Goal: Task Accomplishment & Management: Use online tool/utility

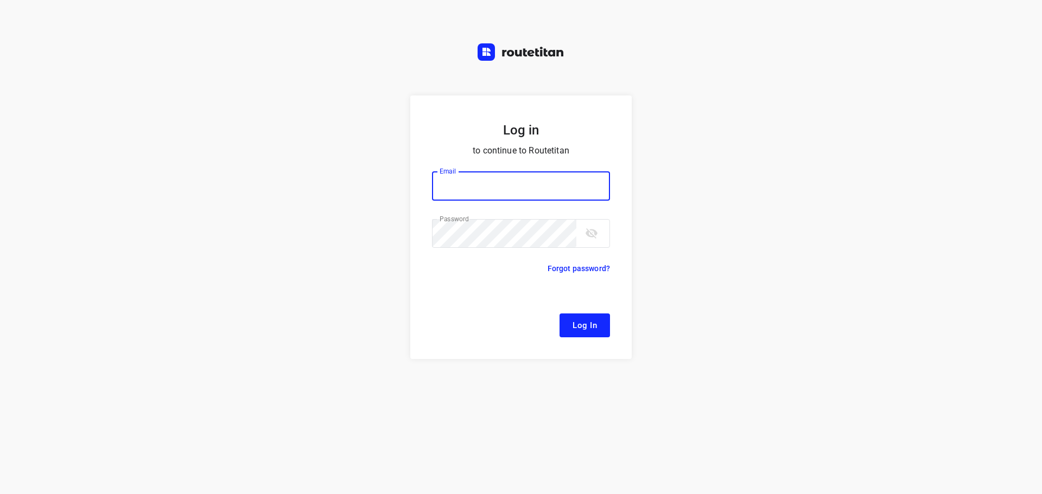
type input "[EMAIL_ADDRESS][DOMAIN_NAME]"
click at [559, 314] on button "Log In" at bounding box center [584, 326] width 50 height 24
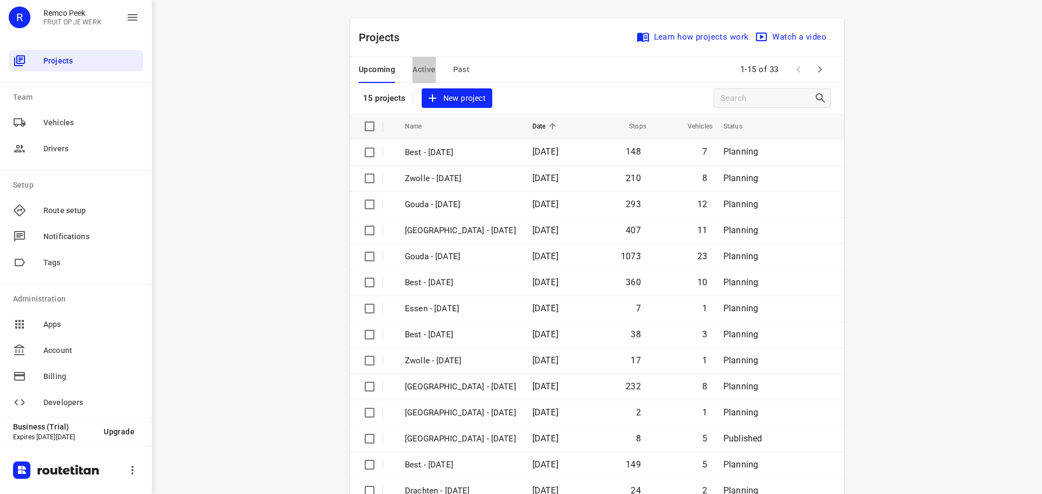
click at [423, 76] on span "Active" at bounding box center [423, 70] width 23 height 14
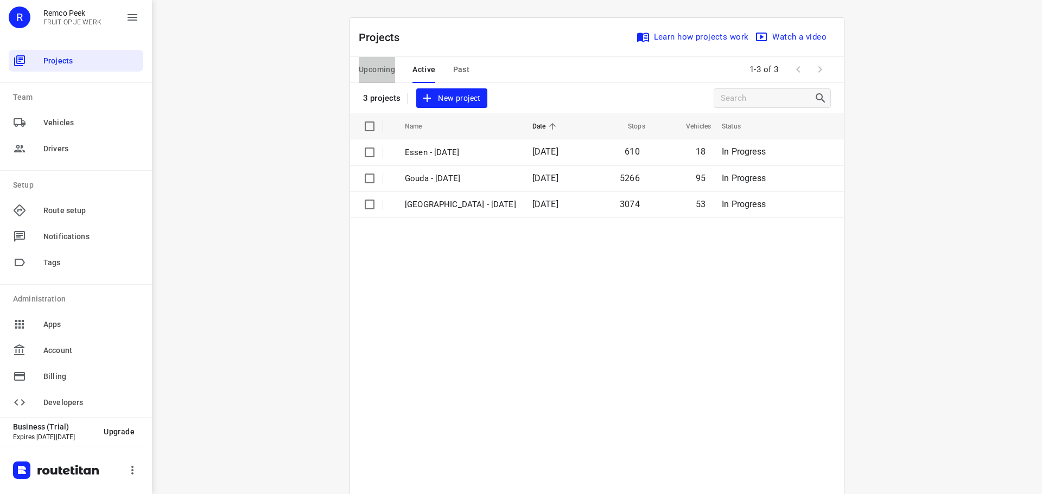
click at [367, 65] on span "Upcoming" at bounding box center [377, 70] width 36 height 14
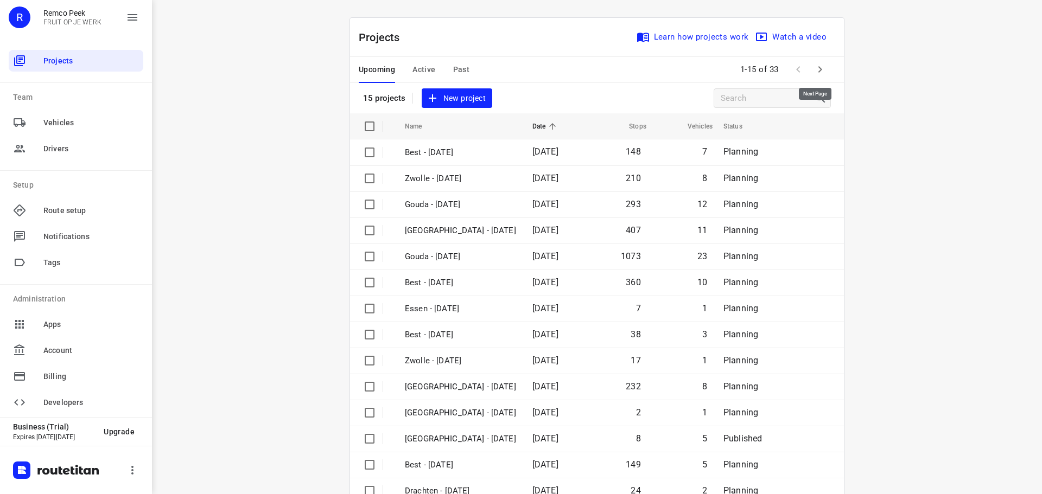
click at [813, 72] on icon "button" at bounding box center [819, 69] width 13 height 13
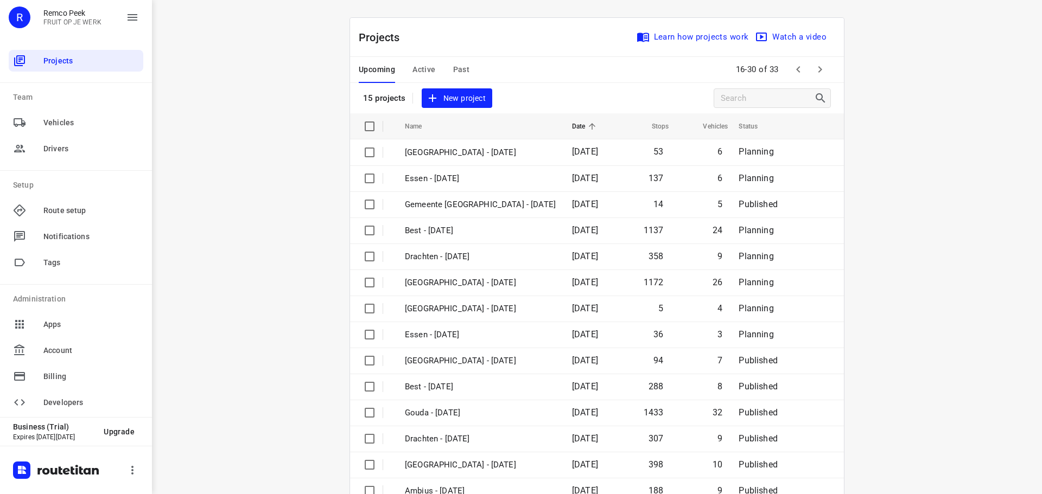
click at [813, 72] on icon "button" at bounding box center [819, 69] width 13 height 13
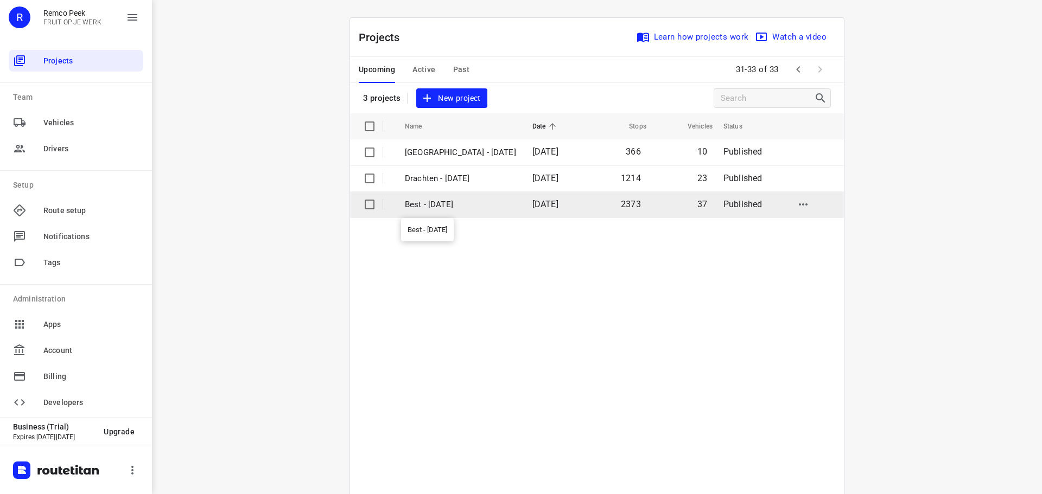
click at [478, 210] on p "Best - [DATE]" at bounding box center [460, 205] width 111 height 12
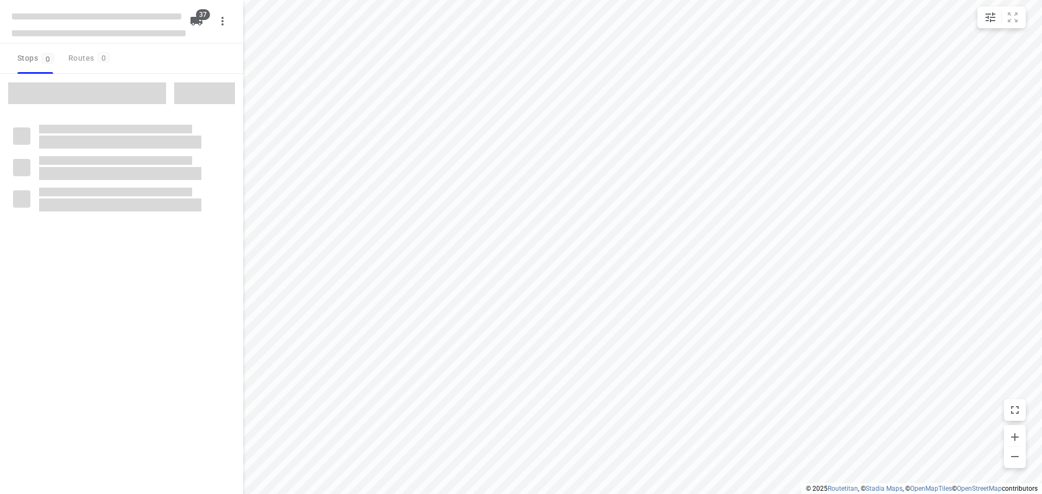
checkbox input "true"
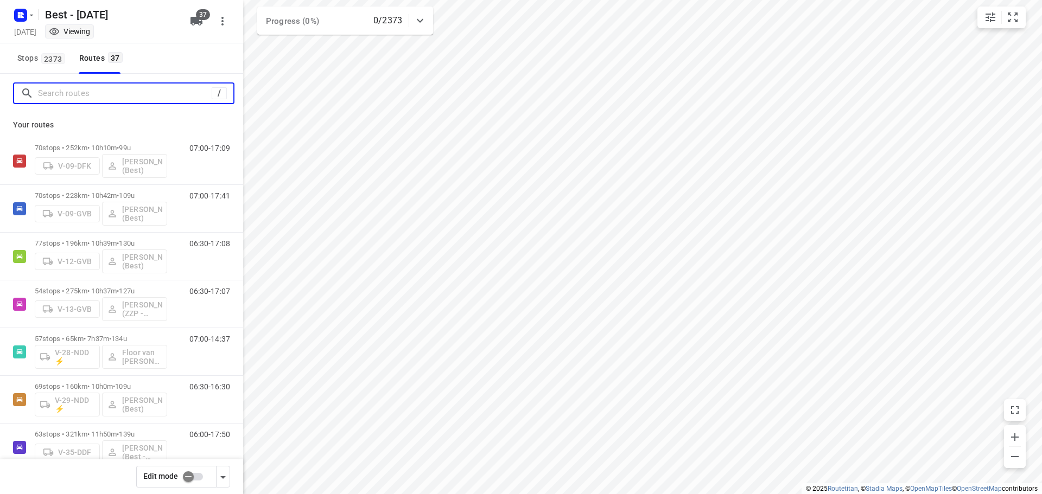
click at [126, 87] on input "Search routes" at bounding box center [125, 93] width 174 height 17
click at [188, 475] on input "checkbox" at bounding box center [188, 477] width 62 height 21
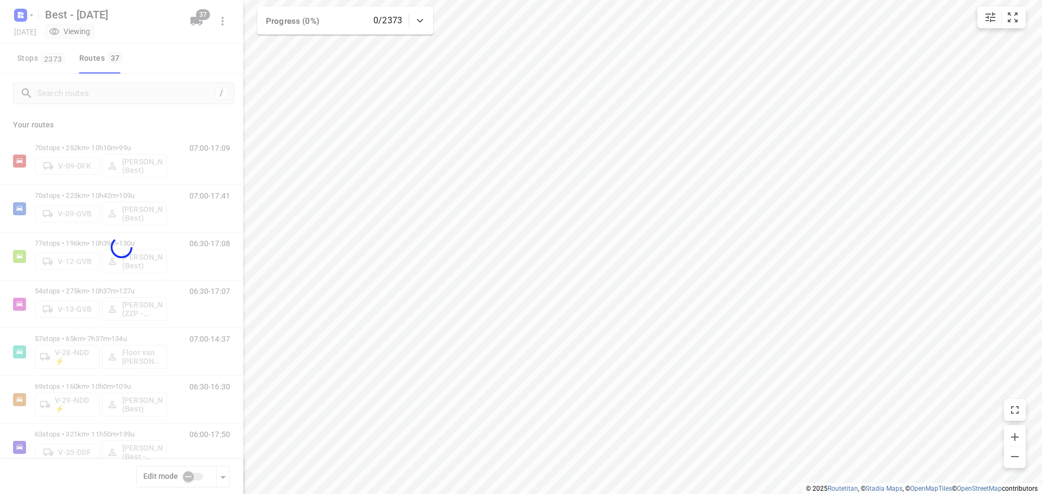
click at [130, 90] on div at bounding box center [121, 247] width 243 height 494
checkbox input "true"
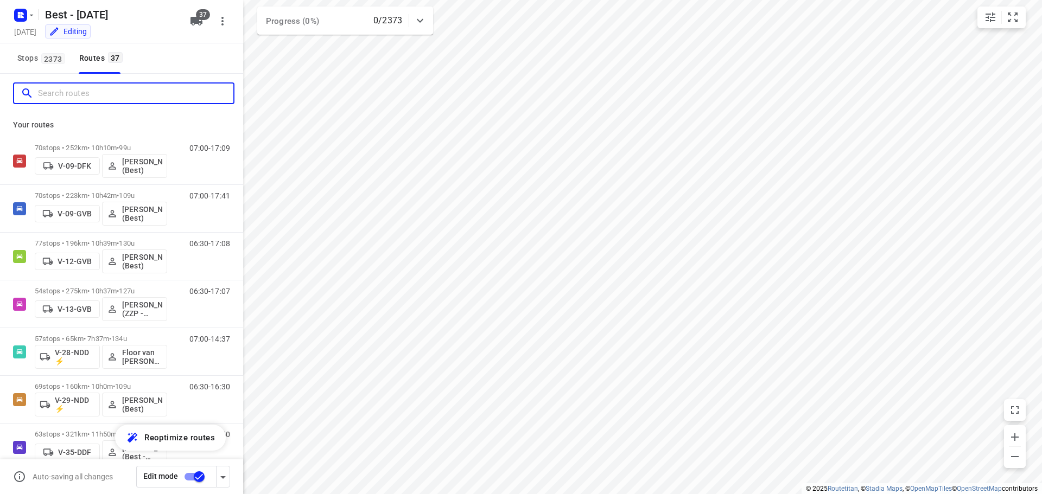
click at [130, 90] on input "Search routes" at bounding box center [135, 93] width 195 height 17
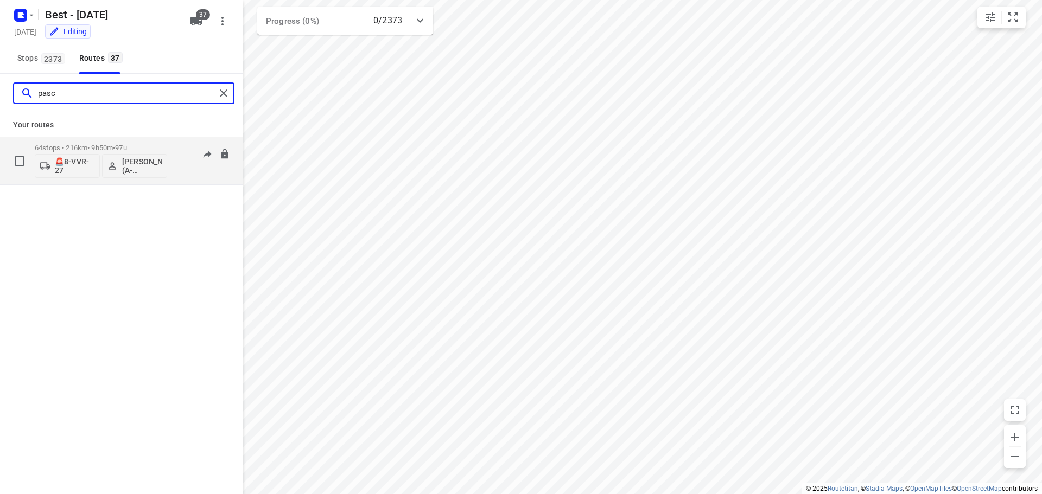
type input "pasc"
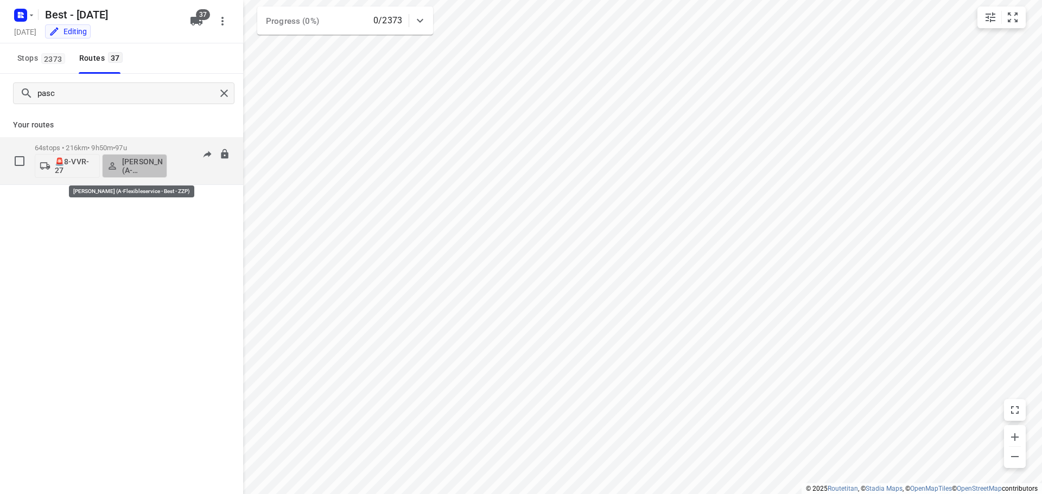
click at [141, 155] on button "[PERSON_NAME] (A-Flexibleservice - Best - ZZP)" at bounding box center [134, 166] width 65 height 24
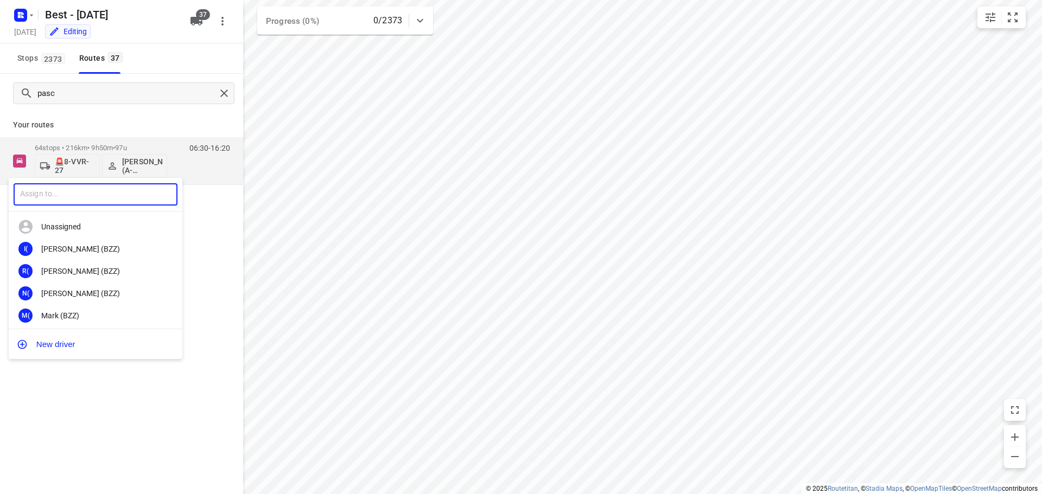
click at [129, 201] on input "text" at bounding box center [96, 194] width 164 height 22
type input "tama"
click at [92, 298] on div "MT Mohamed Tama rzite (A-flexibleservice - Best- ZZP)" at bounding box center [96, 293] width 174 height 22
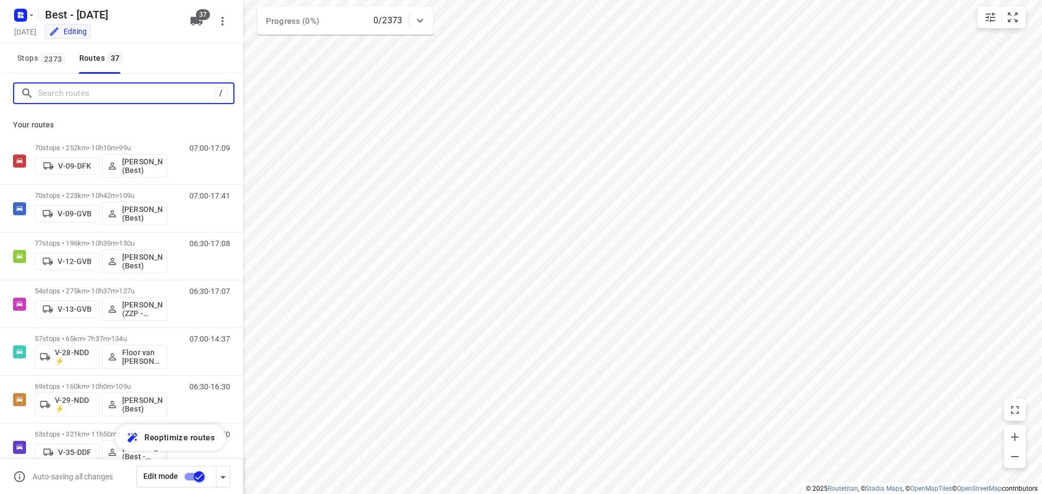
click at [177, 94] on input "Search routes" at bounding box center [126, 93] width 177 height 17
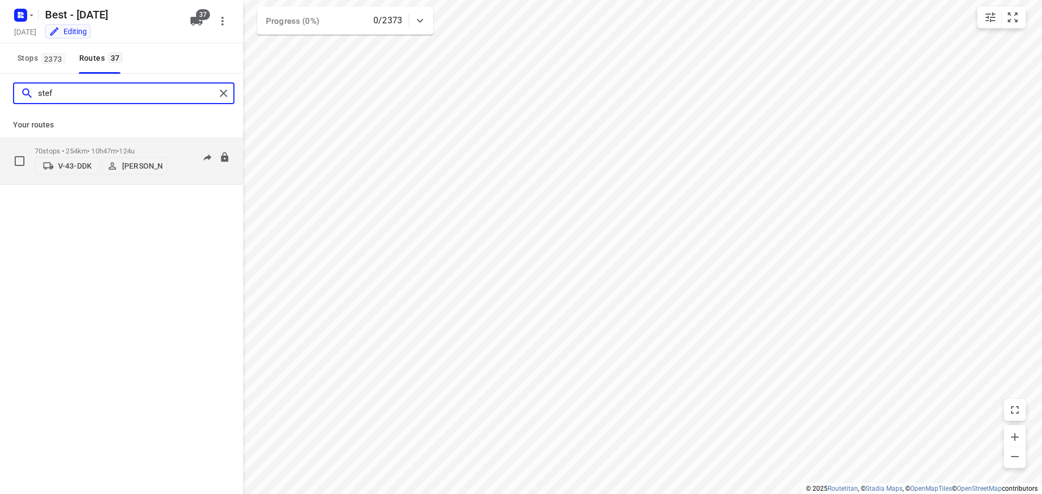
type input "stef"
click at [142, 167] on p "[PERSON_NAME]" at bounding box center [142, 166] width 40 height 9
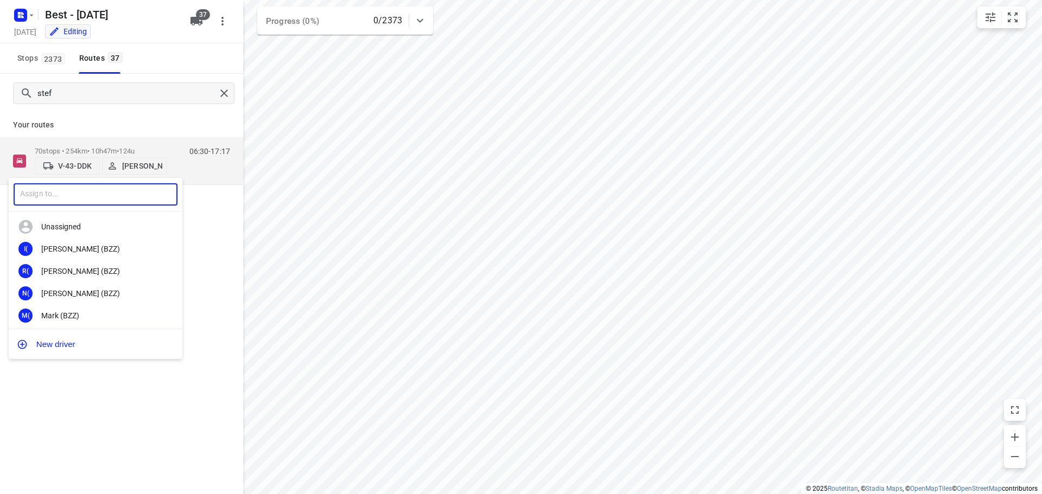
click at [132, 192] on input "text" at bounding box center [96, 194] width 164 height 22
type input "lisa"
click at [90, 314] on div "Lisa van Rosmalen" at bounding box center [98, 315] width 114 height 9
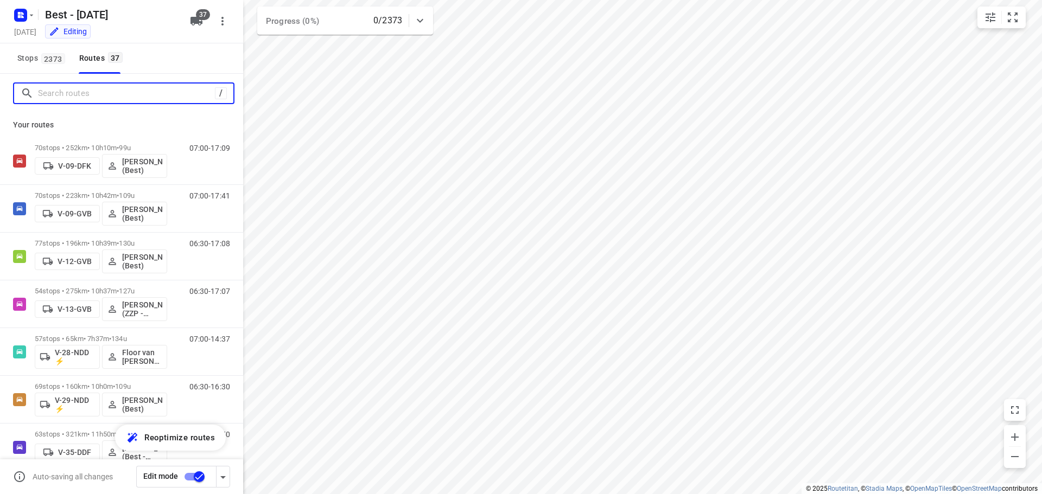
click at [179, 95] on input "Search routes" at bounding box center [126, 93] width 177 height 17
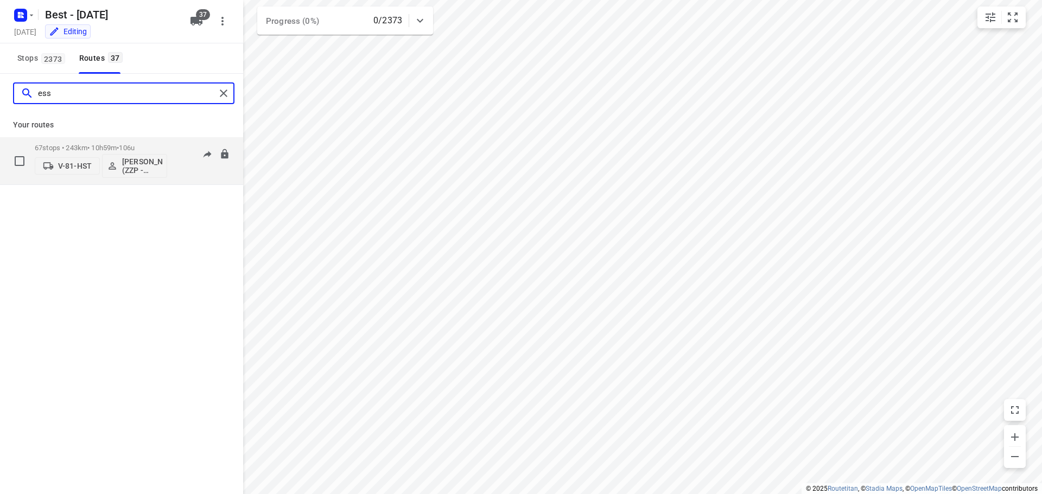
type input "ess"
click at [130, 139] on div "67 stops • 243km • 10h59m • 106u V-81-HST Jesse Hokkelman (ZZP - Best)" at bounding box center [101, 160] width 132 height 45
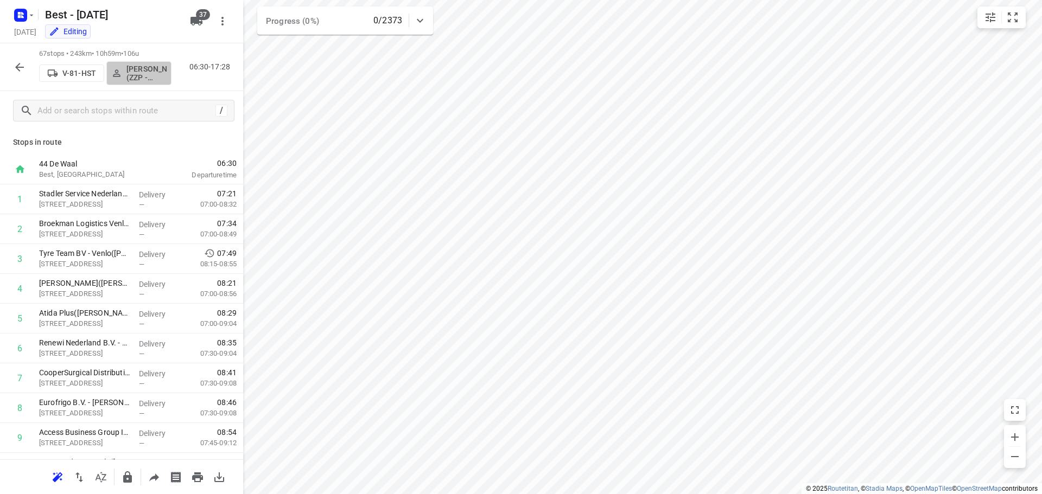
click at [133, 81] on p "[PERSON_NAME] (ZZP - Best)" at bounding box center [146, 73] width 40 height 17
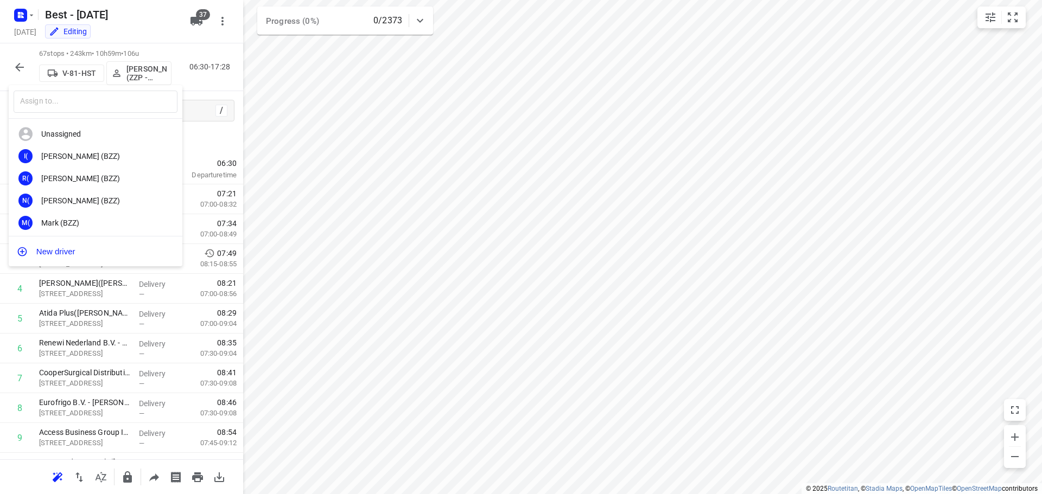
click at [21, 57] on div at bounding box center [521, 247] width 1042 height 494
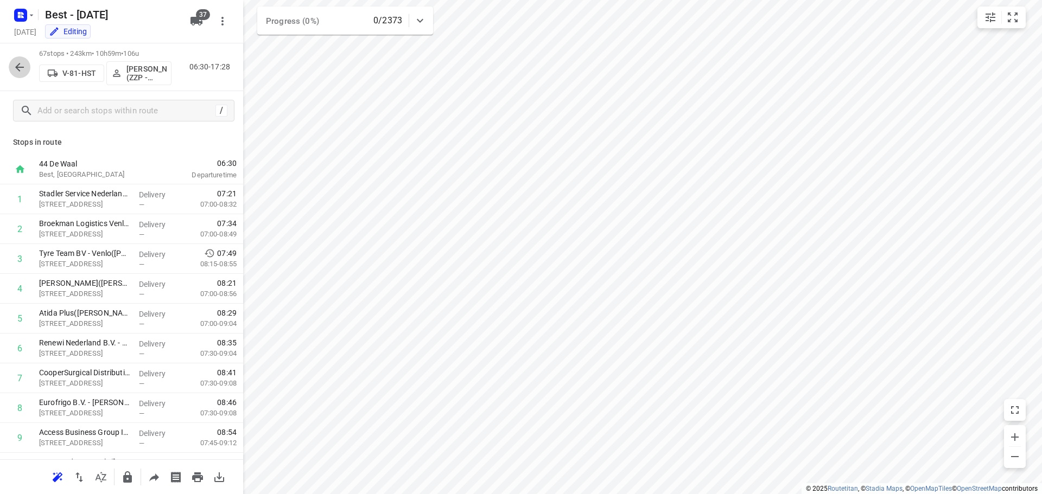
click at [18, 71] on icon "button" at bounding box center [19, 67] width 13 height 13
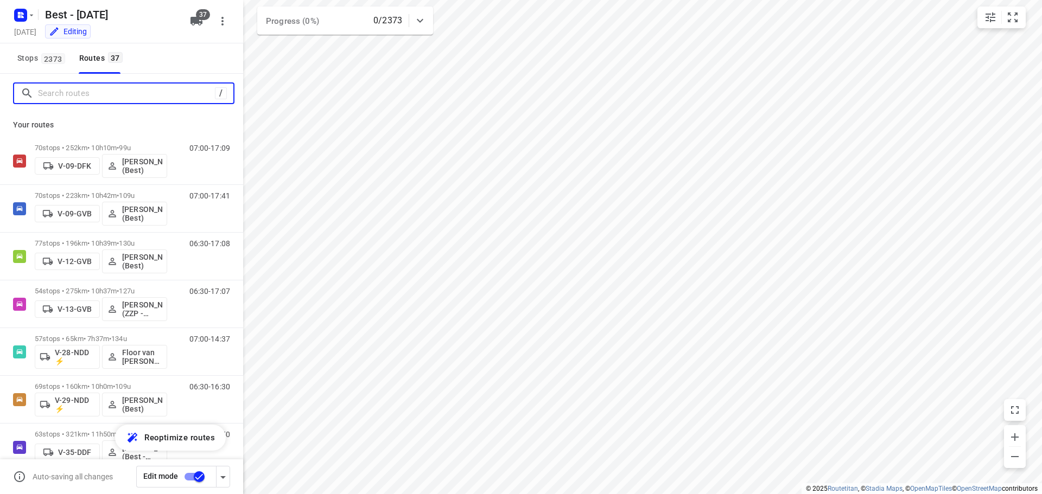
click at [102, 100] on input "Search routes" at bounding box center [126, 93] width 177 height 17
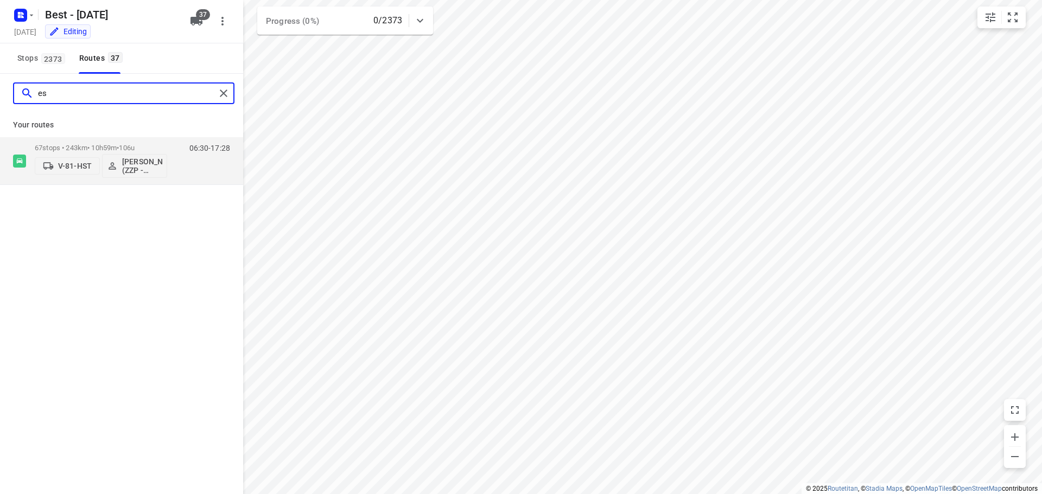
type input "e"
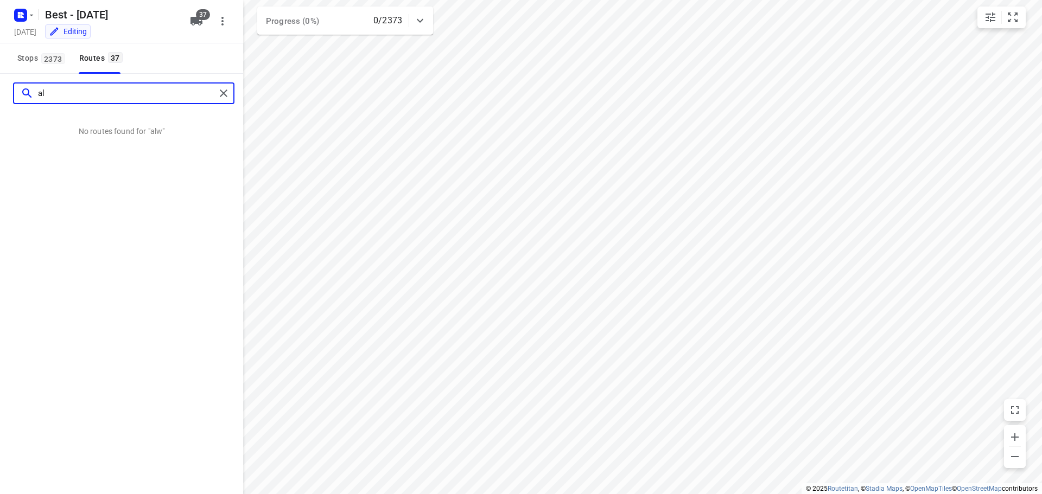
type input "a"
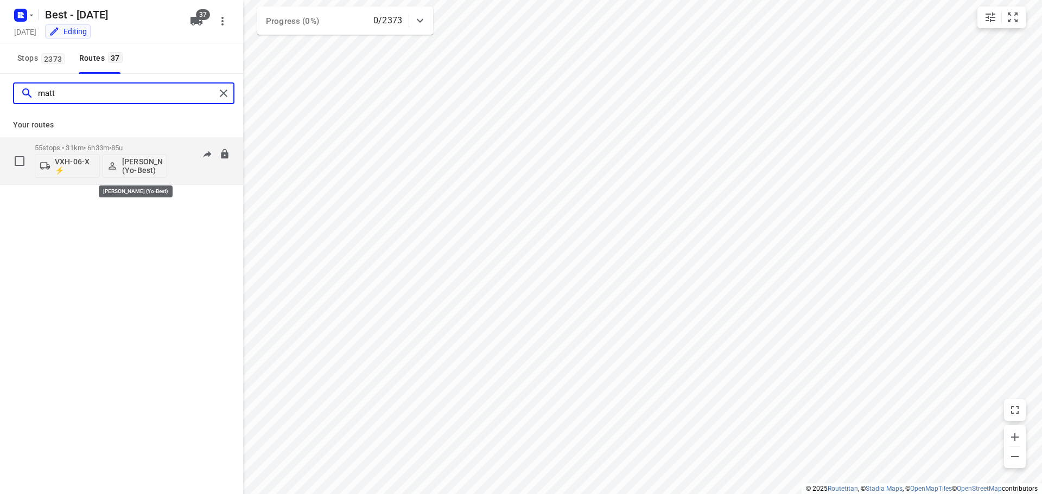
type input "matt"
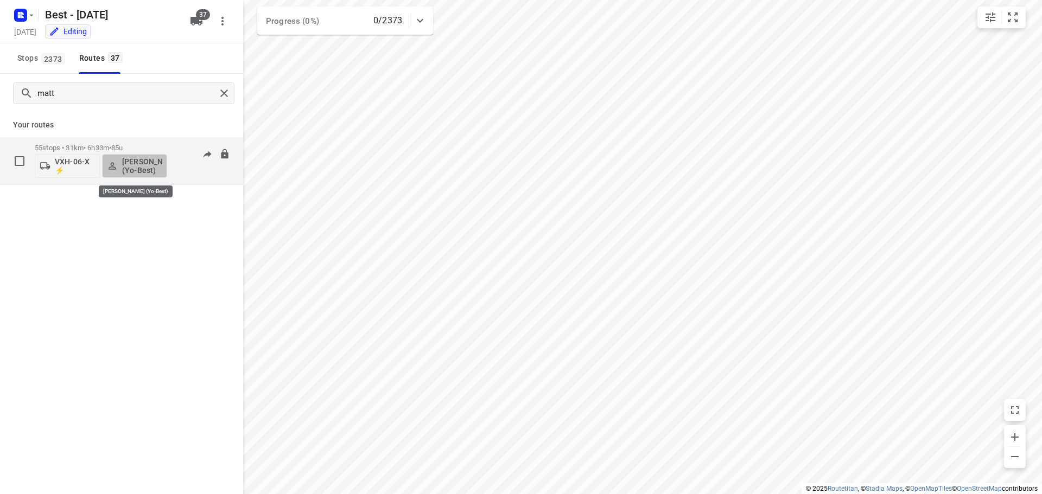
click at [134, 168] on p "[PERSON_NAME] (Yo-Best)" at bounding box center [142, 165] width 40 height 17
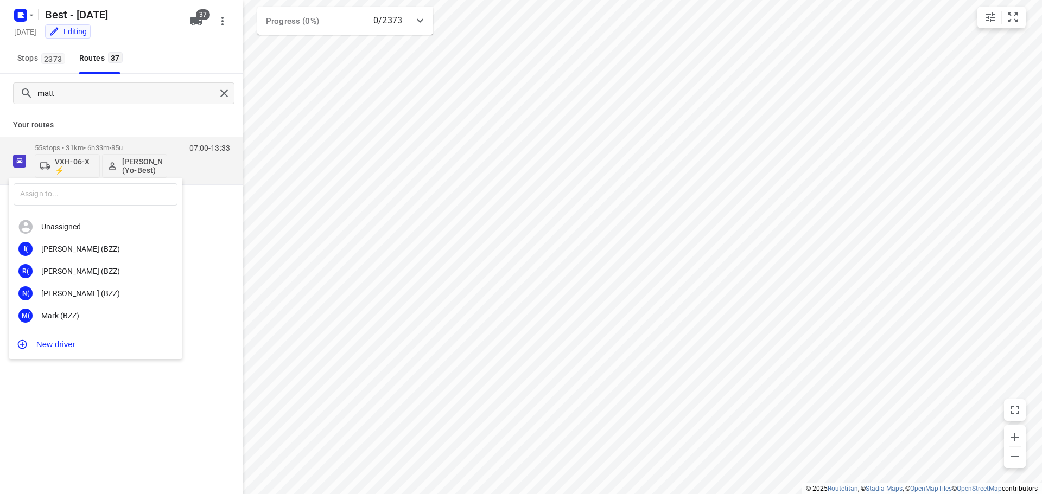
click at [124, 183] on div "​" at bounding box center [96, 195] width 174 height 34
click at [126, 188] on input "text" at bounding box center [96, 194] width 164 height 22
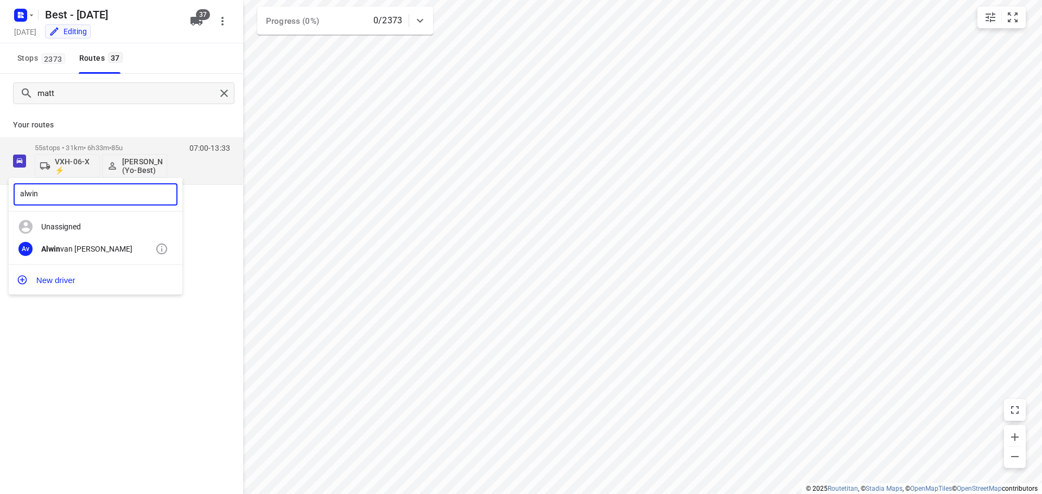
type input "alwin"
click at [108, 239] on div "Av Alwin van Dal" at bounding box center [96, 249] width 174 height 22
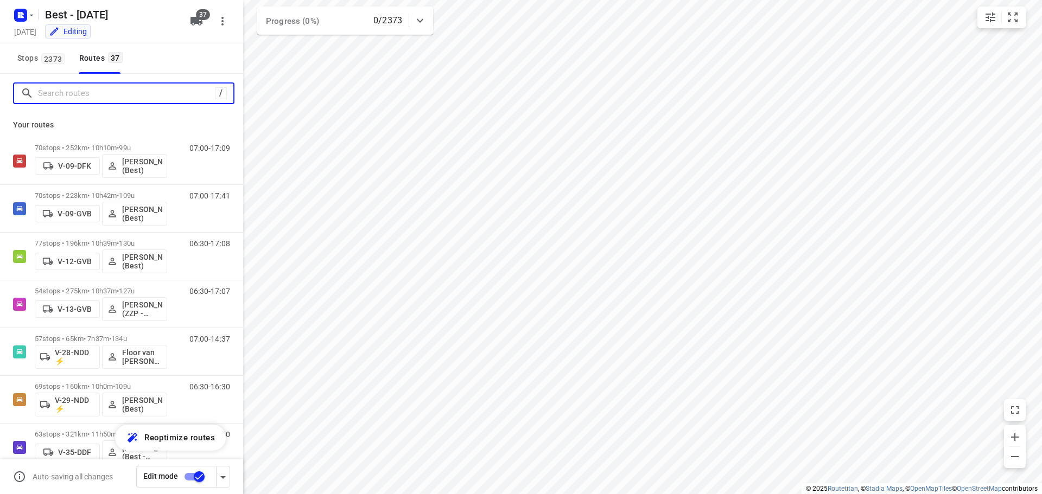
click at [176, 97] on input "Search routes" at bounding box center [126, 93] width 177 height 17
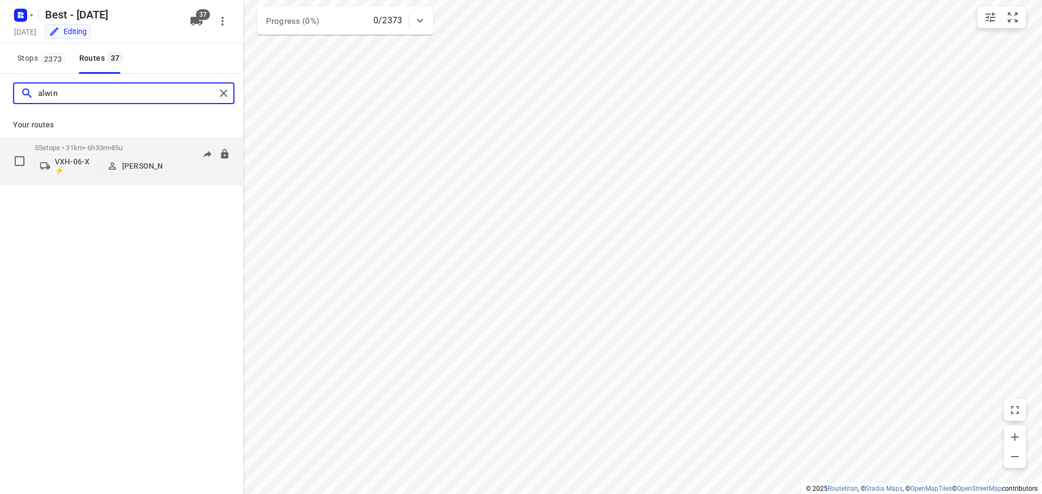
type input "alwin"
click at [100, 143] on div "55 stops • 31km • 6h33m • 85u VXH-06-X ⚡ Alwin van Dal" at bounding box center [101, 160] width 132 height 45
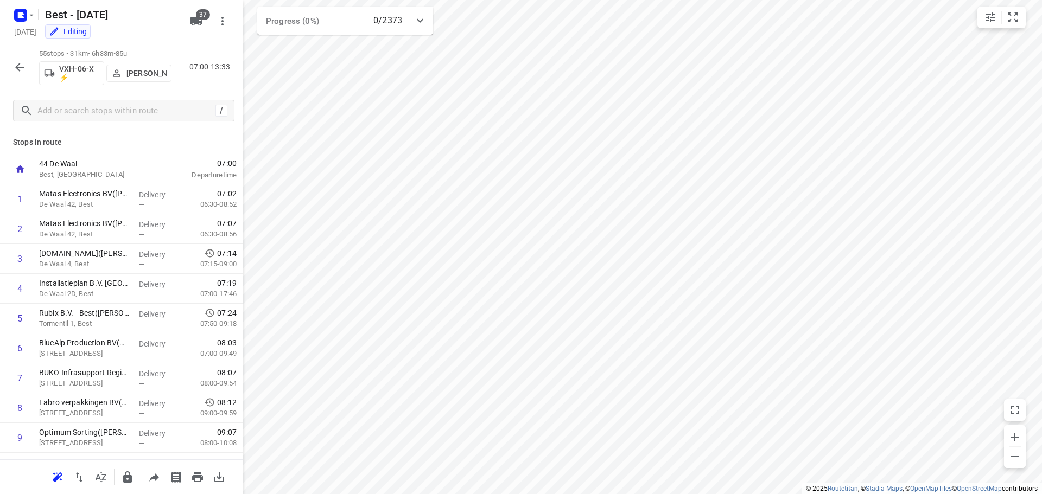
drag, startPoint x: 152, startPoint y: 128, endPoint x: 165, endPoint y: 132, distance: 13.9
click at [152, 128] on div "/" at bounding box center [121, 110] width 243 height 39
drag, startPoint x: 33, startPoint y: 60, endPoint x: 22, endPoint y: 63, distance: 11.5
click at [32, 60] on div "55 stops • 31km • 6h33m • 85u VXH-06-X ⚡ Alwin van Dal 07:00-13:33" at bounding box center [121, 67] width 243 height 48
click at [16, 66] on icon "button" at bounding box center [19, 67] width 9 height 9
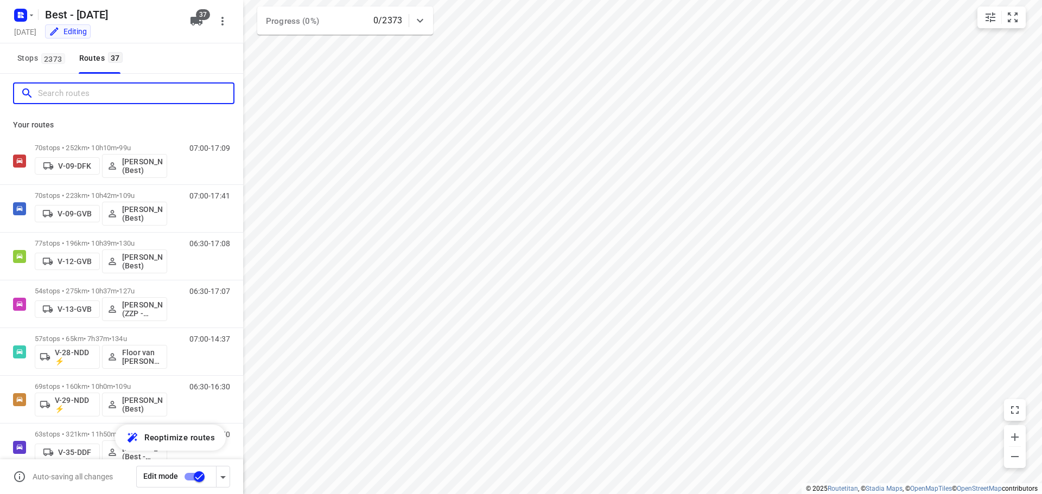
click at [75, 97] on input "Search routes" at bounding box center [135, 93] width 195 height 17
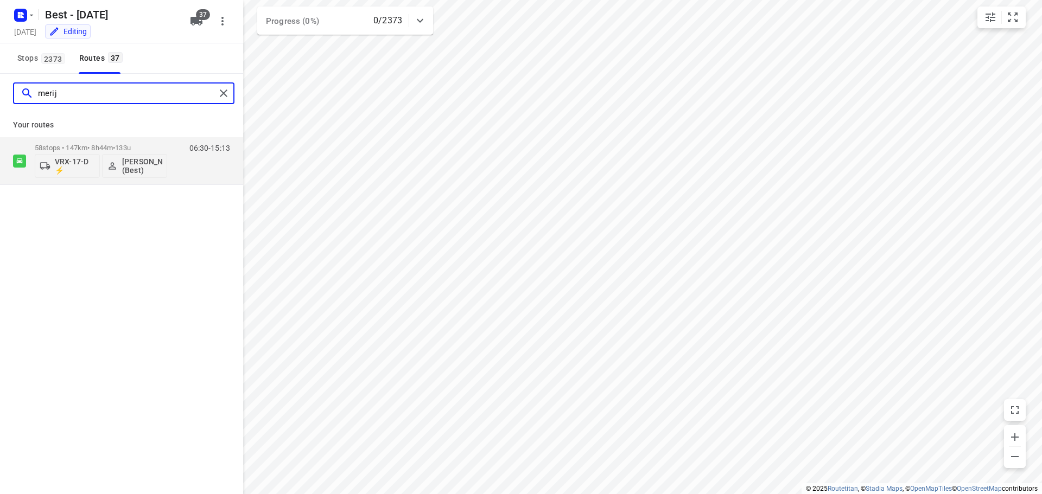
drag, startPoint x: 98, startPoint y: 87, endPoint x: 16, endPoint y: 90, distance: 82.0
click at [18, 89] on div "merij" at bounding box center [114, 93] width 201 height 17
type input "pa"
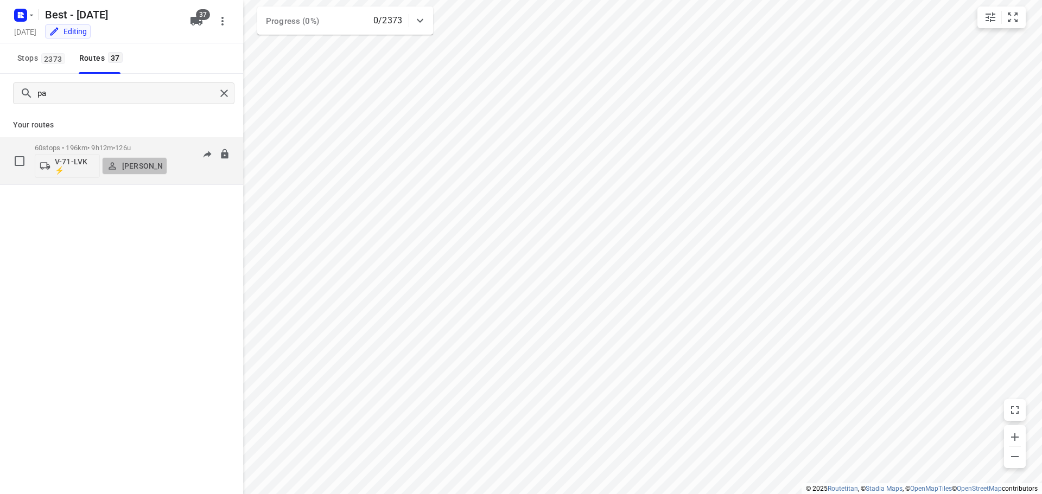
click at [137, 162] on p "[PERSON_NAME]" at bounding box center [142, 166] width 40 height 9
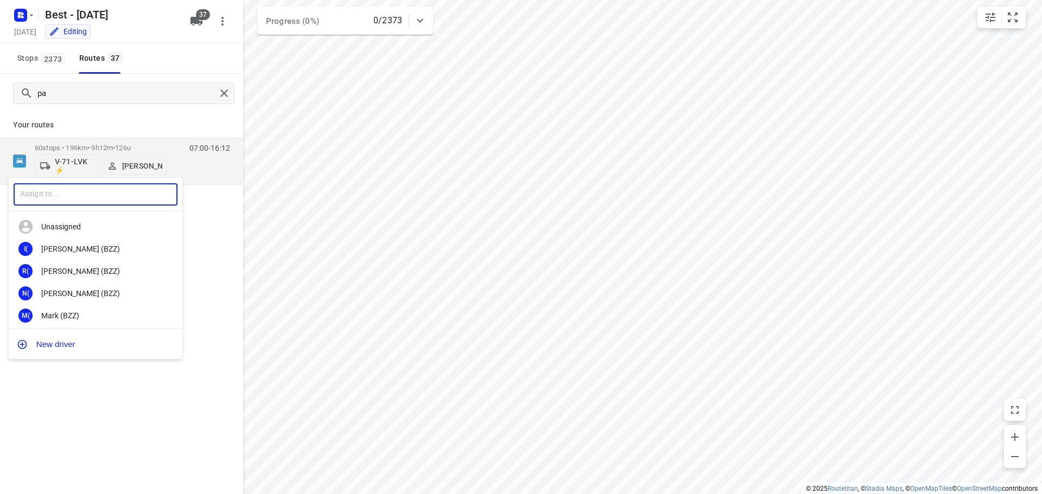
click at [97, 199] on input "text" at bounding box center [96, 194] width 164 height 22
type input "gerja"
click at [49, 253] on b "Gerja" at bounding box center [50, 249] width 19 height 9
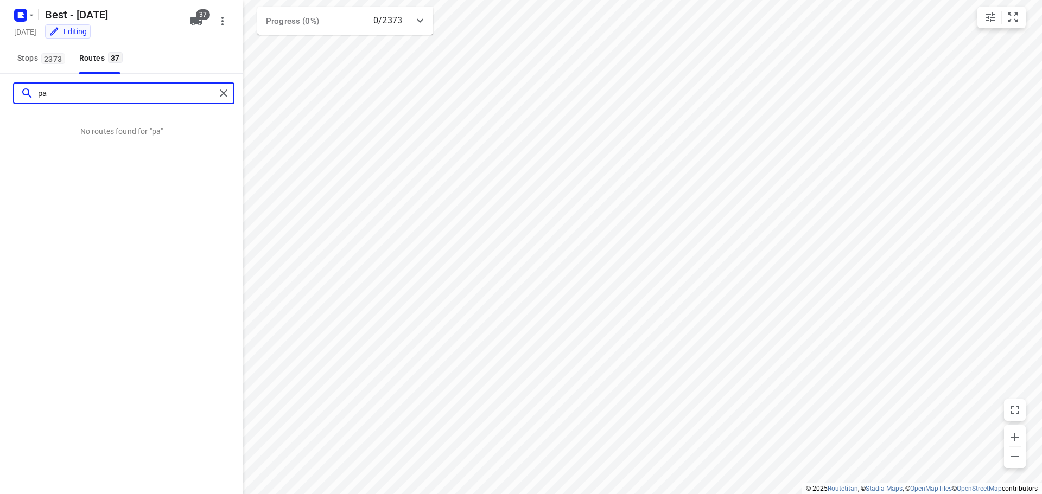
drag, startPoint x: 120, startPoint y: 92, endPoint x: 0, endPoint y: 92, distance: 120.5
click at [0, 92] on div "pa" at bounding box center [121, 93] width 243 height 39
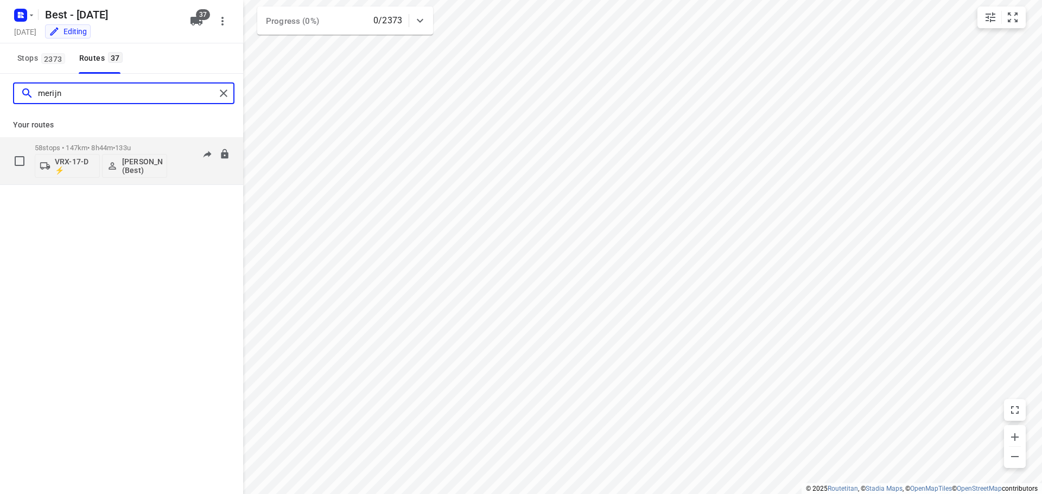
type input "merijn"
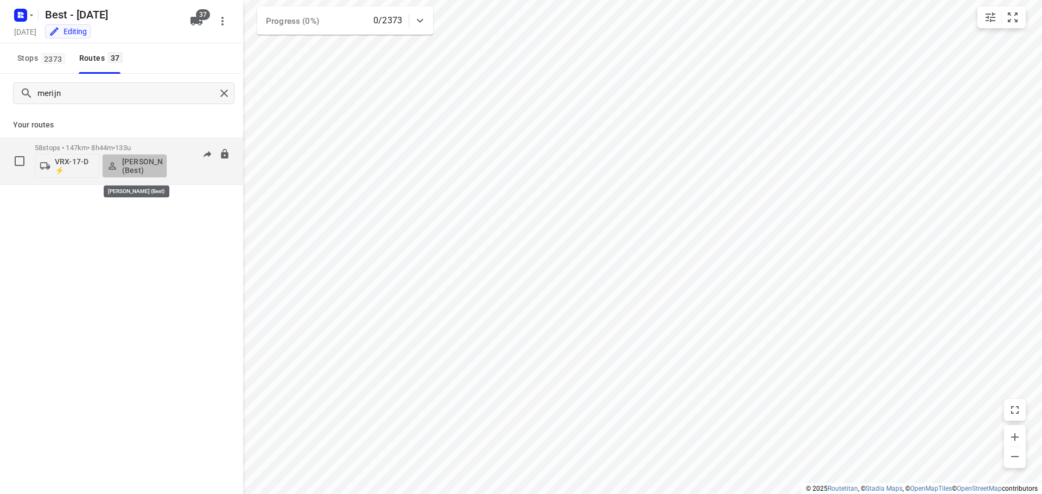
click at [140, 163] on p "[PERSON_NAME] (Best)" at bounding box center [142, 165] width 40 height 17
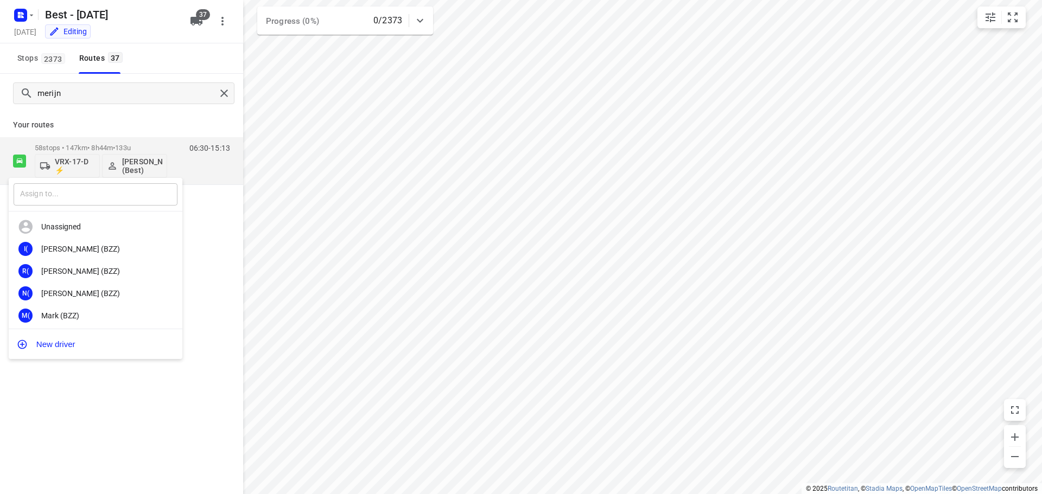
click at [53, 194] on input "text" at bounding box center [96, 194] width 164 height 22
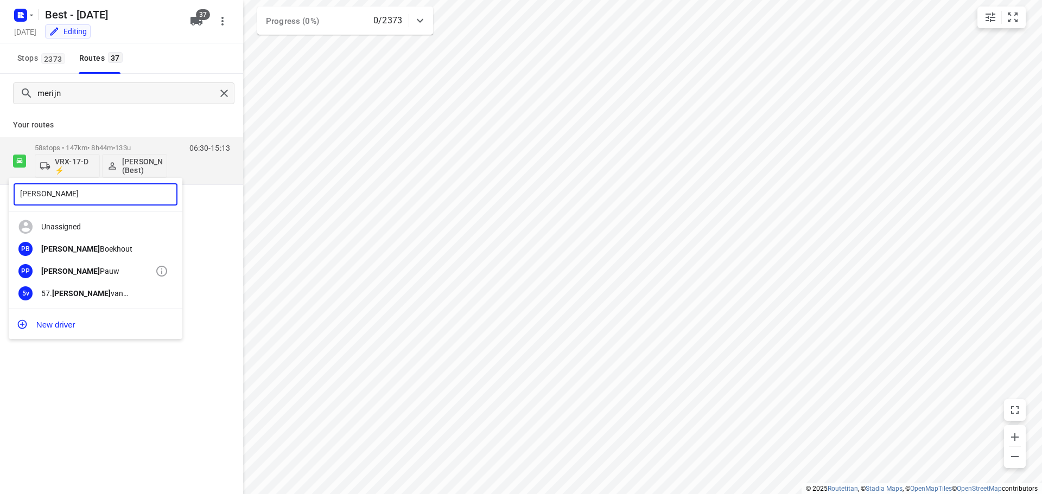
type input "patrick"
click at [69, 272] on div "Patrick Pauw" at bounding box center [98, 271] width 114 height 9
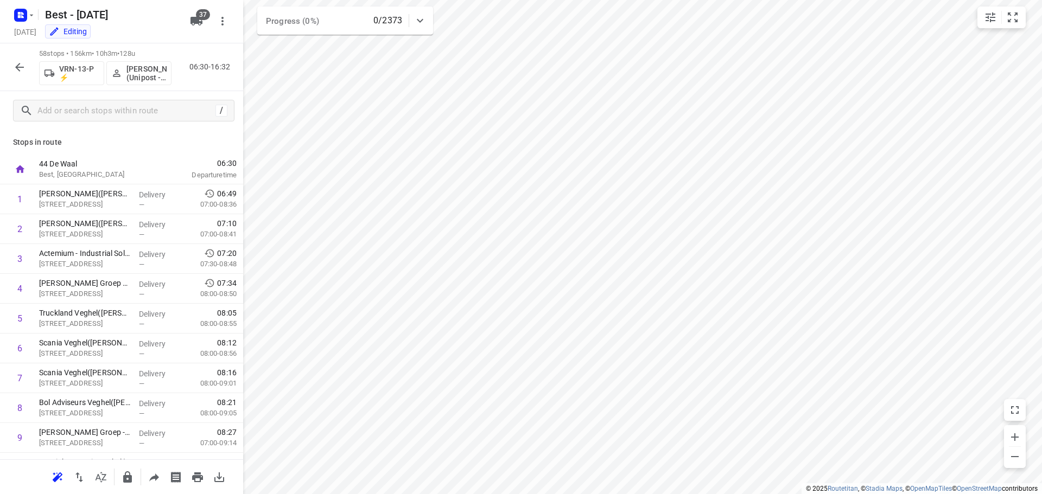
click at [161, 78] on p "[PERSON_NAME] (Unipost - Best - ZZP)" at bounding box center [146, 73] width 40 height 17
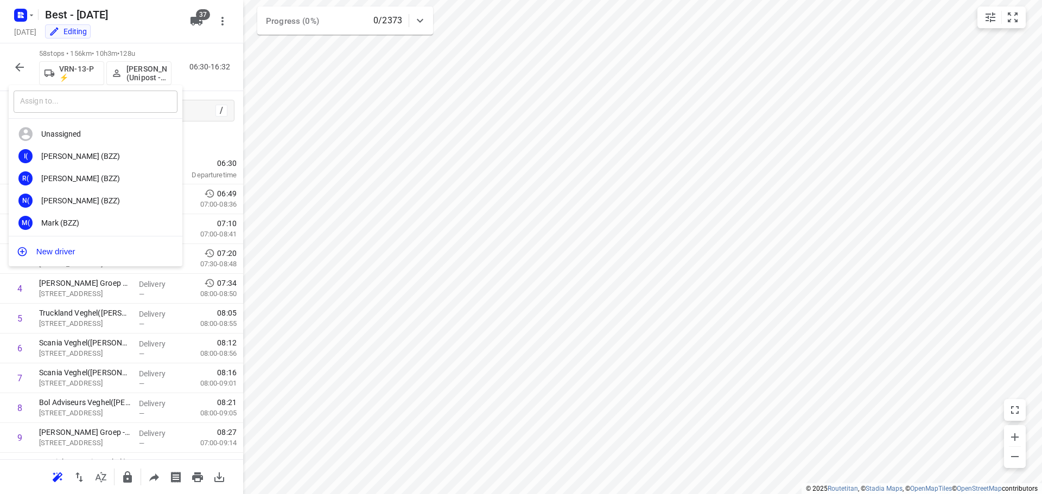
click at [117, 92] on input "text" at bounding box center [96, 102] width 164 height 22
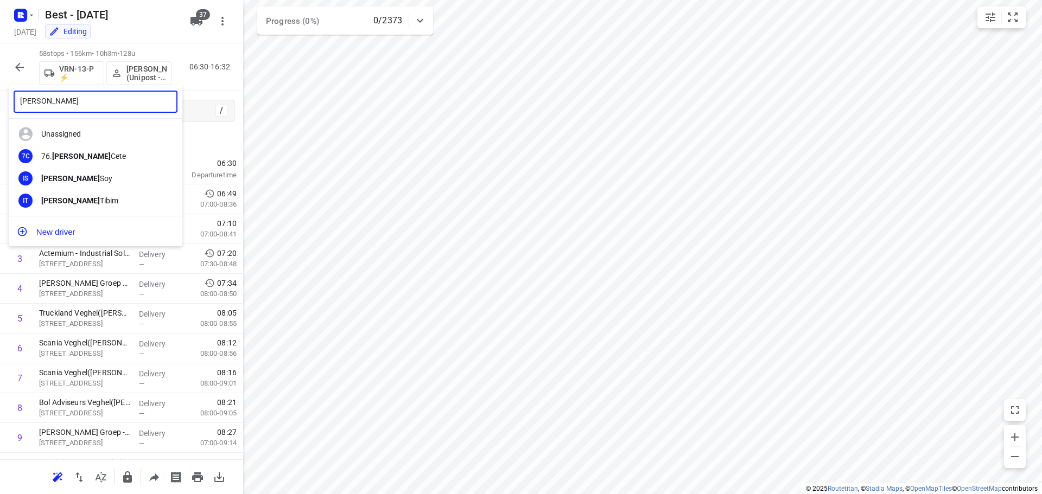
type input "[PERSON_NAME]"
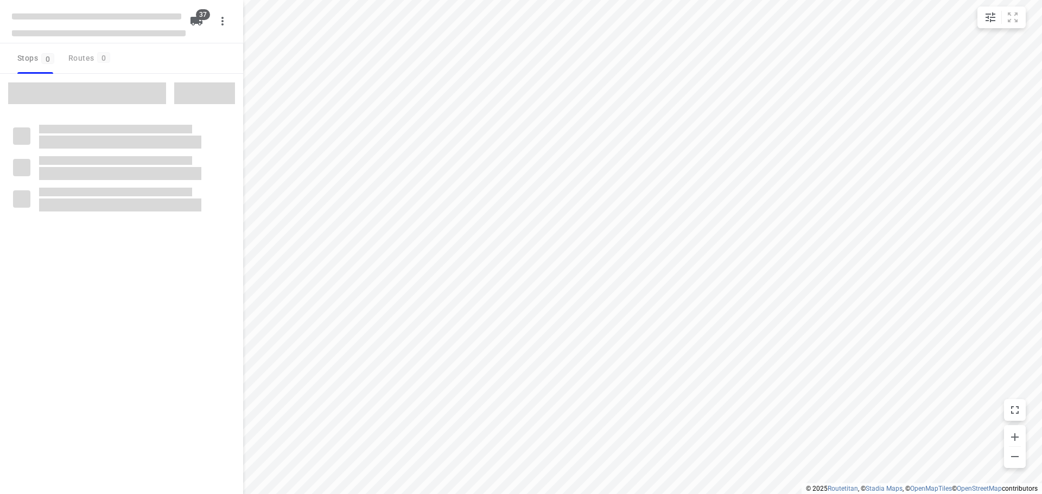
checkbox input "true"
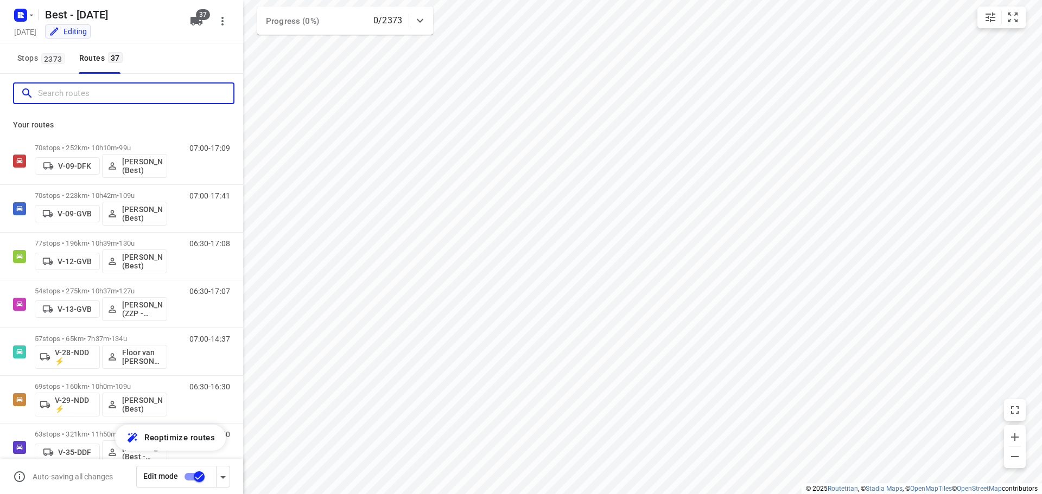
click at [94, 90] on input "Search routes" at bounding box center [135, 93] width 195 height 17
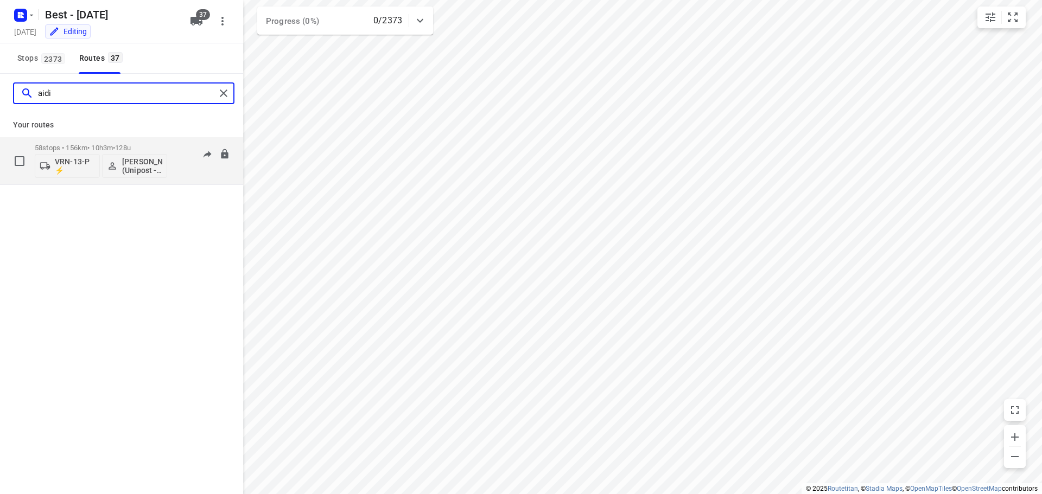
type input "aidi"
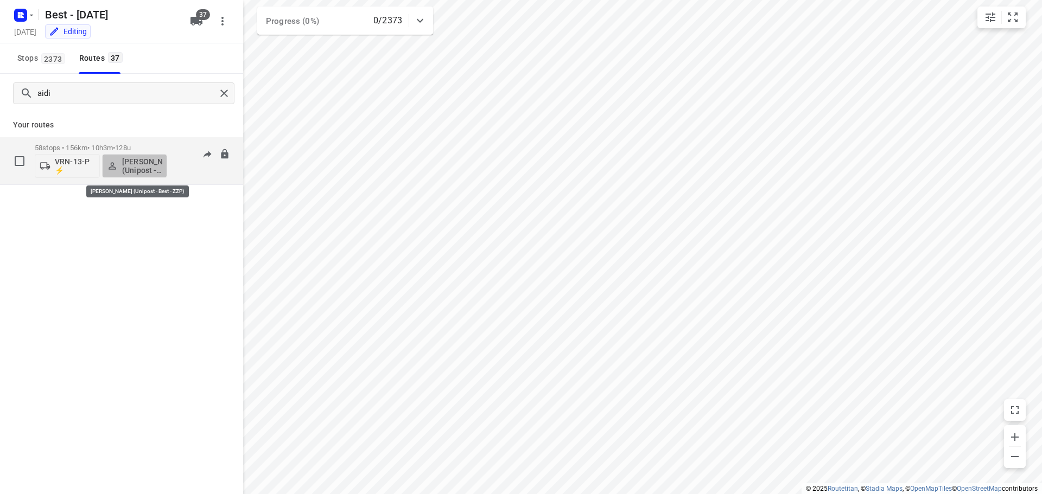
click at [143, 161] on p "[PERSON_NAME] (Unipost - Best - ZZP)" at bounding box center [142, 165] width 40 height 17
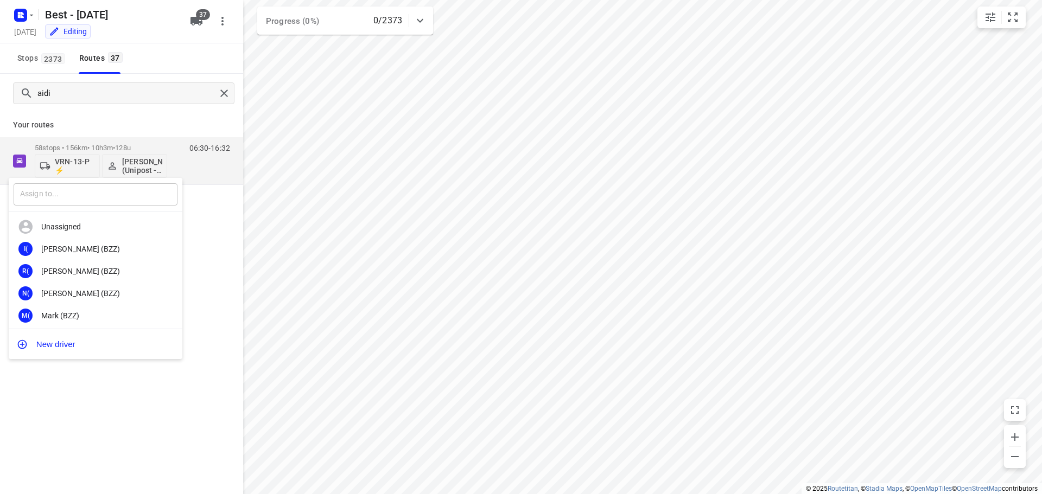
click at [96, 188] on input "text" at bounding box center [96, 194] width 164 height 22
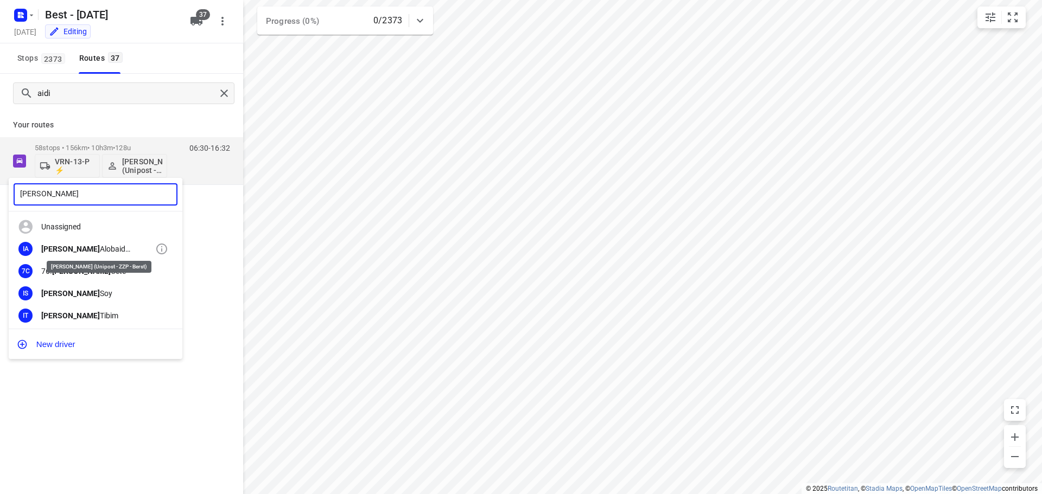
type input "[PERSON_NAME]"
click at [70, 249] on div "[PERSON_NAME] (Unipost - ZZP - Berst)" at bounding box center [98, 249] width 114 height 9
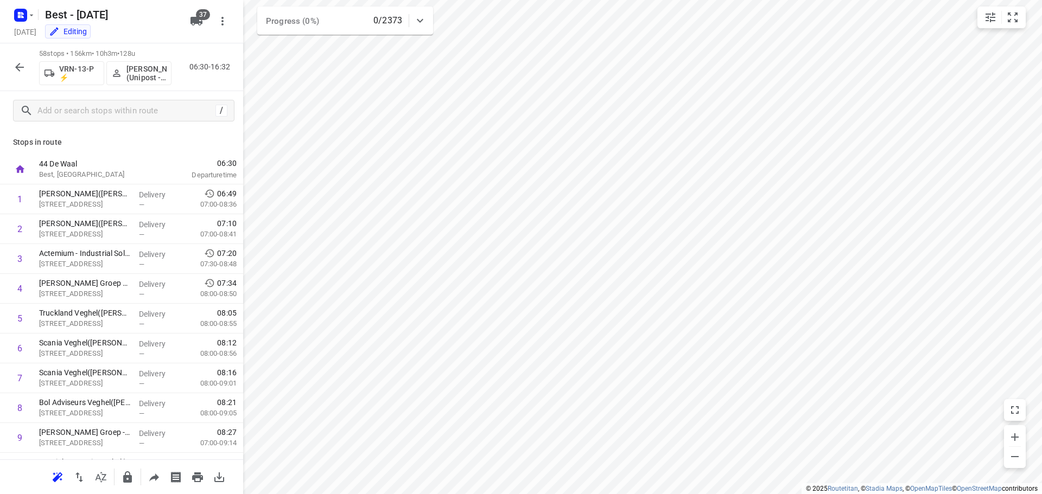
click at [22, 72] on icon "button" at bounding box center [19, 67] width 13 height 13
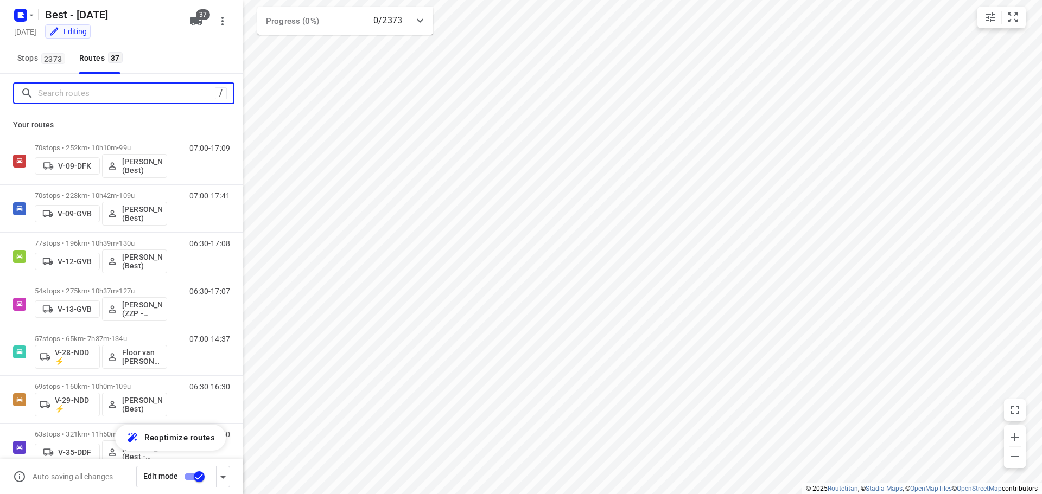
click at [143, 97] on input "Search routes" at bounding box center [126, 93] width 177 height 17
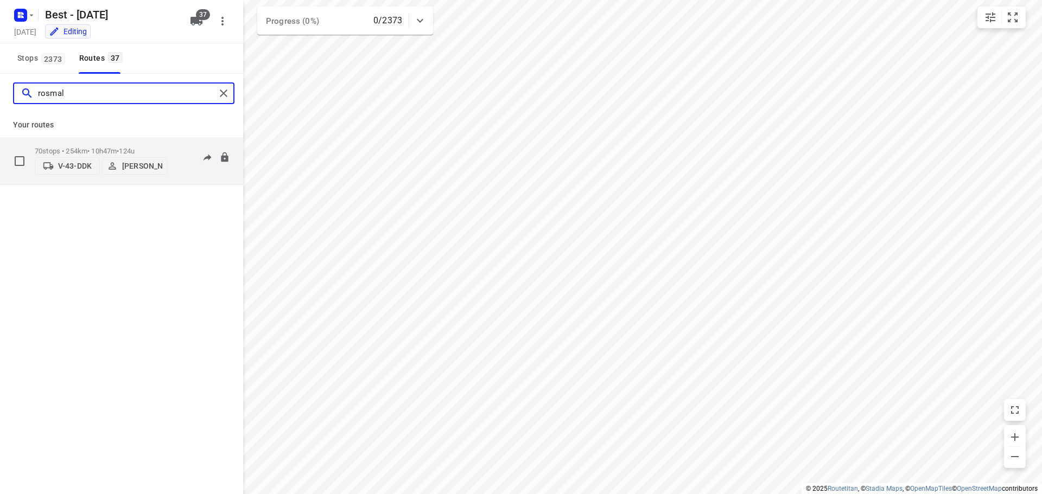
type input "rosmal"
click at [68, 142] on div "70 stops • 254km • 10h47m • 124u V-43-DDK [PERSON_NAME]" at bounding box center [101, 161] width 132 height 39
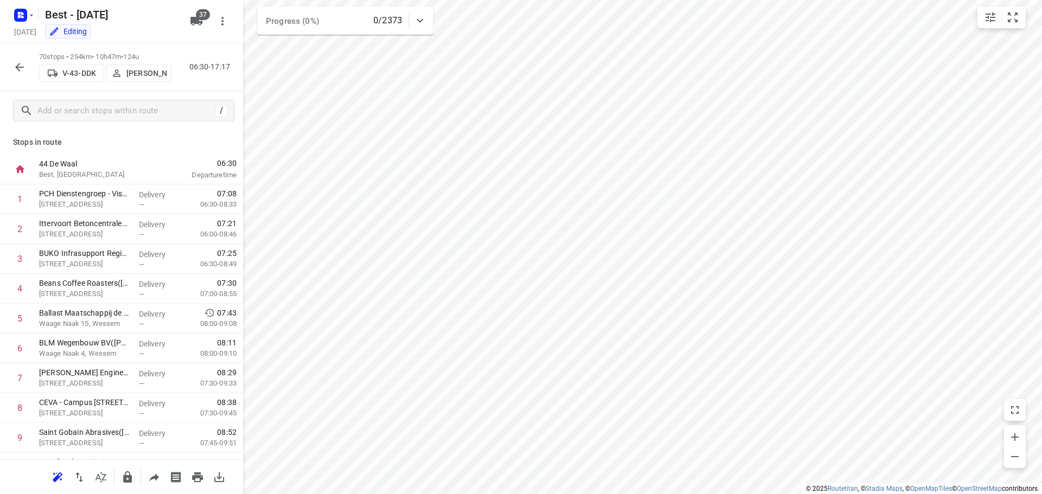
click at [16, 67] on icon "button" at bounding box center [19, 67] width 9 height 9
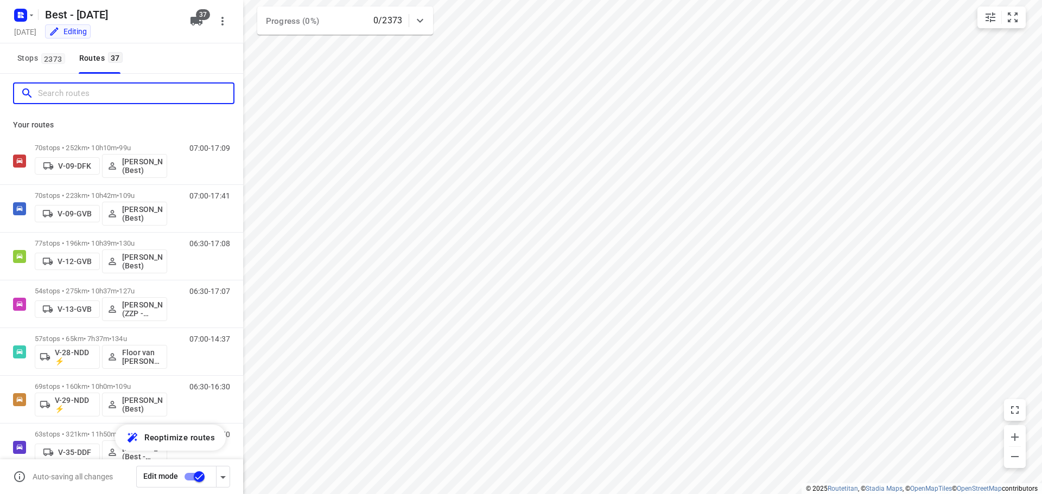
click at [139, 91] on input "Search routes" at bounding box center [135, 93] width 195 height 17
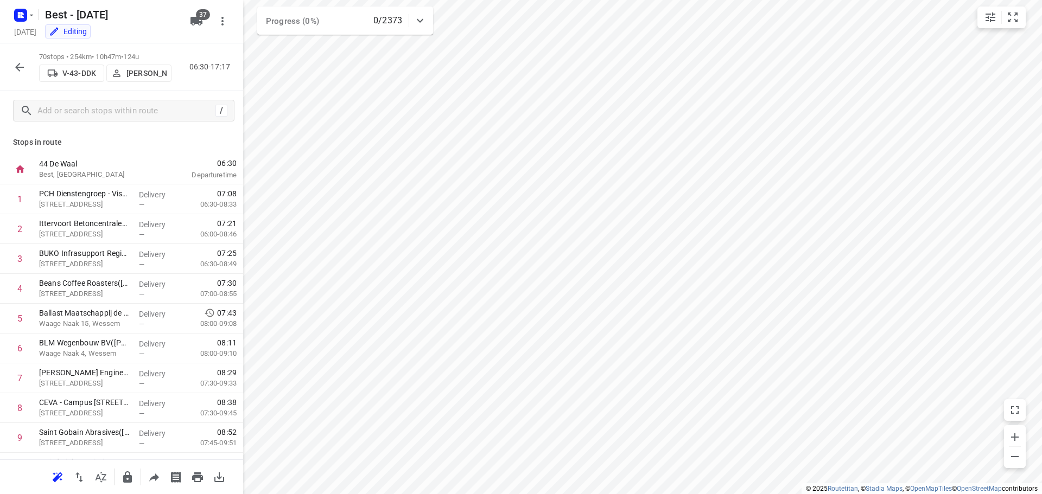
click at [20, 68] on icon "button" at bounding box center [19, 67] width 13 height 13
click at [22, 69] on icon "button" at bounding box center [19, 67] width 13 height 13
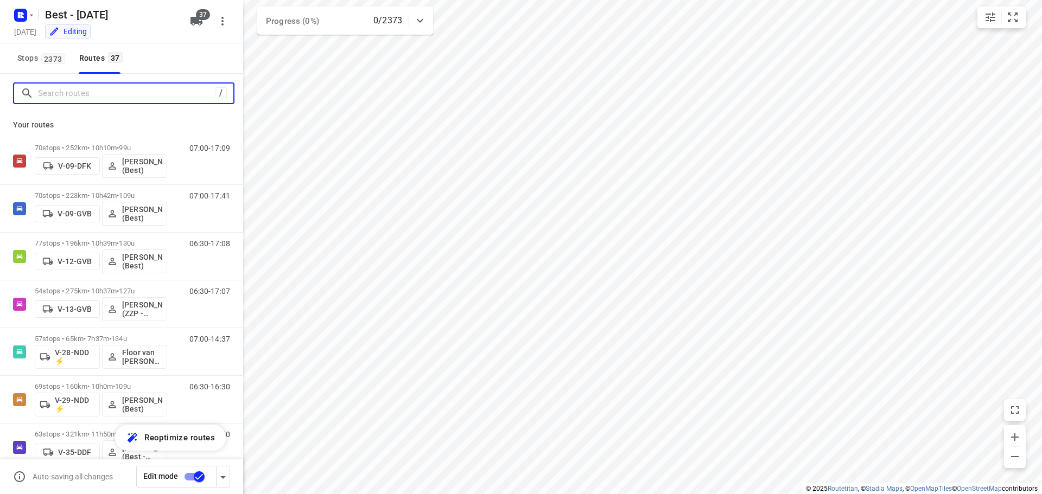
click at [59, 93] on input "Search routes" at bounding box center [126, 93] width 177 height 17
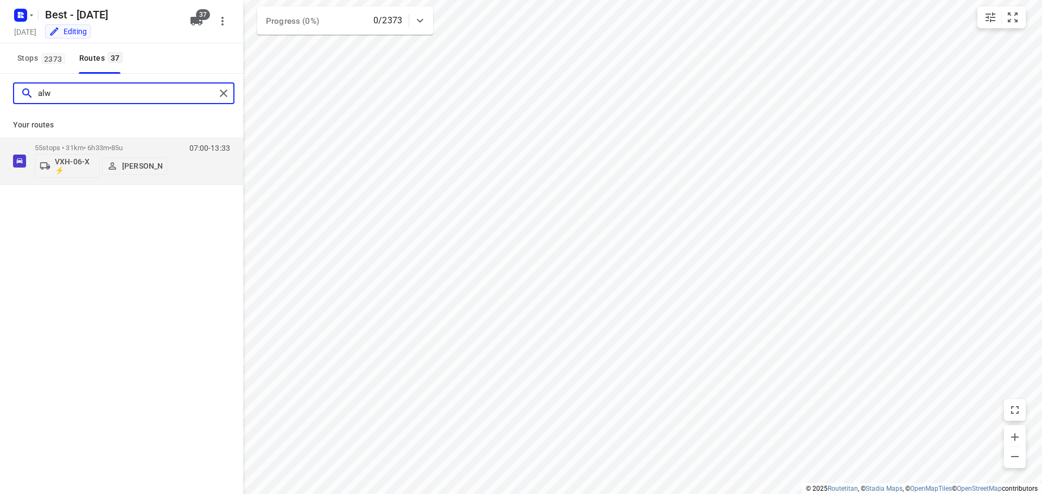
type input "alw"
click at [112, 290] on div "alw Your routes 55 stops • 31km • 6h33m • 85u VXH-06-X ⚡ Alwin van Dal 07:00-13…" at bounding box center [121, 299] width 243 height 451
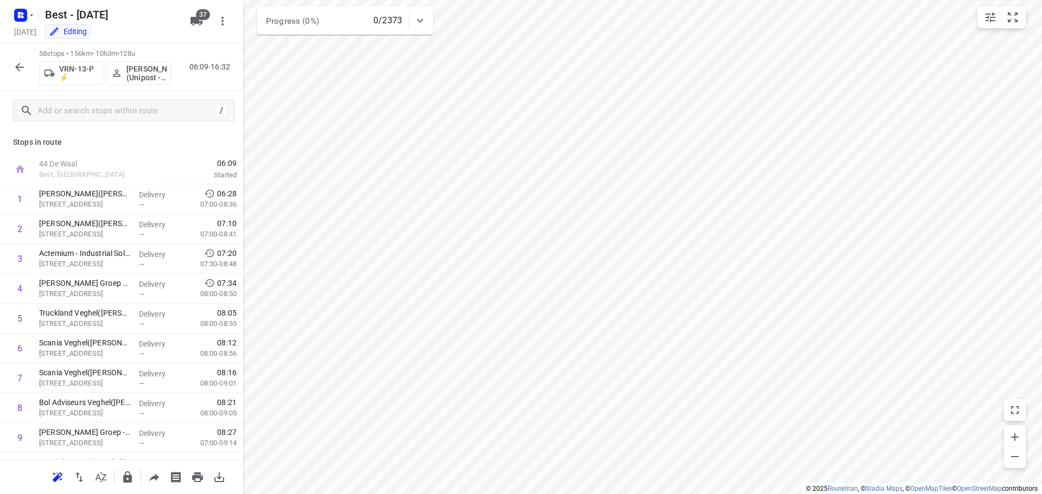
click at [20, 70] on icon "button" at bounding box center [19, 67] width 13 height 13
click at [27, 71] on button "button" at bounding box center [20, 67] width 22 height 22
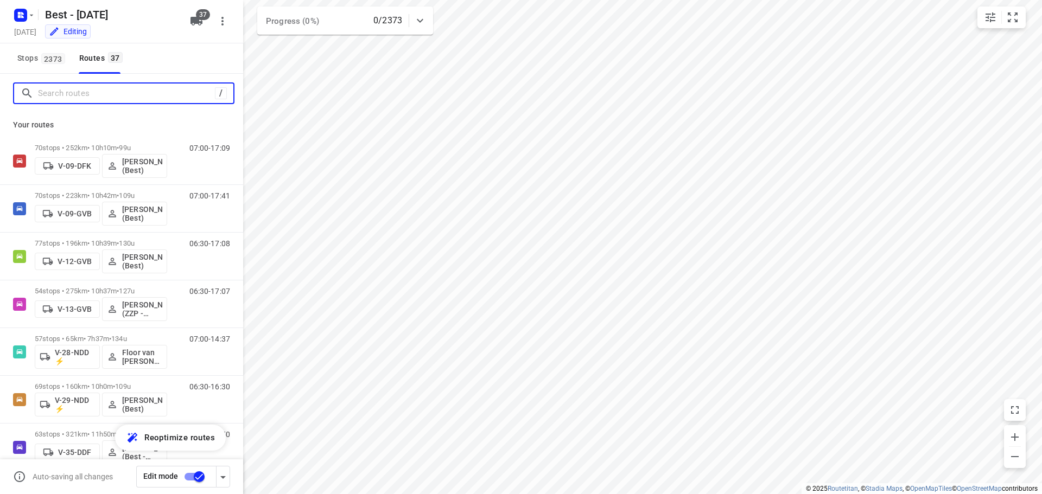
click at [99, 93] on input "Search routes" at bounding box center [126, 93] width 177 height 17
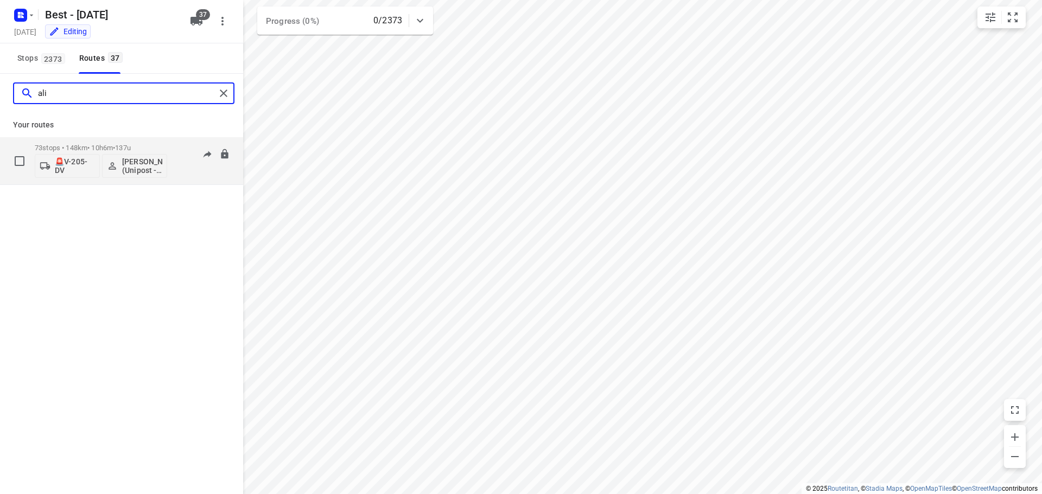
type input "ali"
click at [92, 146] on p "73 stops • 148km • 10h6m • 137u" at bounding box center [101, 148] width 132 height 8
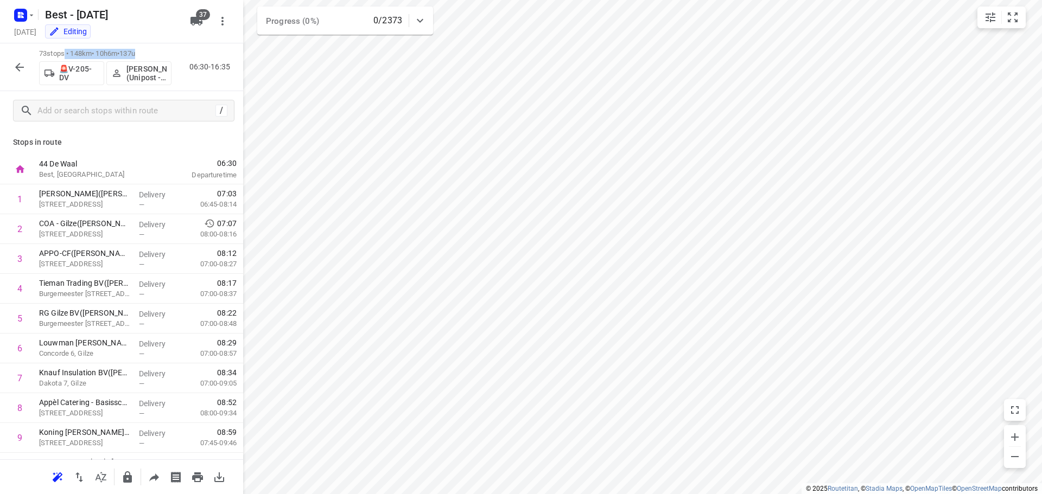
drag, startPoint x: 148, startPoint y: 55, endPoint x: 62, endPoint y: 51, distance: 86.4
click at [62, 51] on p "73 stops • 148km • 10h6m • 137u" at bounding box center [105, 54] width 132 height 10
click at [21, 64] on icon "button" at bounding box center [19, 67] width 13 height 13
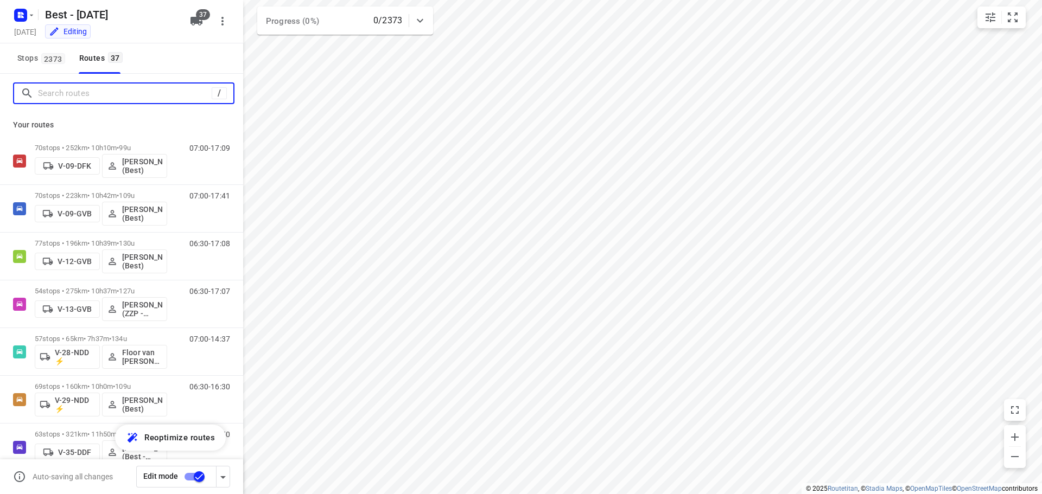
click at [102, 100] on input "Search routes" at bounding box center [125, 93] width 174 height 17
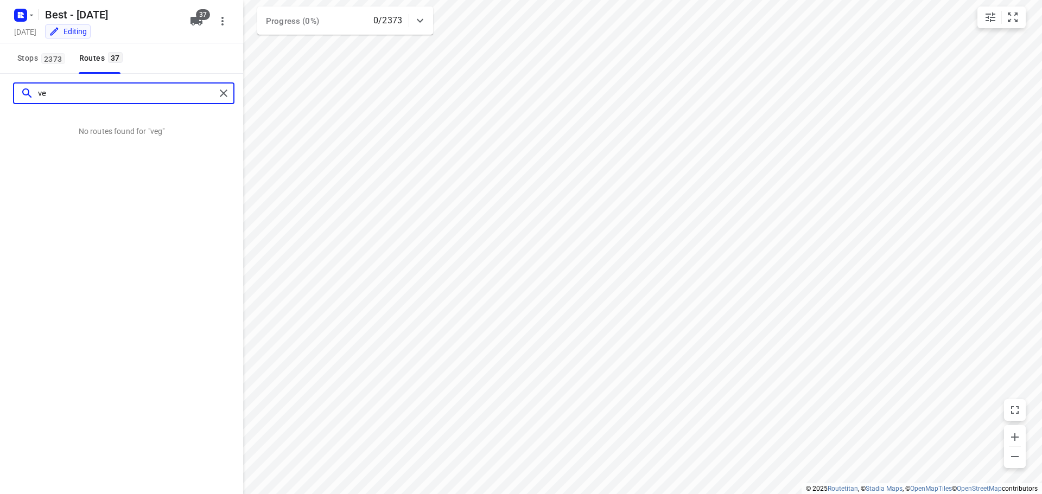
type input "v"
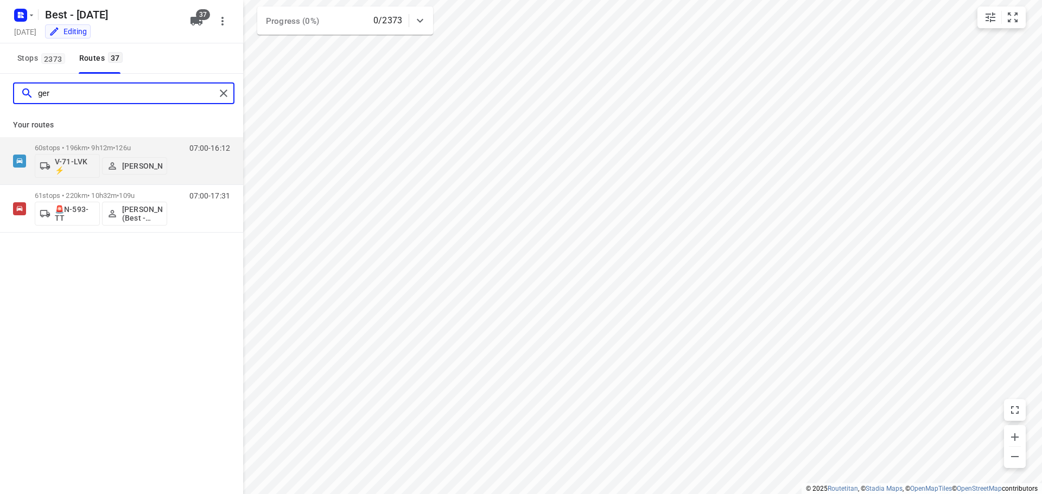
type input "gerj"
type input "gerjan"
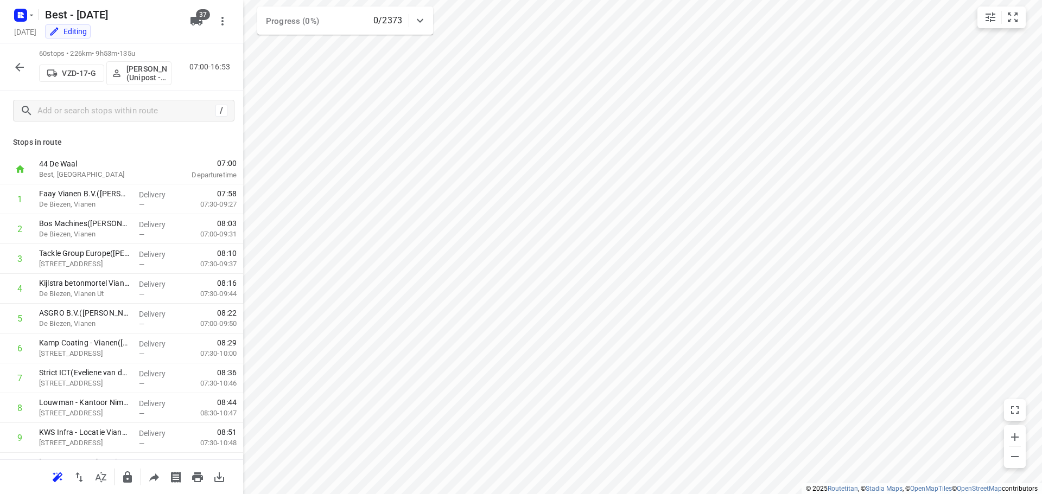
click at [24, 67] on icon "button" at bounding box center [19, 67] width 13 height 13
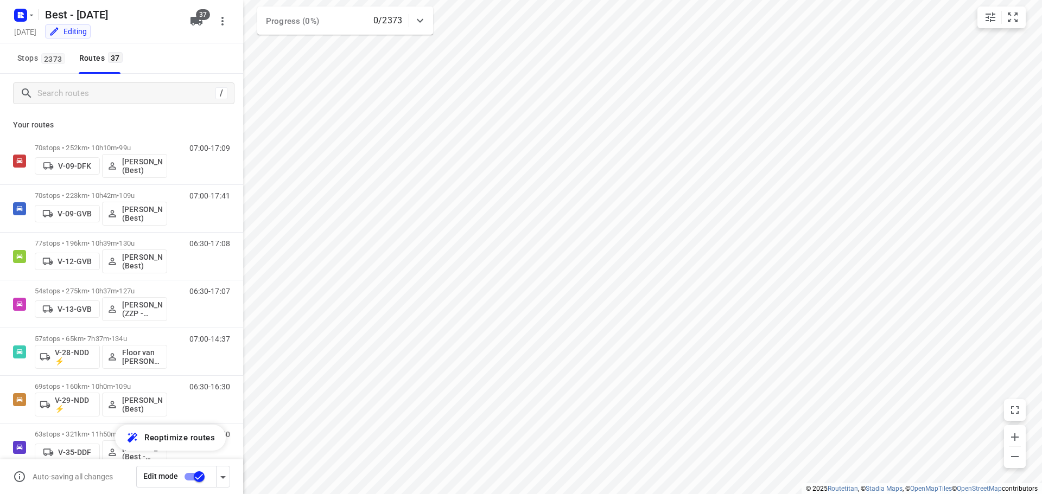
click at [136, 81] on div "/" at bounding box center [121, 93] width 243 height 39
click at [79, 95] on input "Search routes" at bounding box center [126, 93] width 177 height 17
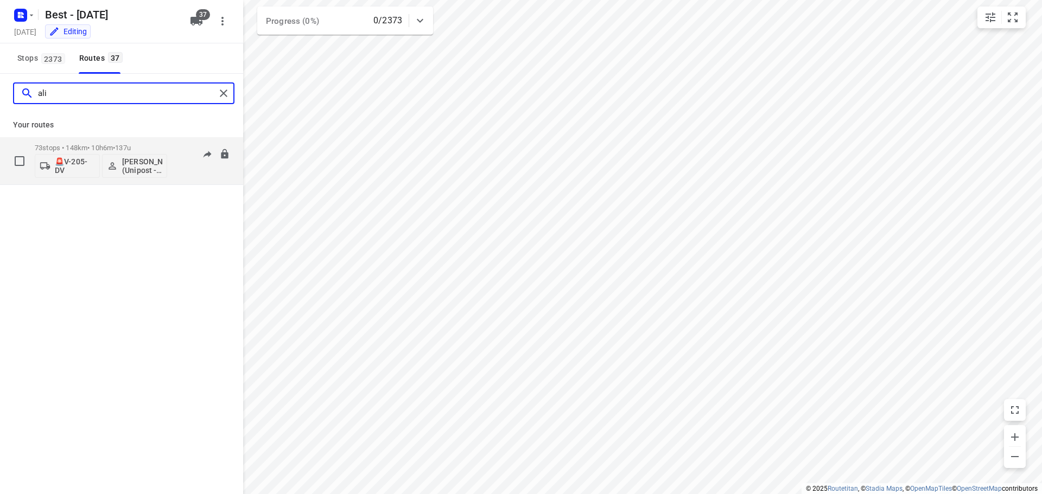
type input "ali"
click at [183, 174] on div "06:30-16:35" at bounding box center [203, 164] width 54 height 40
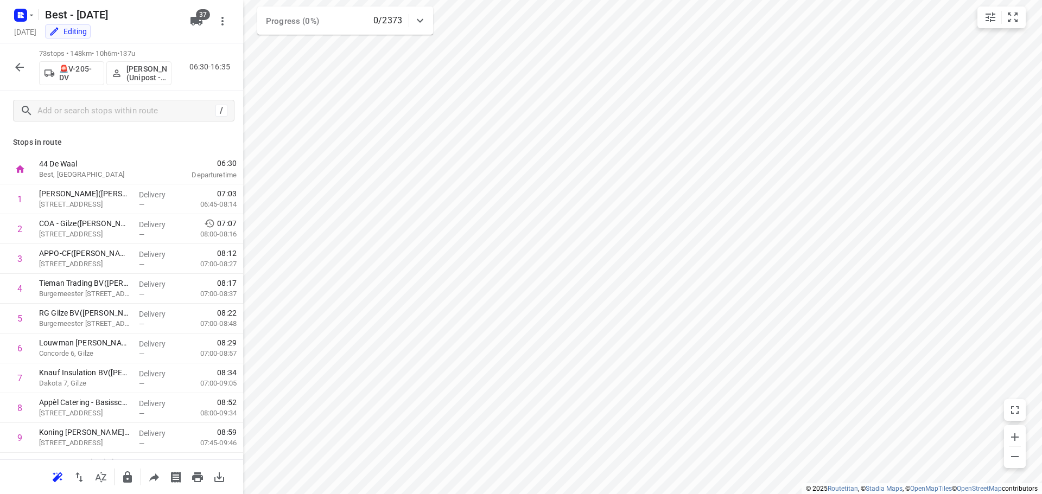
click at [17, 64] on icon "button" at bounding box center [19, 67] width 13 height 13
click at [27, 65] on button "button" at bounding box center [20, 67] width 22 height 22
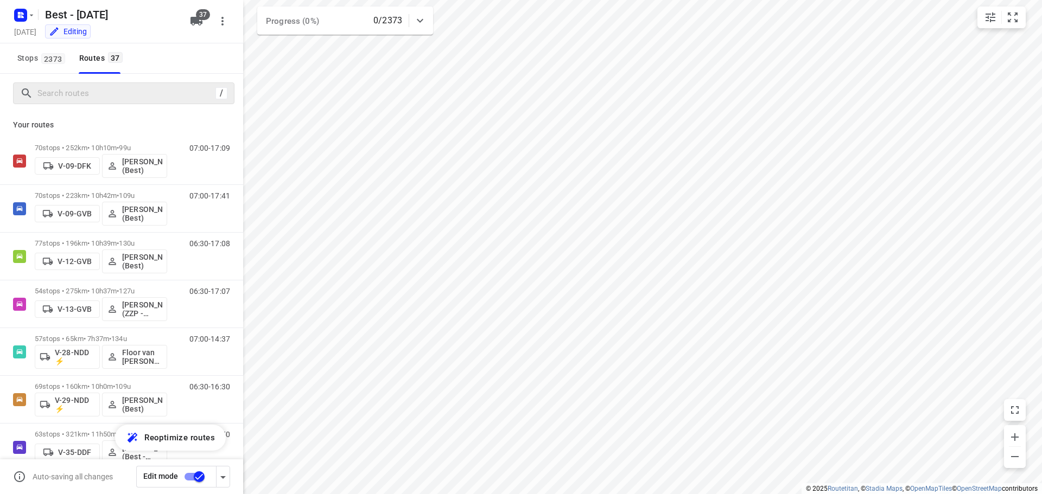
click at [71, 103] on div "/" at bounding box center [123, 93] width 221 height 22
click at [79, 96] on input "Search routes" at bounding box center [126, 93] width 177 height 17
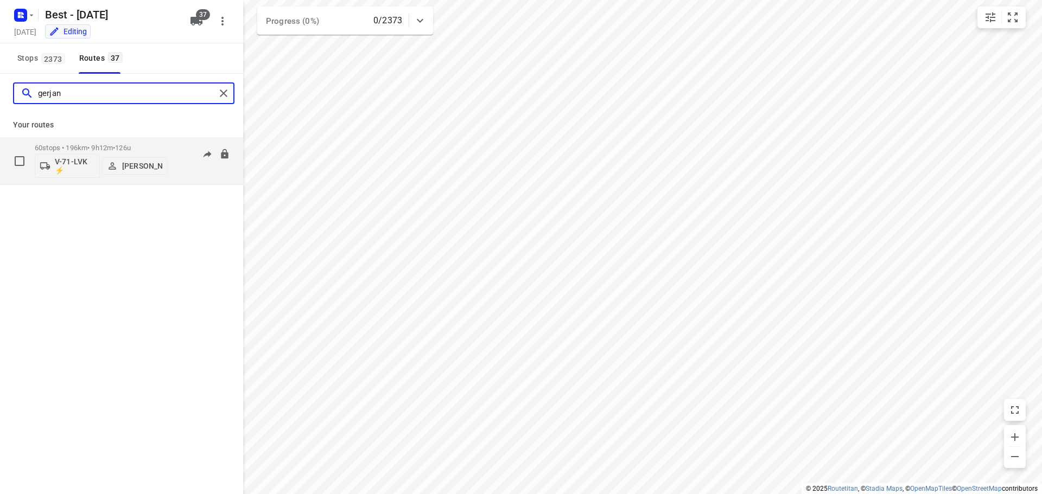
type input "gerjan"
click at [85, 141] on div "60 stops • 196km • 9h12m • 126u V-71-LVK ⚡ [PERSON_NAME]" at bounding box center [101, 160] width 132 height 45
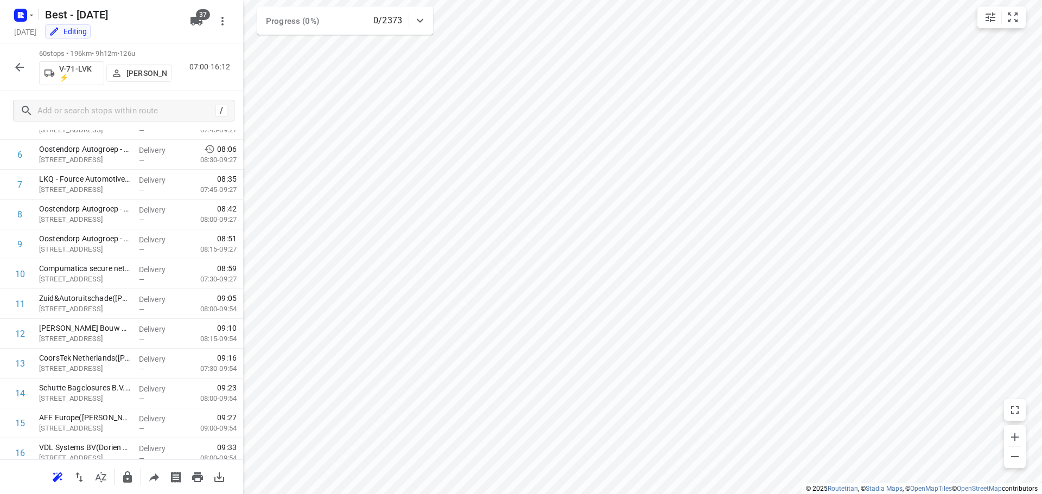
scroll to position [200, 0]
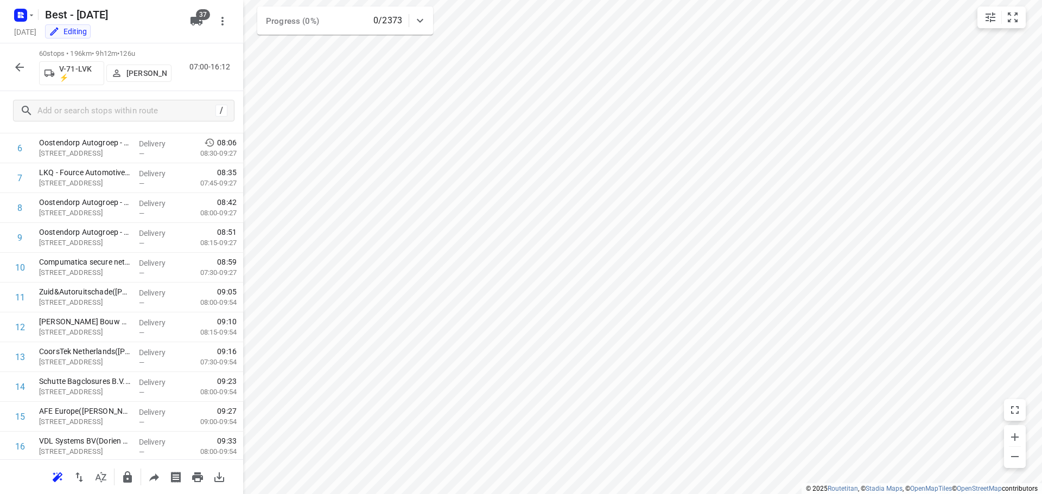
click at [23, 67] on icon "button" at bounding box center [19, 67] width 9 height 9
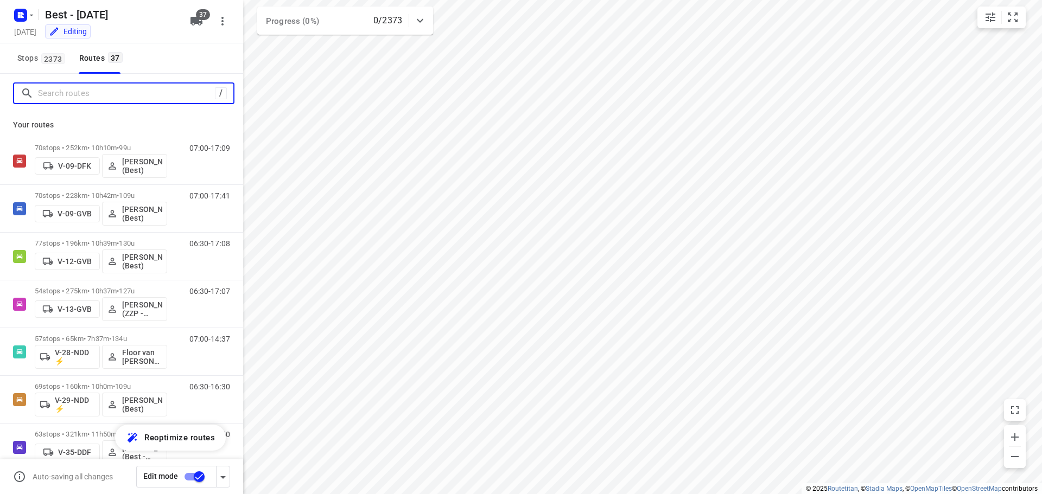
click at [103, 98] on input "Search routes" at bounding box center [126, 93] width 177 height 17
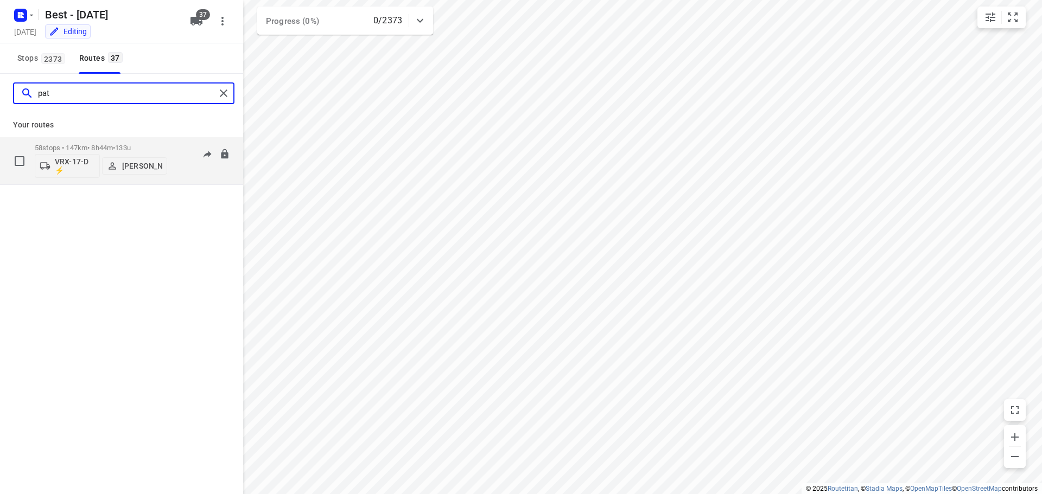
type input "pat"
click at [88, 139] on div "58 stops • 147km • 8h44m • 133u VRX-17-D ⚡ [PERSON_NAME]" at bounding box center [101, 160] width 132 height 45
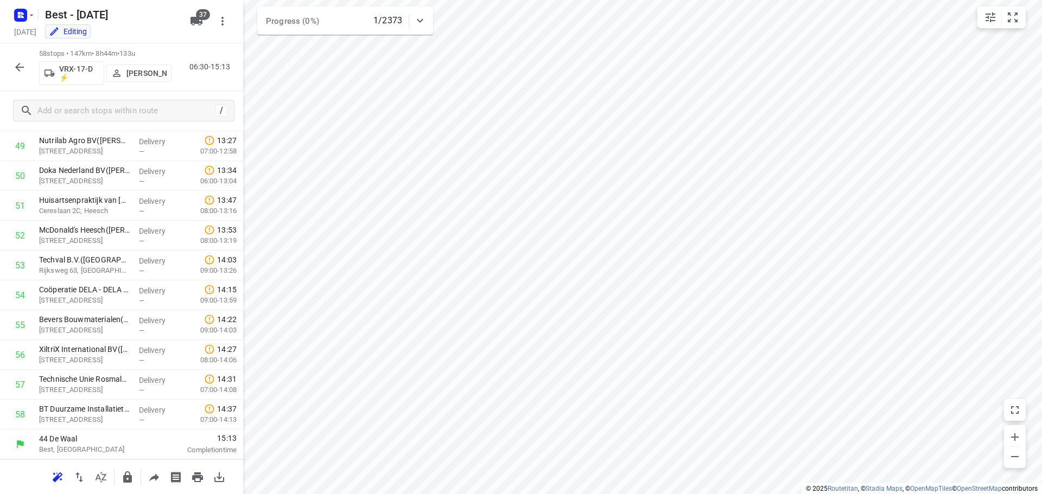
scroll to position [0, 0]
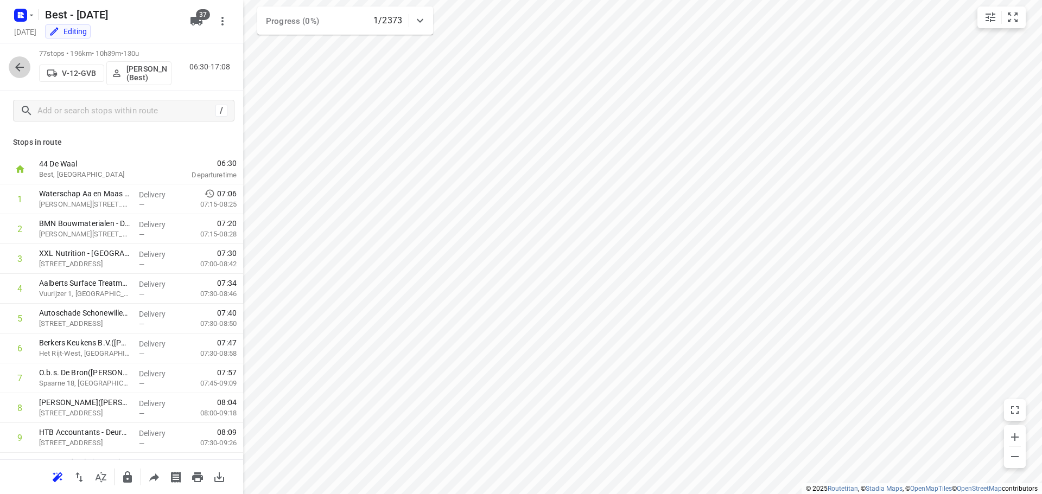
click at [20, 67] on icon "button" at bounding box center [19, 67] width 9 height 9
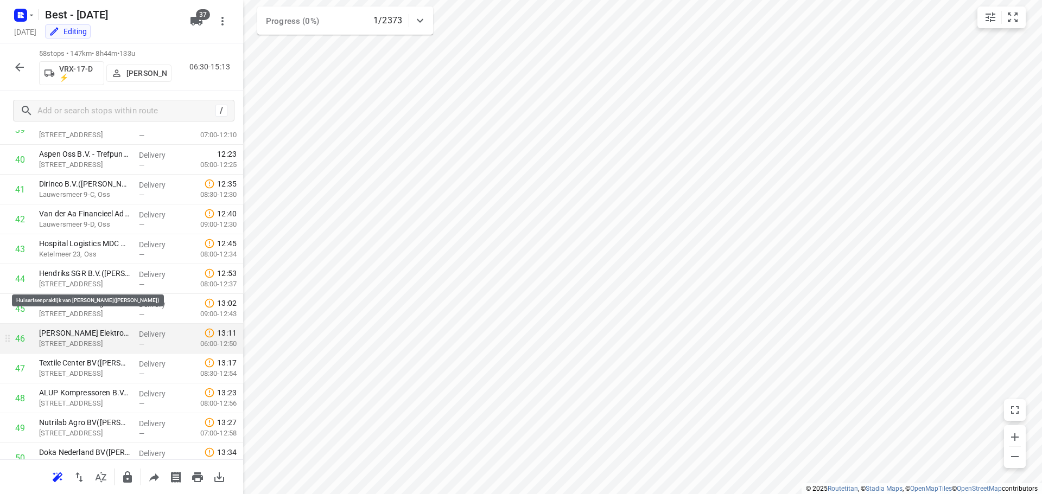
scroll to position [1411, 0]
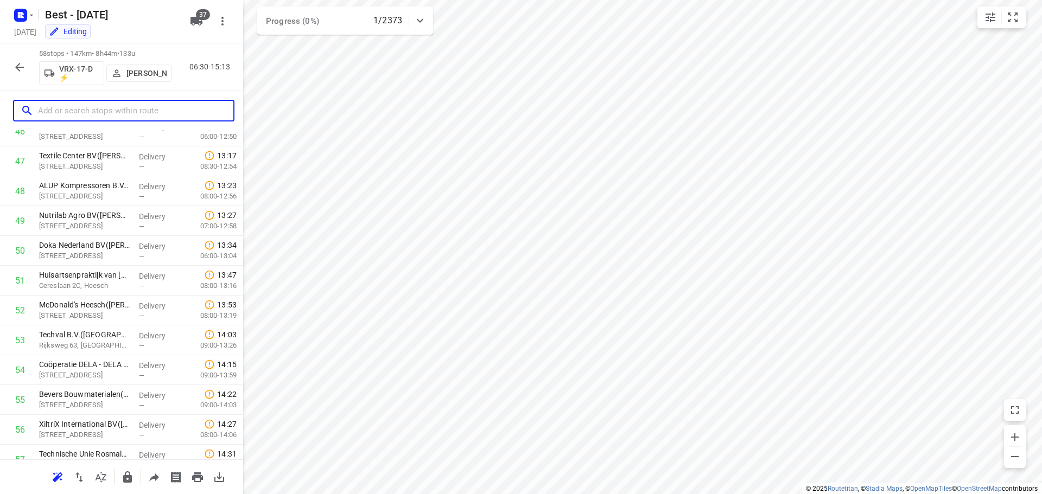
click at [88, 109] on input "text" at bounding box center [135, 111] width 195 height 17
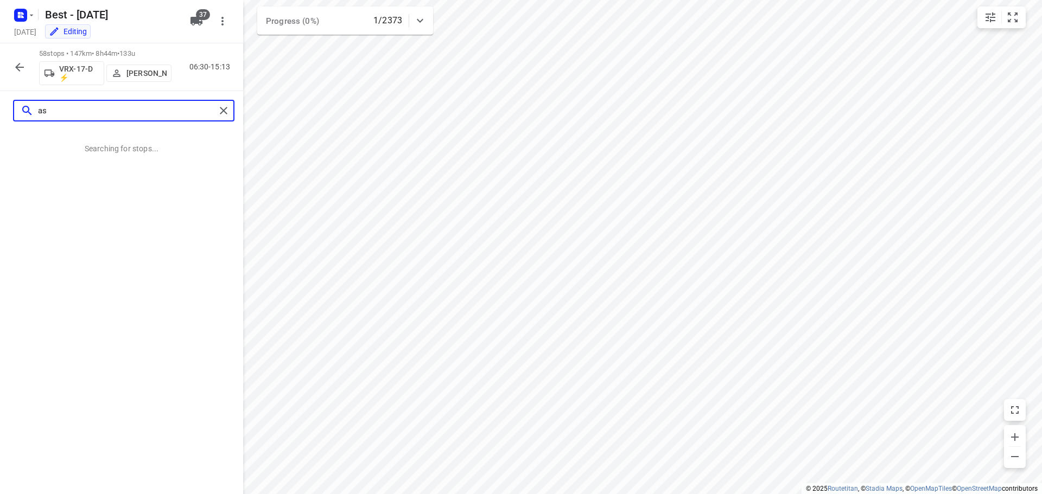
scroll to position [0, 0]
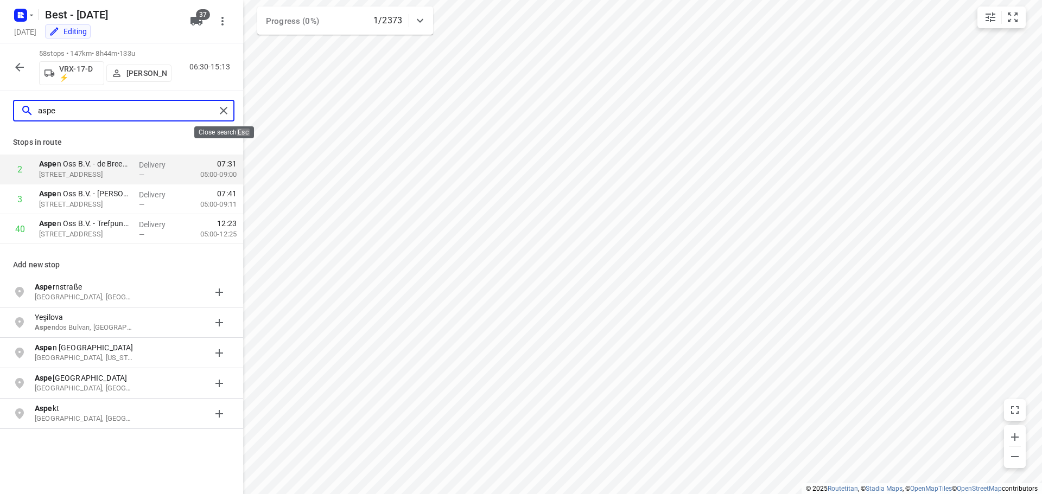
type input "aspe"
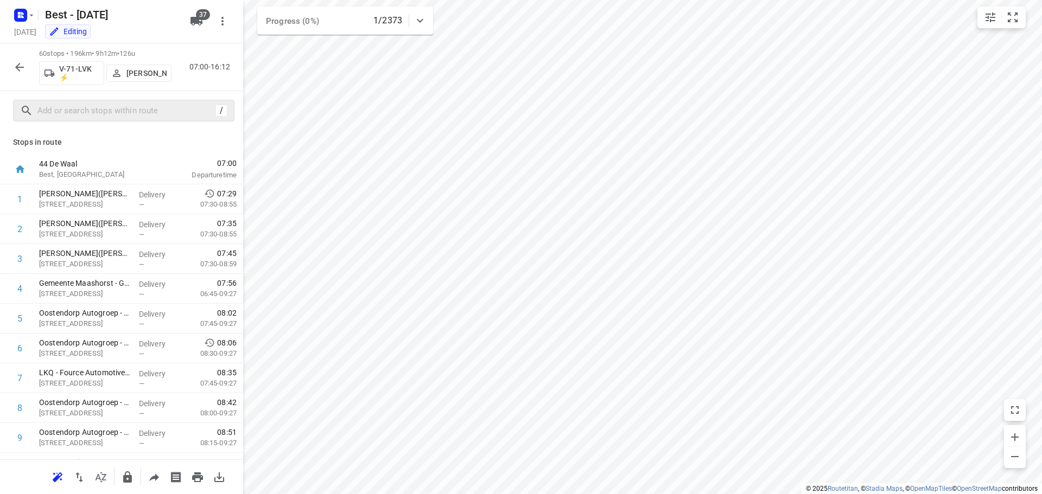
click at [129, 69] on p "[PERSON_NAME]" at bounding box center [146, 73] width 40 height 9
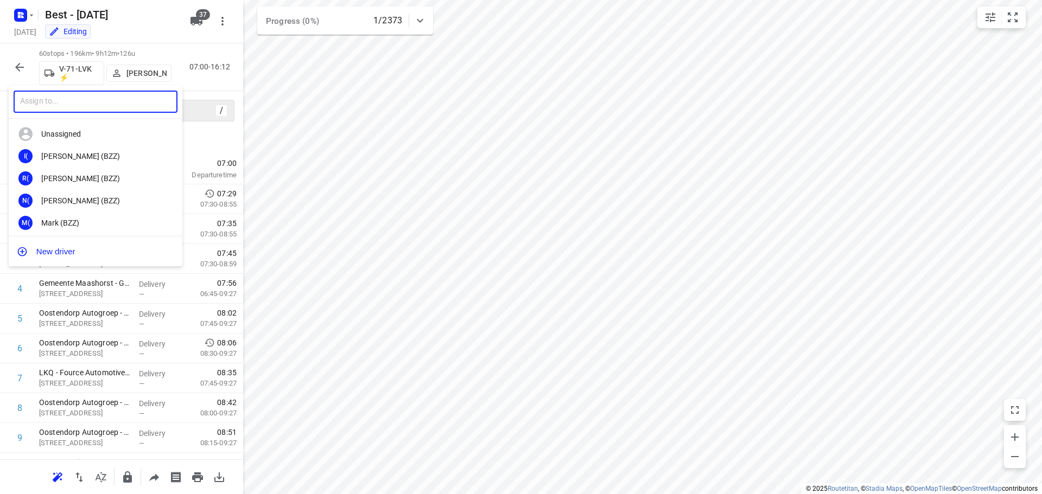
click at [102, 111] on input "text" at bounding box center [96, 102] width 164 height 22
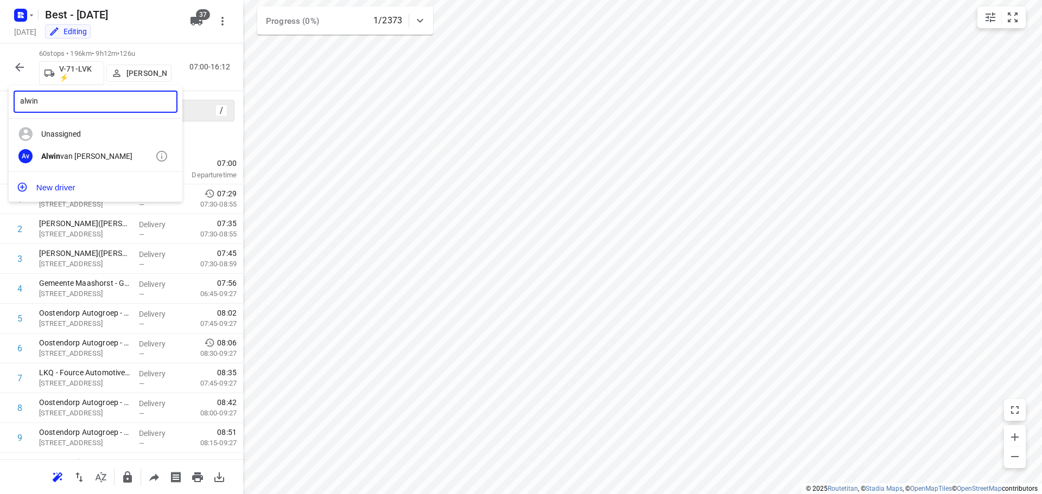
type input "alwin"
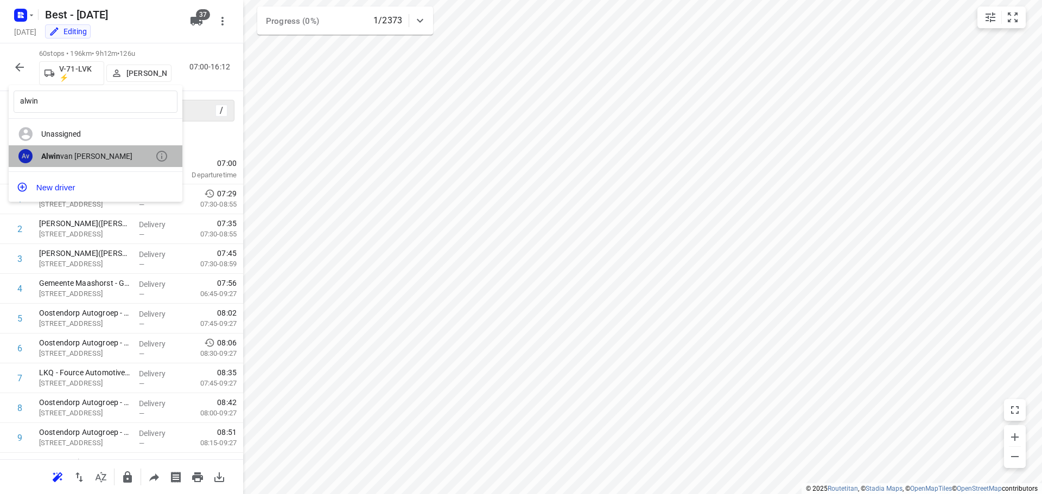
click at [75, 149] on div "Av Alwin van Dal" at bounding box center [96, 156] width 174 height 22
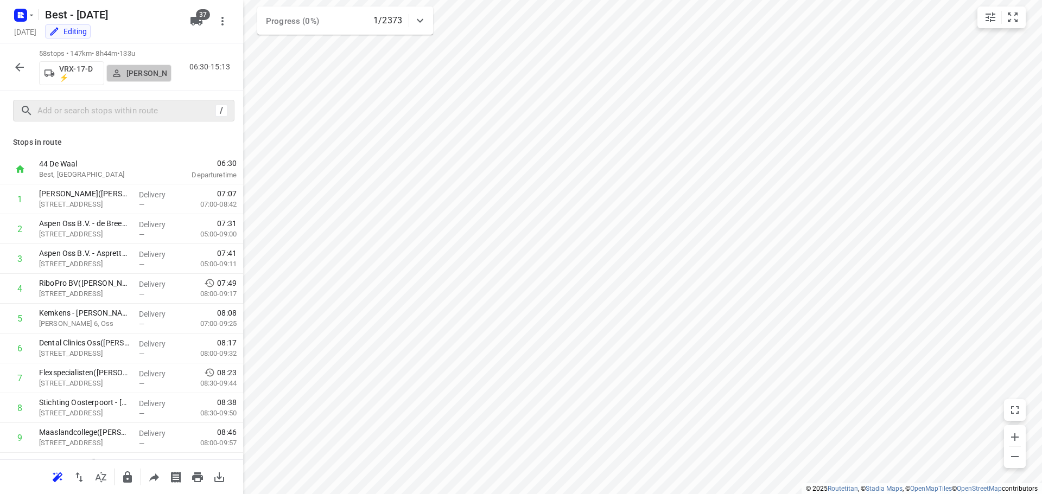
click at [136, 78] on p "[PERSON_NAME]" at bounding box center [146, 73] width 40 height 9
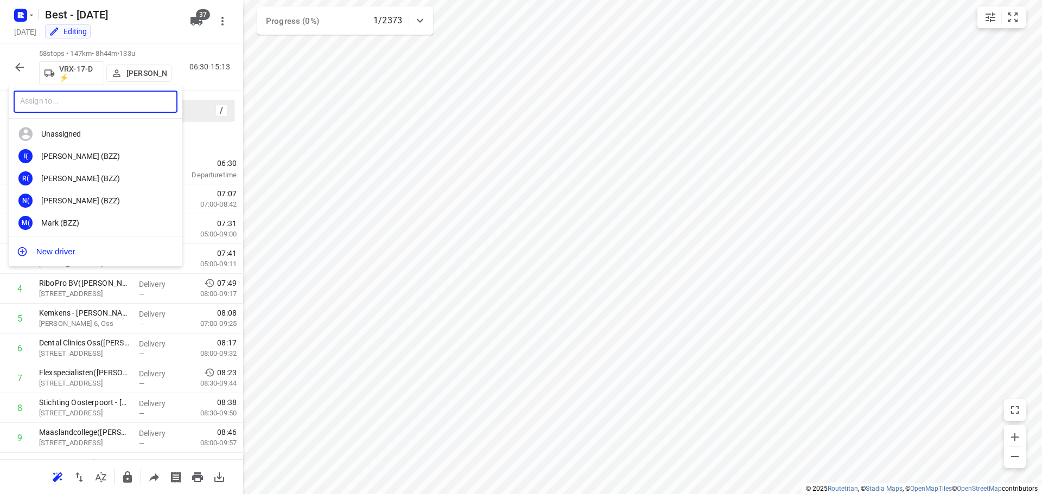
click at [78, 108] on input "text" at bounding box center [96, 102] width 164 height 22
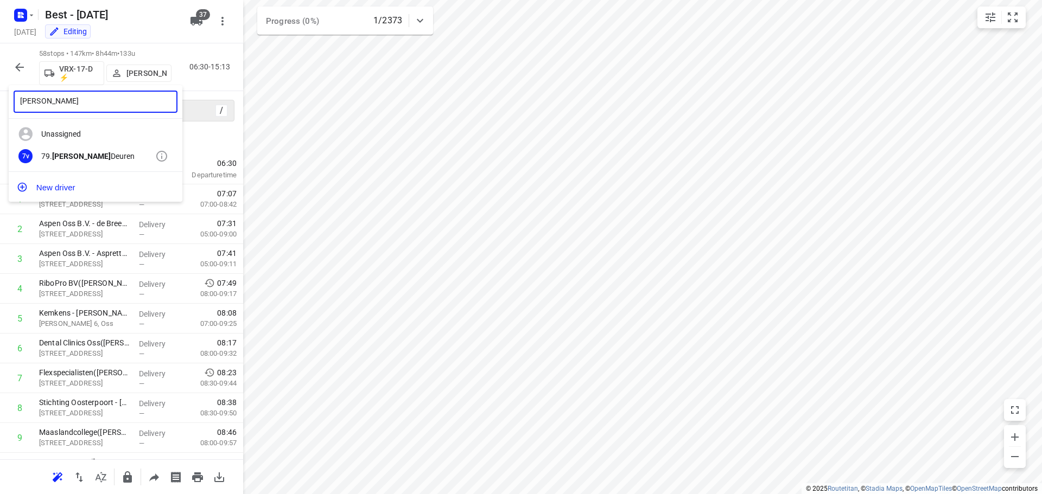
type input "[PERSON_NAME]"
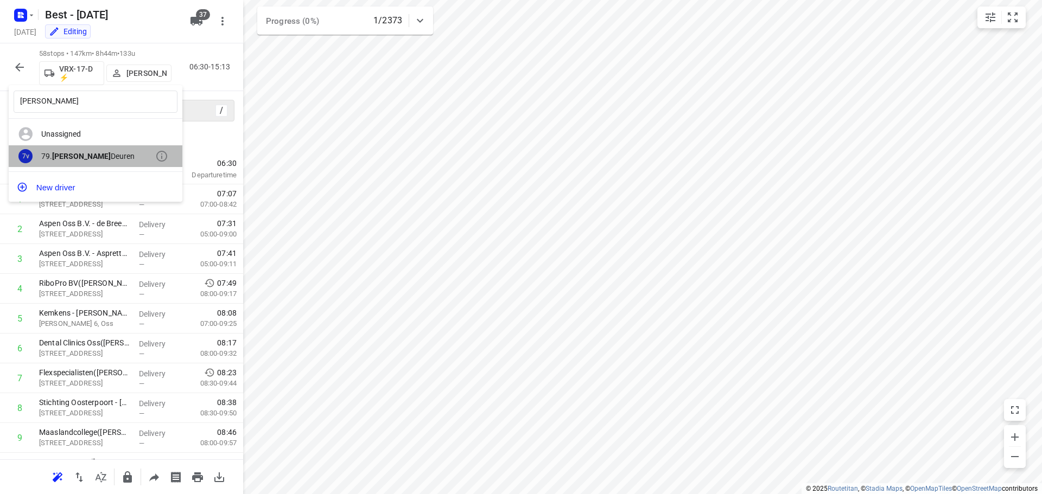
click at [97, 158] on div "79. [PERSON_NAME]" at bounding box center [98, 156] width 114 height 9
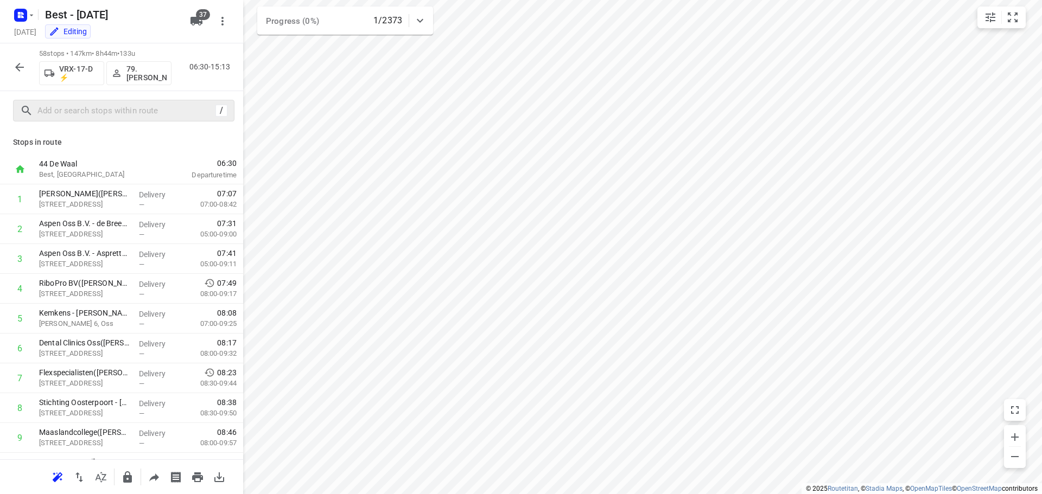
click at [19, 69] on icon "button" at bounding box center [19, 67] width 13 height 13
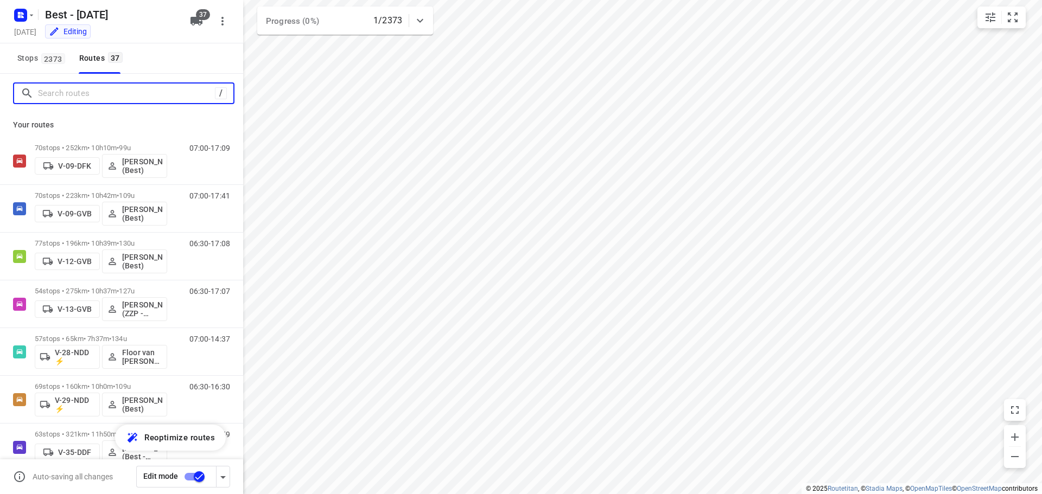
click at [134, 100] on input "Search routes" at bounding box center [126, 93] width 177 height 17
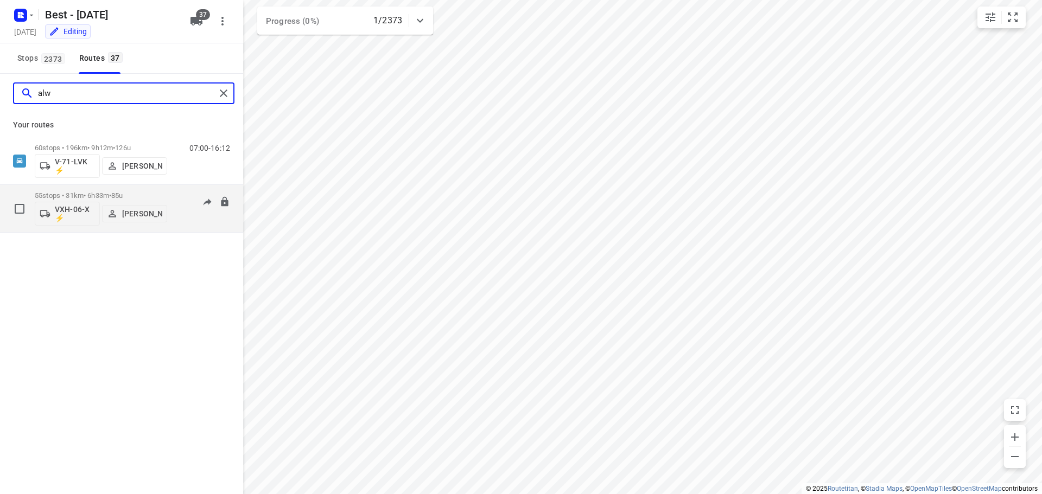
type input "alw"
click at [166, 213] on button "[PERSON_NAME]" at bounding box center [134, 213] width 65 height 17
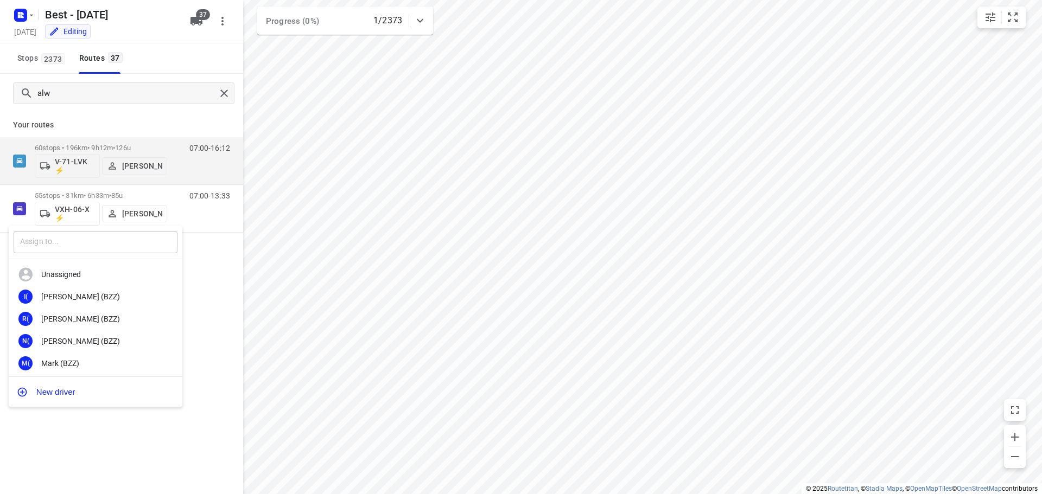
click at [109, 248] on input "text" at bounding box center [96, 242] width 164 height 22
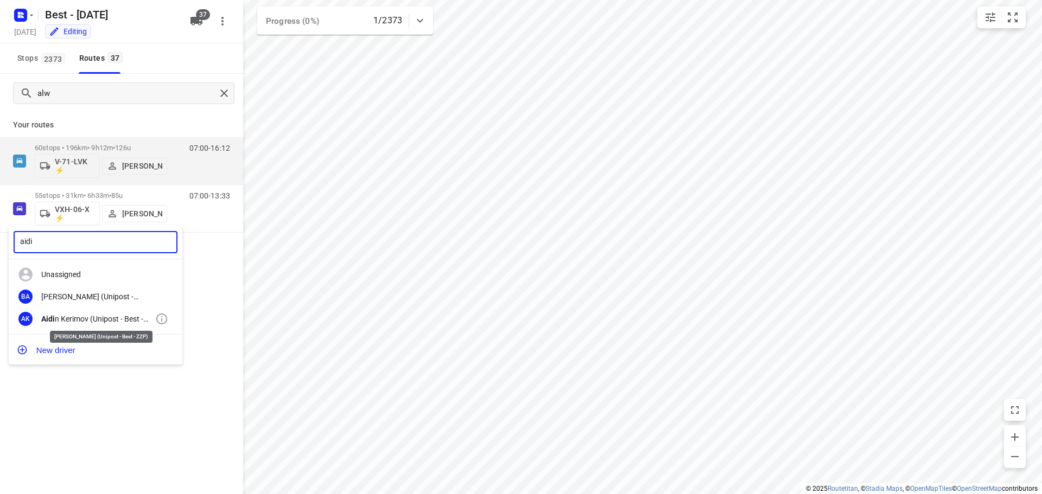
type input "aidi"
click at [98, 320] on div "[PERSON_NAME] (Unipost - Best - ZZP)" at bounding box center [98, 319] width 114 height 9
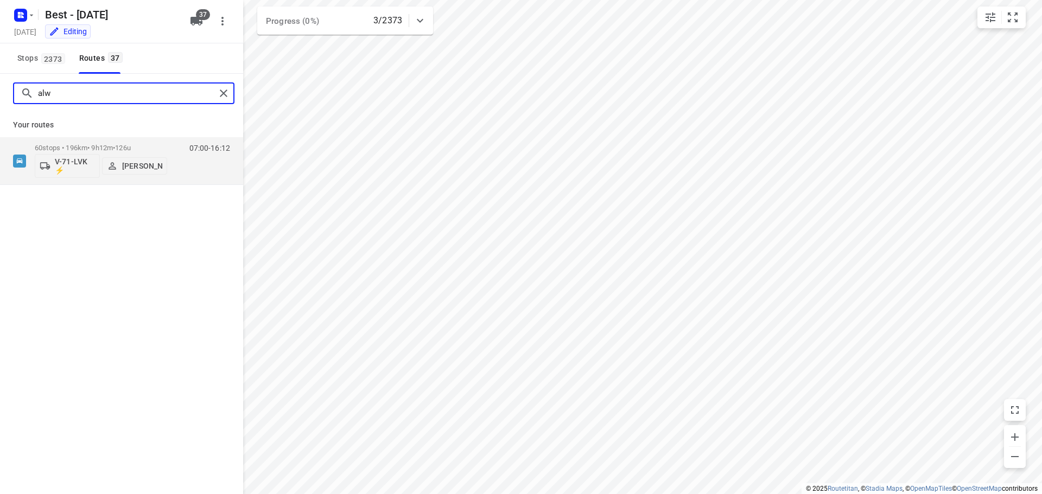
drag, startPoint x: 75, startPoint y: 94, endPoint x: 0, endPoint y: 100, distance: 75.1
click at [0, 100] on div "alw" at bounding box center [121, 93] width 243 height 39
click at [145, 165] on p "[PERSON_NAME]" at bounding box center [142, 166] width 40 height 9
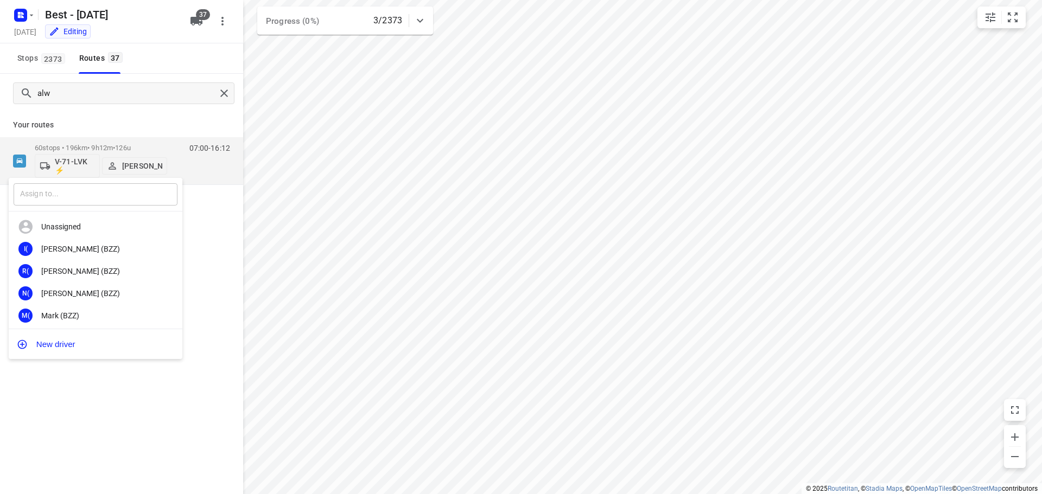
click at [94, 195] on input "text" at bounding box center [96, 194] width 164 height 22
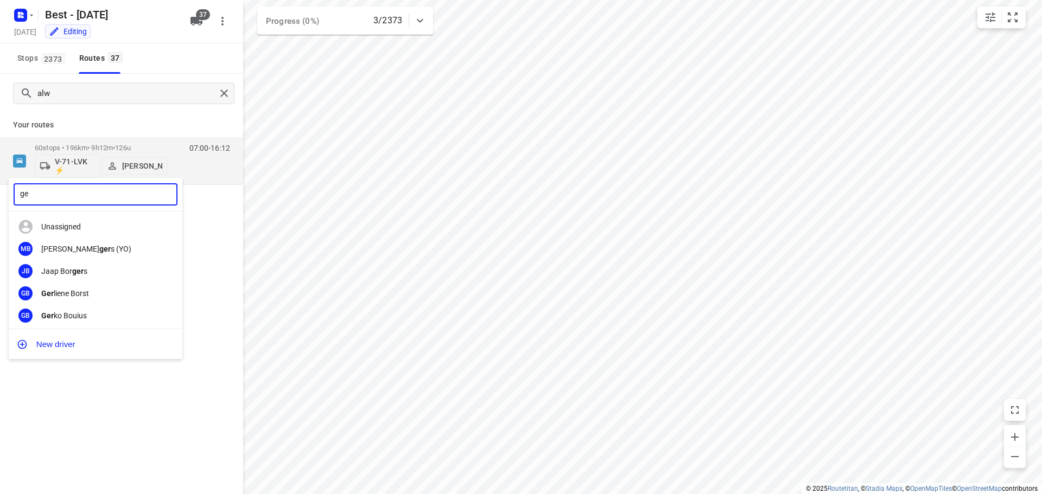
type input "g"
type input "floor"
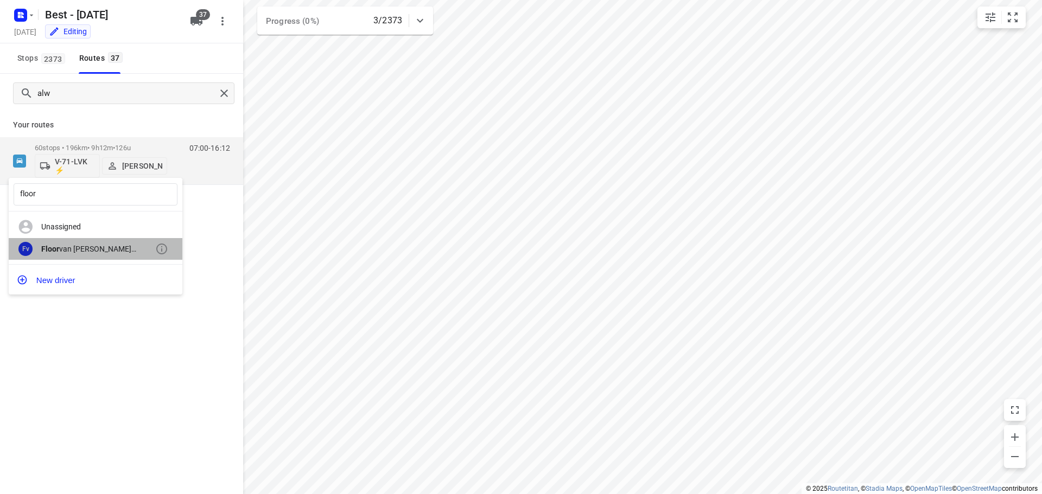
click at [105, 251] on div "Floor van [PERSON_NAME] (Best)" at bounding box center [98, 249] width 114 height 9
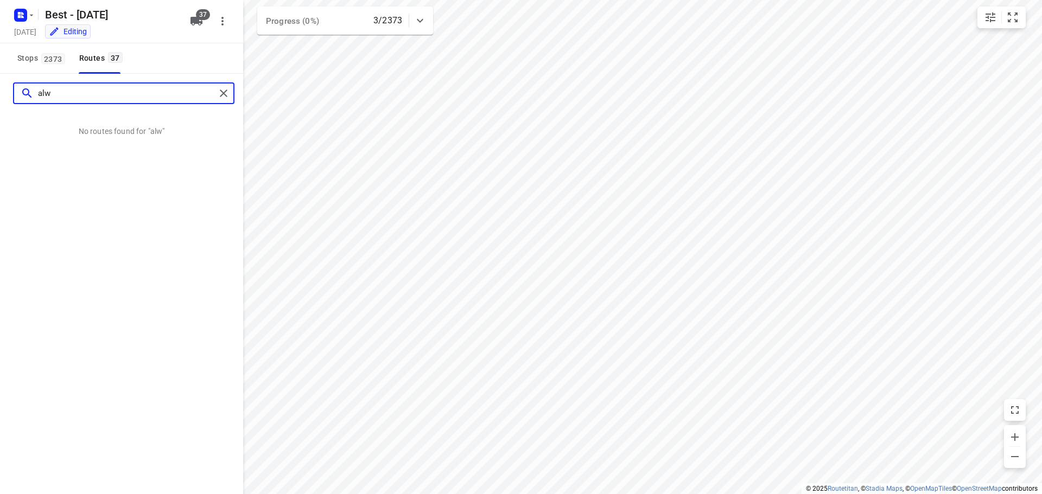
drag, startPoint x: 144, startPoint y: 101, endPoint x: 0, endPoint y: 87, distance: 145.0
click at [0, 87] on div "alw" at bounding box center [121, 93] width 243 height 39
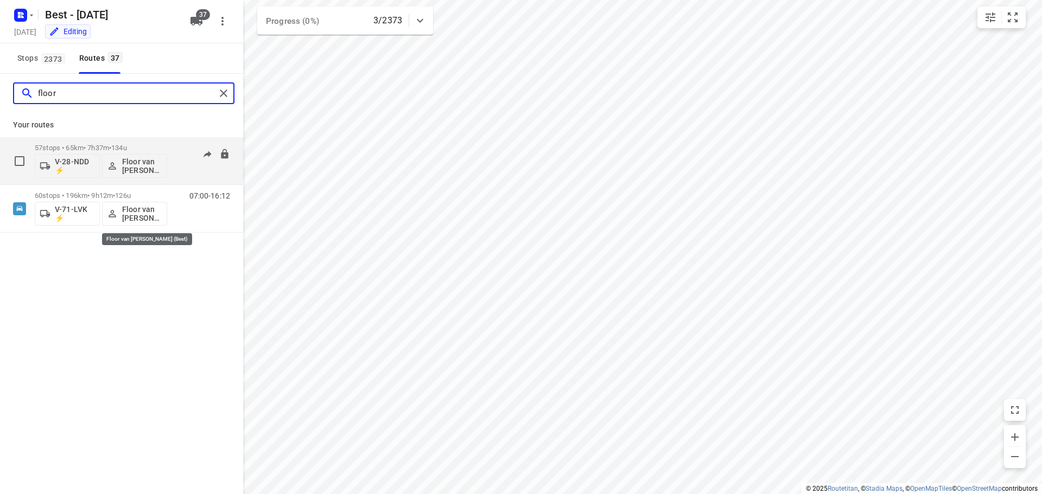
type input "floor"
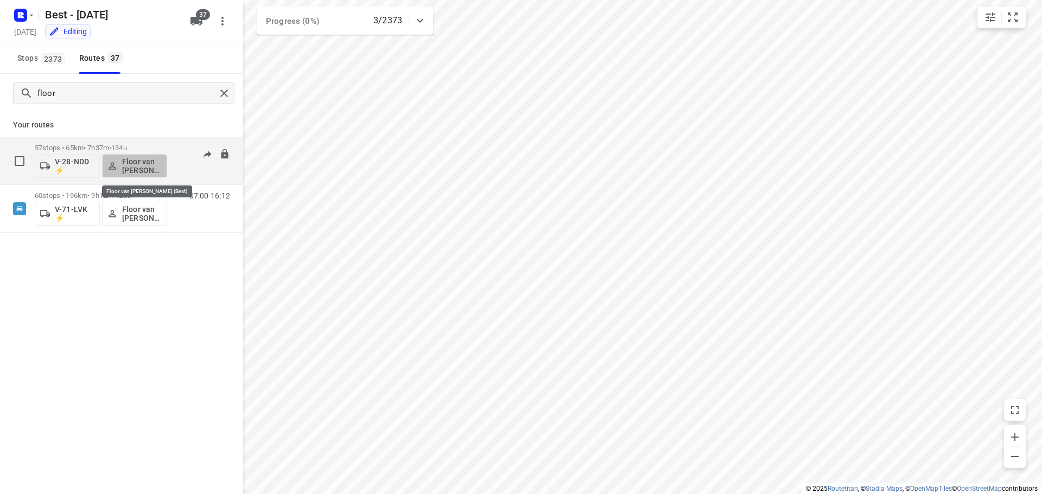
click at [148, 163] on p "Floor van [PERSON_NAME] (Best)" at bounding box center [142, 165] width 40 height 17
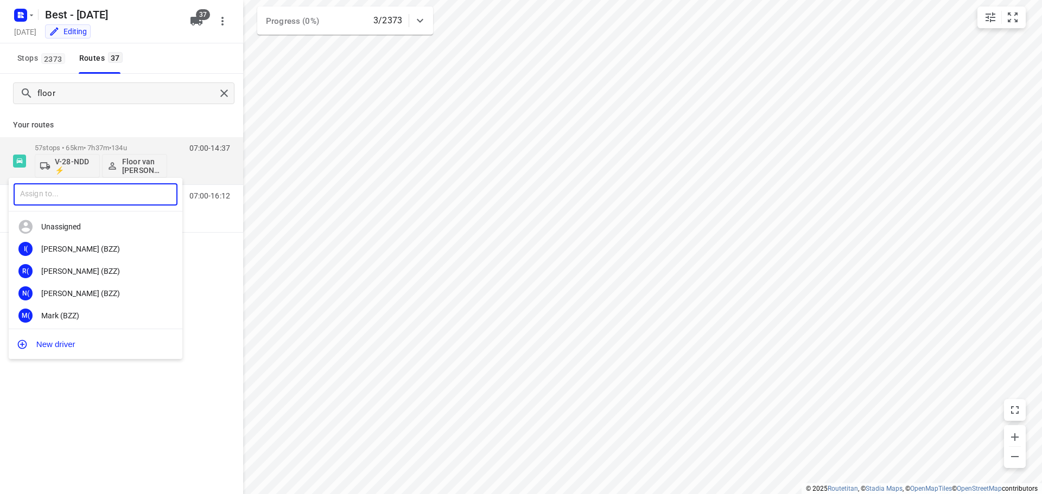
click at [63, 196] on input "text" at bounding box center [96, 194] width 164 height 22
type input "alwin"
click at [66, 249] on div "[PERSON_NAME]" at bounding box center [98, 249] width 114 height 9
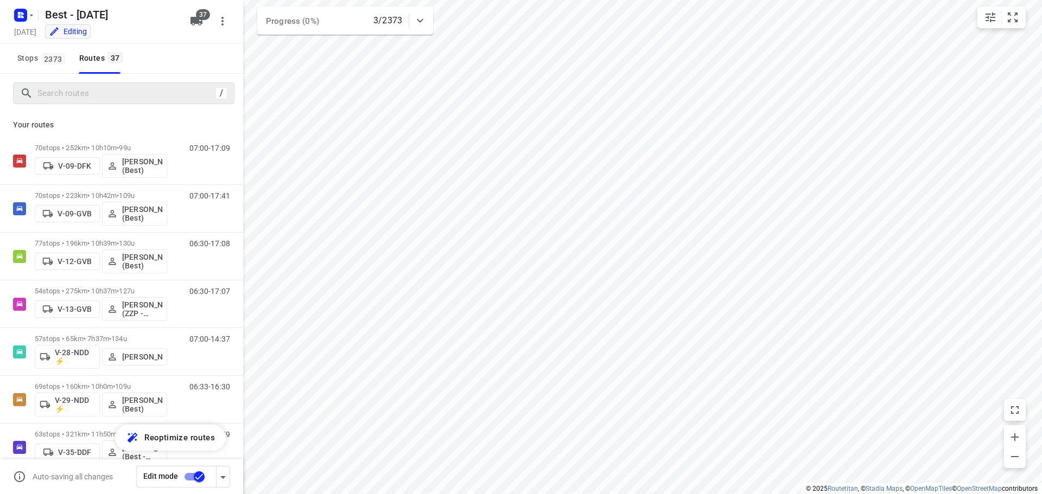
click at [60, 101] on div "/" at bounding box center [123, 93] width 221 height 22
click at [113, 91] on input "Search routes" at bounding box center [125, 93] width 174 height 17
click at [40, 87] on input "Search routes" at bounding box center [125, 93] width 174 height 17
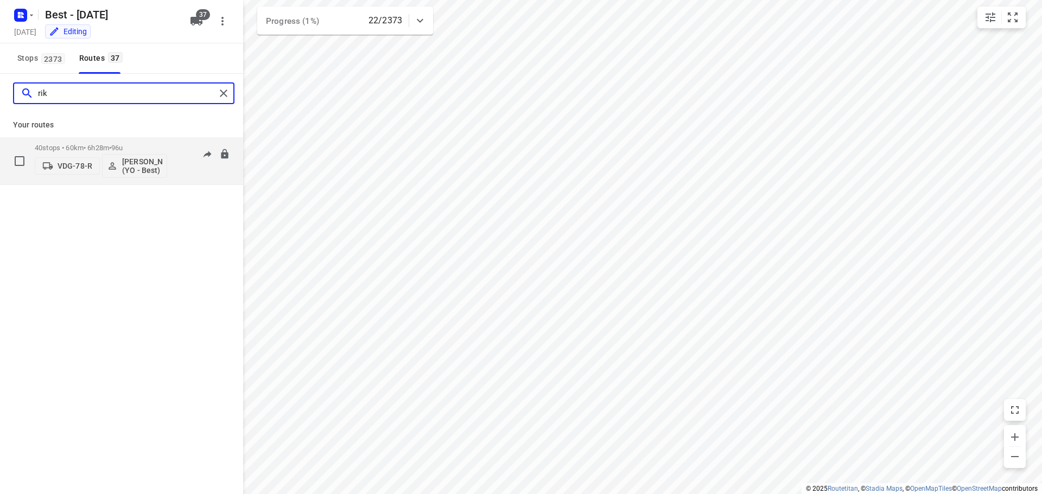
type input "rik"
click at [59, 142] on div "40 stops • 60km • 6h28m • 96u VDG-78-R Rik de Kok (YO - Best)" at bounding box center [101, 160] width 132 height 45
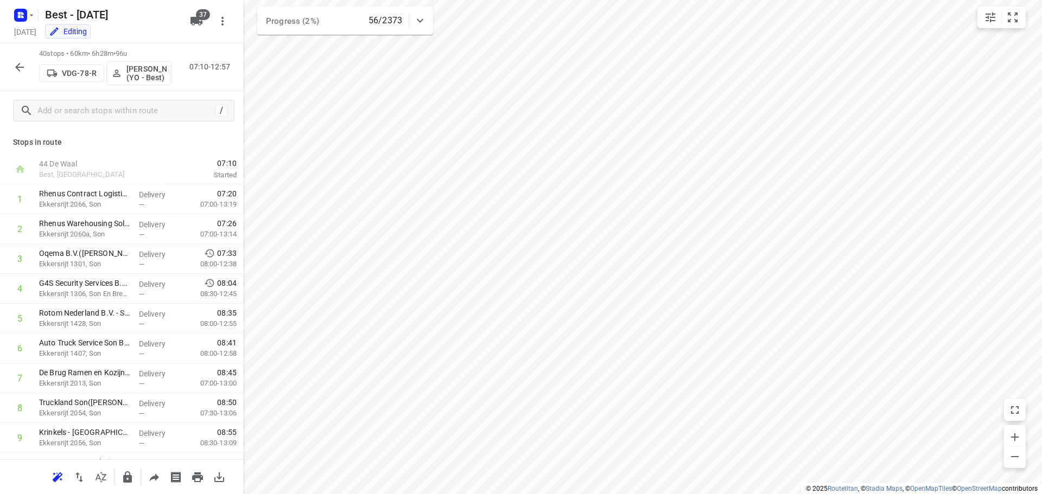
click at [20, 61] on icon "button" at bounding box center [19, 67] width 13 height 13
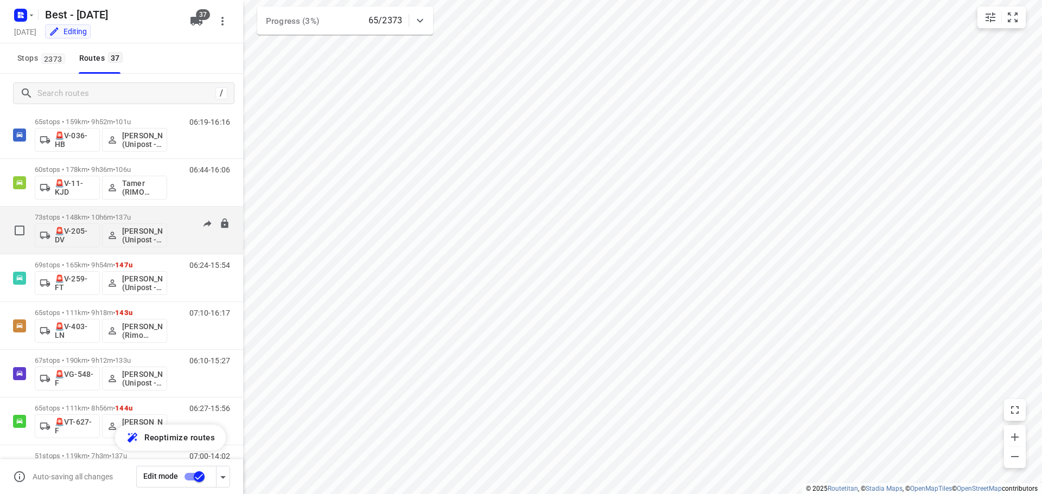
scroll to position [1455, 0]
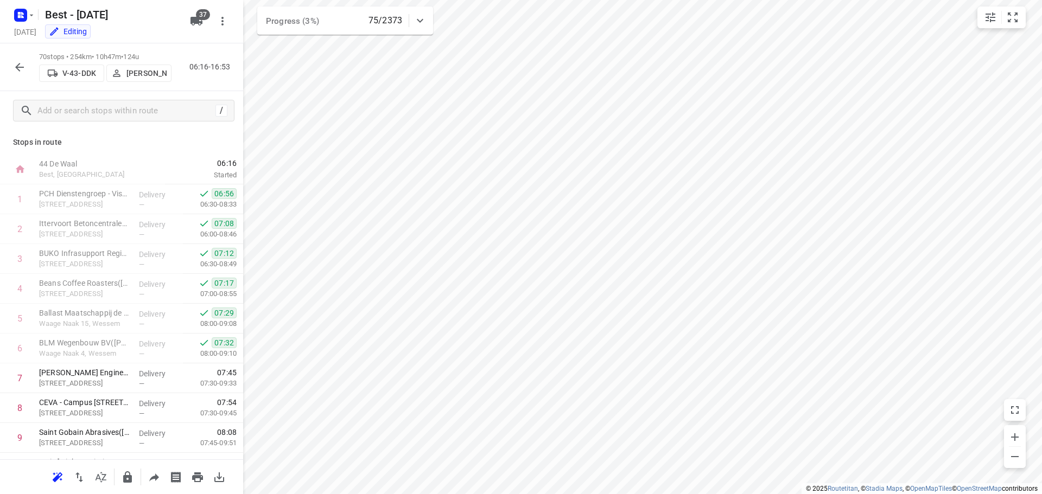
click at [18, 63] on icon "button" at bounding box center [19, 67] width 13 height 13
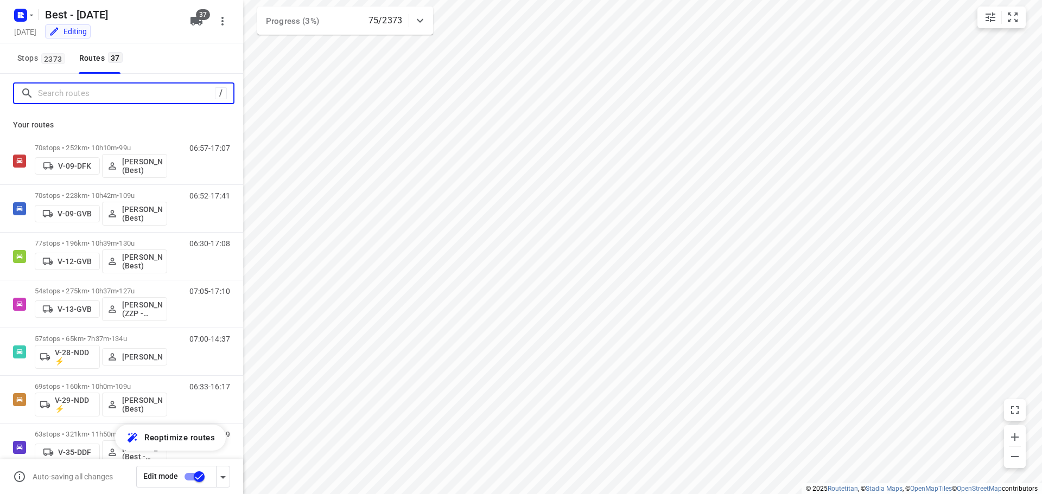
click at [68, 97] on input "Search routes" at bounding box center [126, 93] width 177 height 17
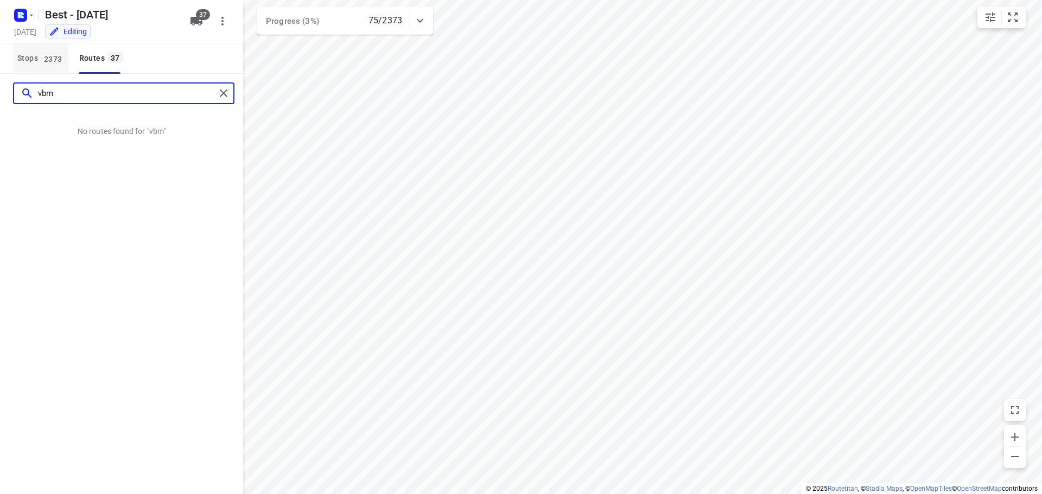
type input "vbm"
click at [46, 63] on span "2373" at bounding box center [53, 58] width 24 height 11
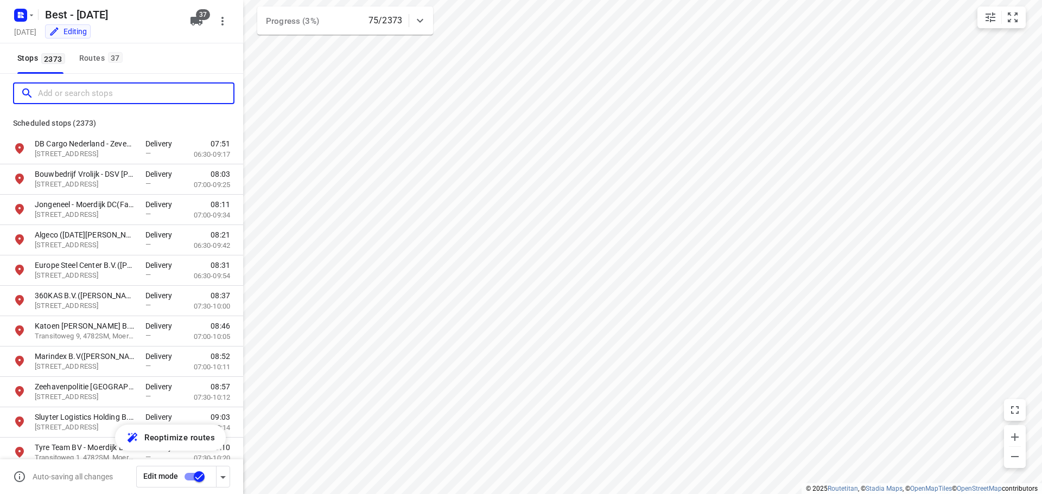
click at [55, 92] on input "Add or search stops" at bounding box center [135, 93] width 195 height 17
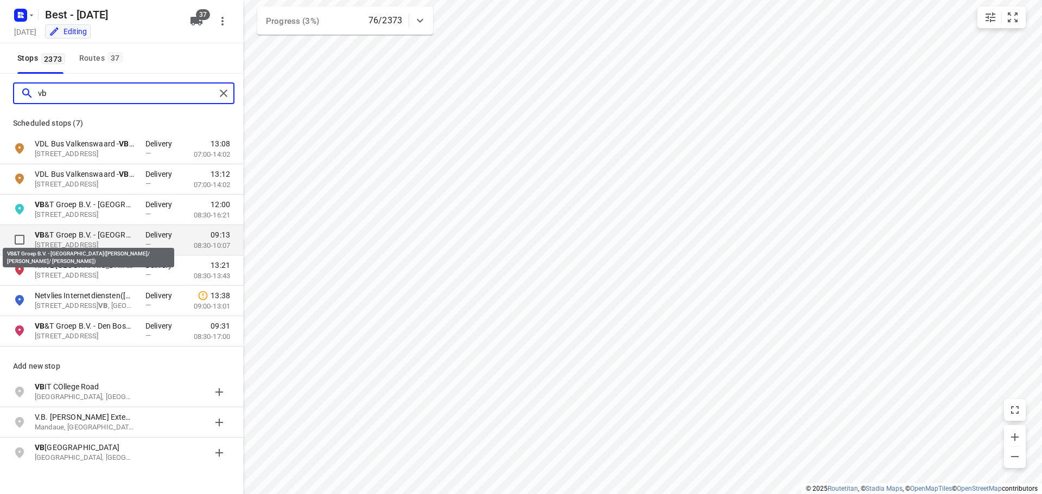
type input "vb"
click at [78, 239] on p "VB &T Groep B.V. - Eindhoven(Debbie Hertogs/ Denise Ceelen/ Sarah Peeters)" at bounding box center [85, 235] width 100 height 11
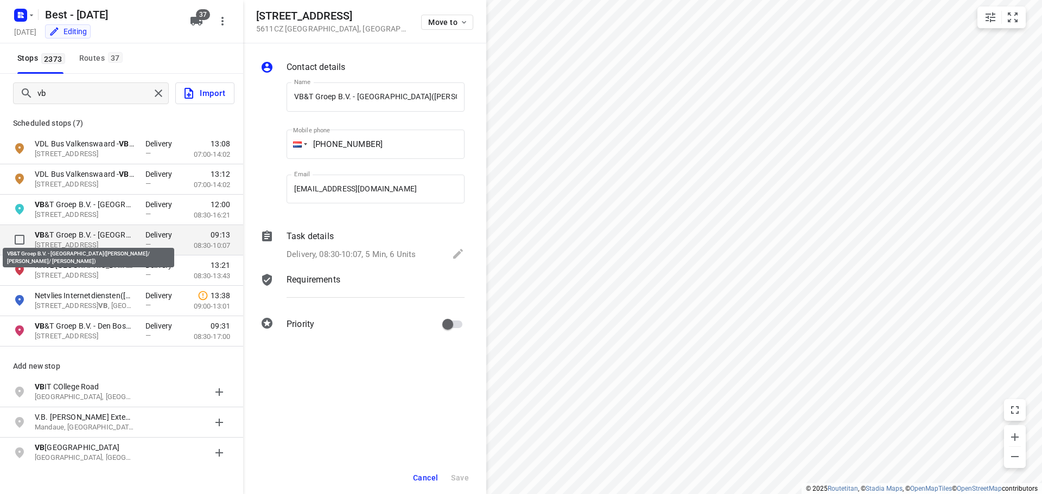
scroll to position [0, 102]
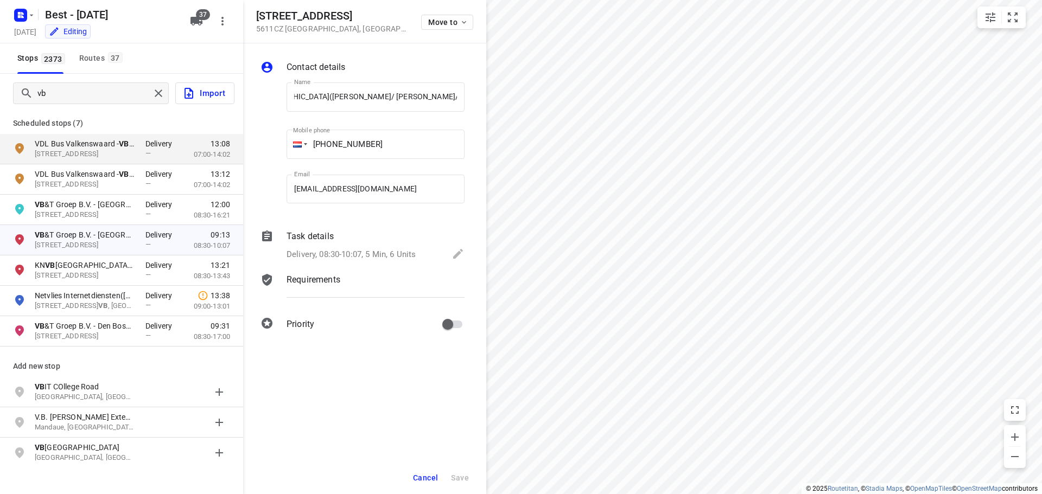
click at [386, 264] on div "Task details Delivery, 08:30-10:07, 5 Min, 6 Units" at bounding box center [375, 246] width 182 height 37
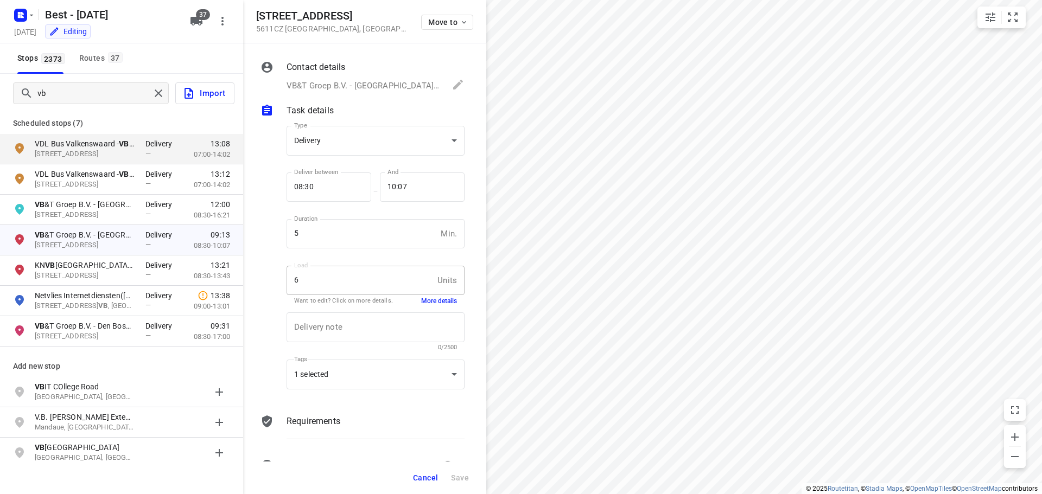
click at [435, 300] on button "More details" at bounding box center [439, 301] width 36 height 9
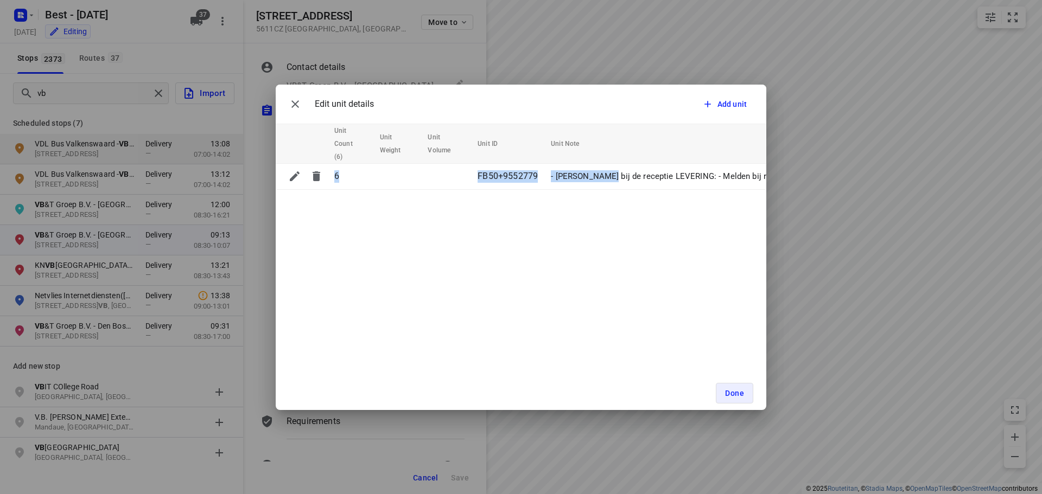
drag, startPoint x: 631, startPoint y: 182, endPoint x: 747, endPoint y: 210, distance: 119.5
click at [750, 204] on div "Edit unit details Add unit Unit Count (6) Unit Weight Unit Volume Unit ID Unit …" at bounding box center [521, 248] width 490 height 326
click at [719, 314] on div "Edit unit details Add unit Unit Count (6) Unit Weight Unit Volume Unit ID Unit …" at bounding box center [521, 248] width 490 height 326
click at [292, 100] on icon "button" at bounding box center [295, 104] width 13 height 13
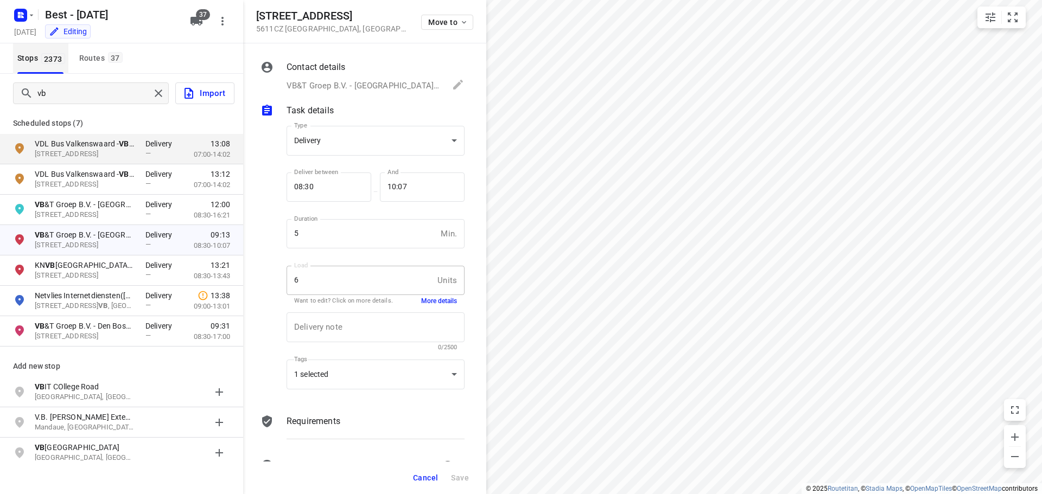
click at [94, 62] on div "Routes 37" at bounding box center [102, 59] width 47 height 14
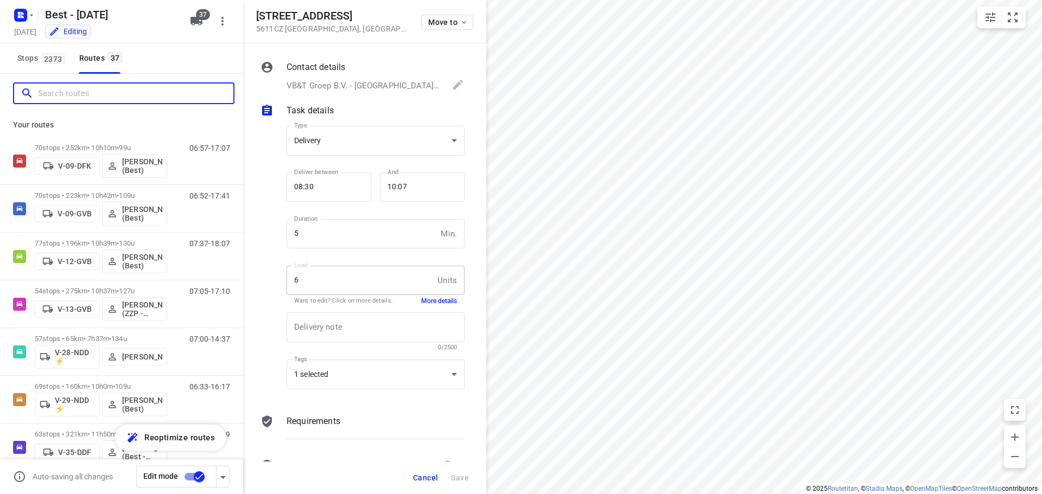
click at [125, 93] on input "Search routes" at bounding box center [135, 93] width 195 height 17
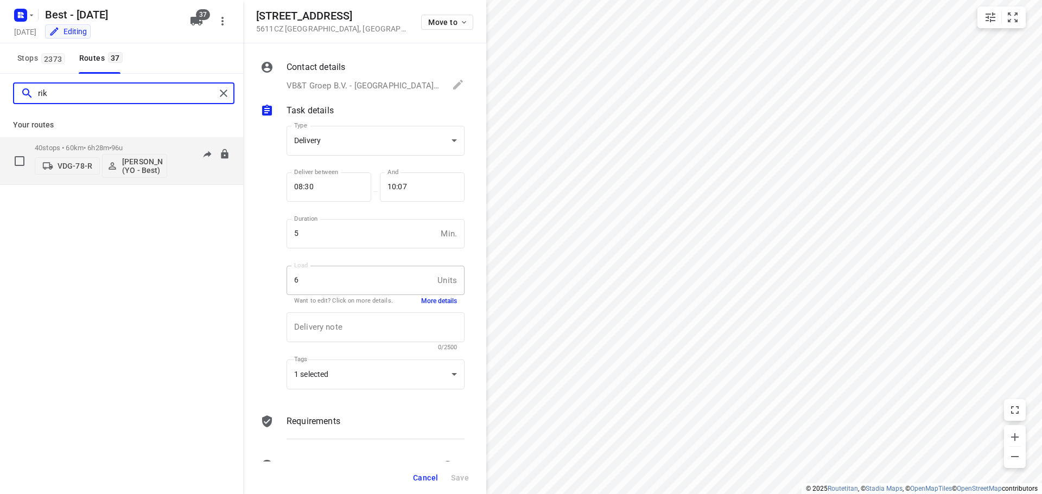
type input "rik"
click at [101, 146] on p "40 stops • 60km • 6h28m • 96u" at bounding box center [101, 148] width 132 height 8
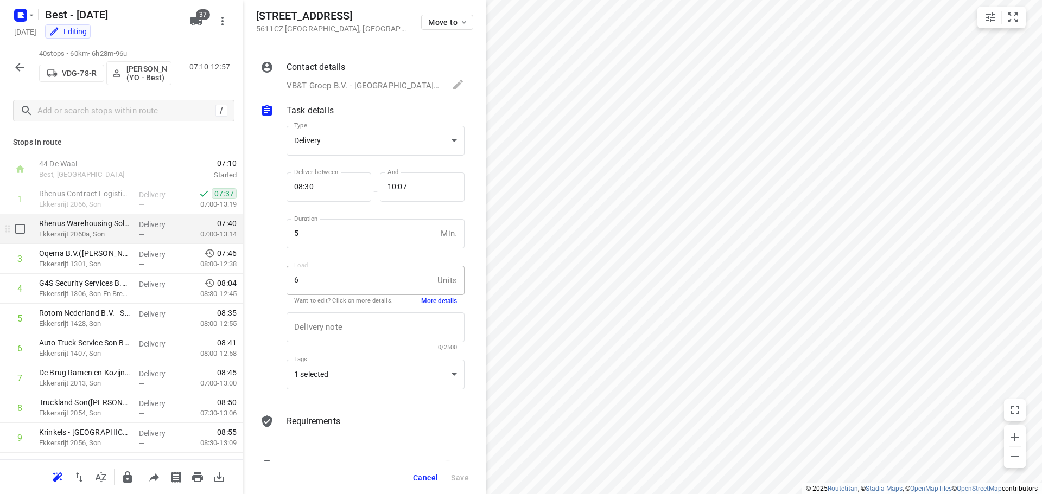
click at [125, 229] on p "Ekkersrijt 2060a, Son" at bounding box center [84, 234] width 91 height 11
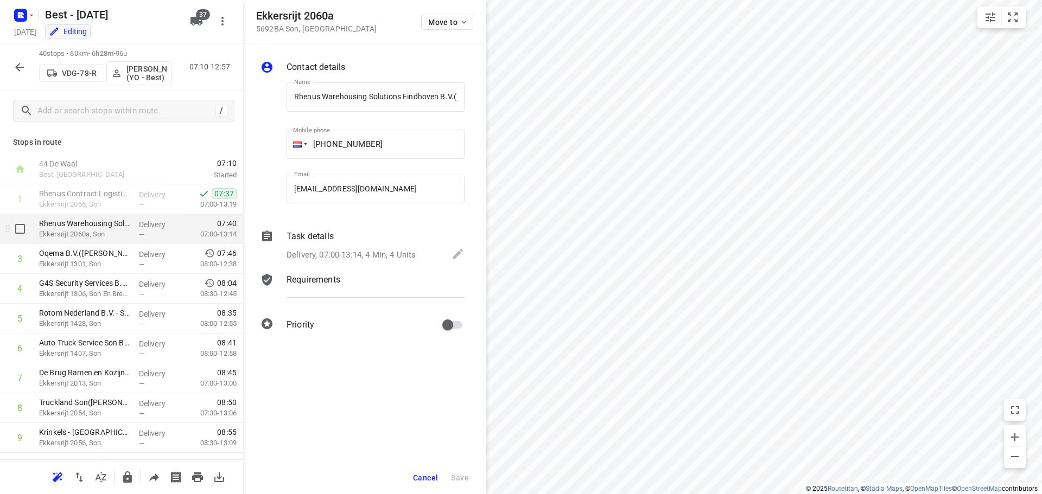
scroll to position [0, 31]
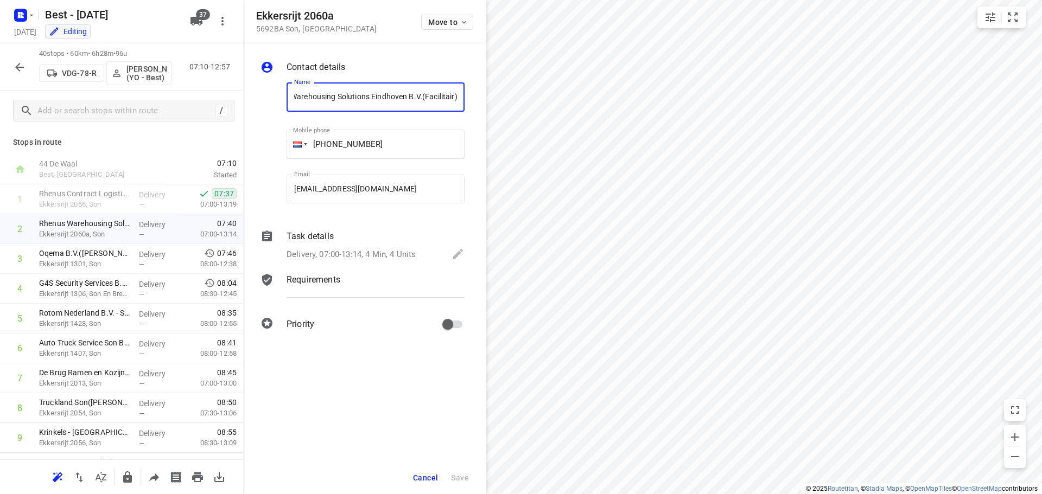
click at [366, 249] on p "Delivery, 07:00-13:14, 4 Min, 4 Units" at bounding box center [350, 255] width 129 height 12
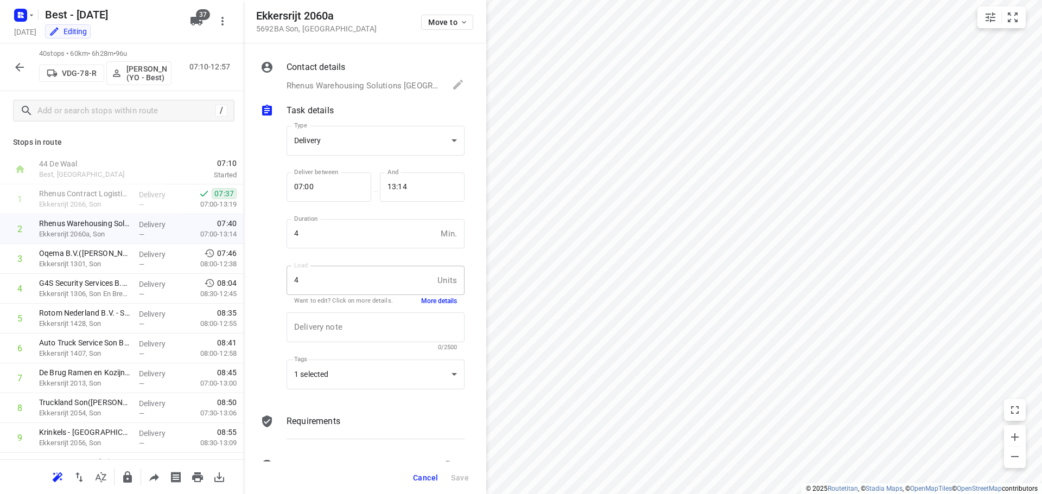
click at [429, 302] on button "More details" at bounding box center [439, 301] width 36 height 9
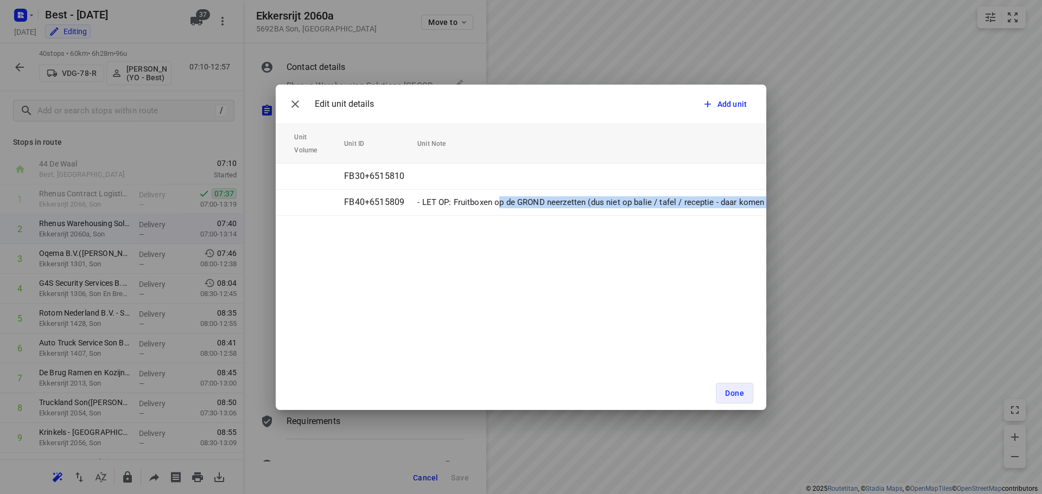
scroll to position [0, 526]
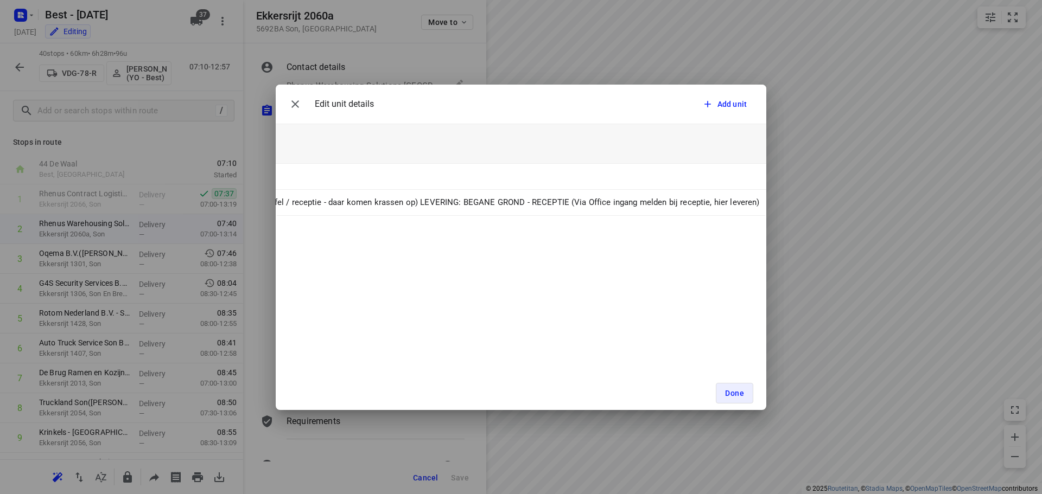
drag, startPoint x: 630, startPoint y: 202, endPoint x: 595, endPoint y: 219, distance: 38.8
click at [595, 216] on div "Unit Count (4) Unit Weight Unit Volume Unit ID Unit Note 2 FB30+6515810 2 FB40+…" at bounding box center [521, 170] width 490 height 92
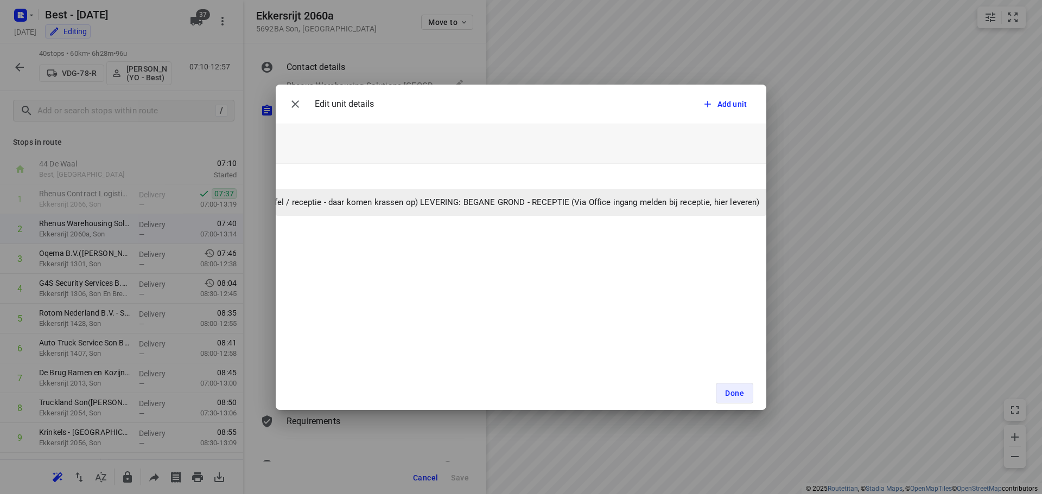
drag, startPoint x: 575, startPoint y: 270, endPoint x: 660, endPoint y: 200, distance: 110.6
click at [574, 270] on div "Edit unit details Add unit Unit Count (4) Unit Weight Unit Volume Unit ID Unit …" at bounding box center [521, 248] width 490 height 326
click at [747, 203] on p "- LET OP: Fruitboxen op de GROND neerzetten (dus niet op balie / tafel / recept…" at bounding box center [392, 202] width 734 height 12
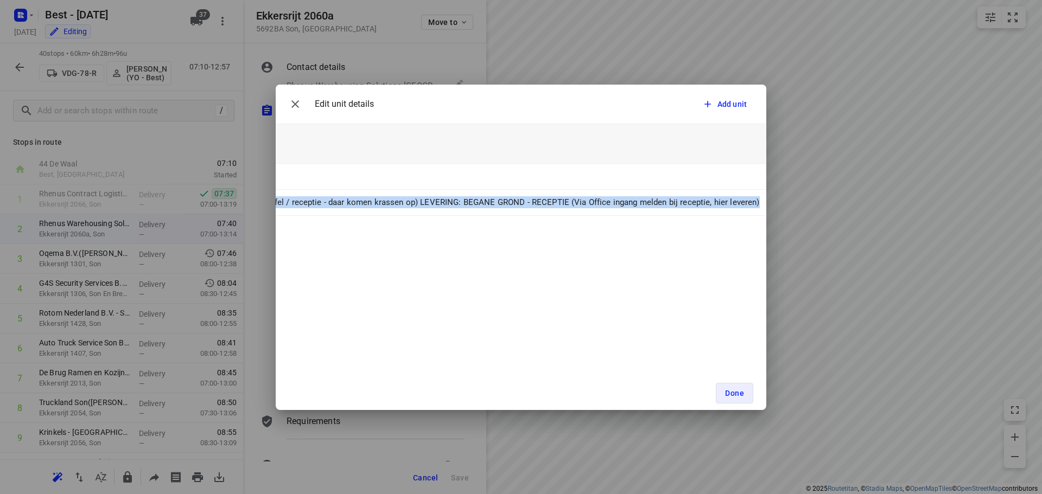
drag, startPoint x: 756, startPoint y: 202, endPoint x: 410, endPoint y: 227, distance: 347.0
click at [410, 227] on div "Edit unit details Add unit Unit Count (4) Unit Weight Unit Volume Unit ID Unit …" at bounding box center [521, 248] width 490 height 326
click at [411, 278] on div "Edit unit details Add unit Unit Count (4) Unit Weight Unit Volume Unit ID Unit …" at bounding box center [521, 248] width 490 height 326
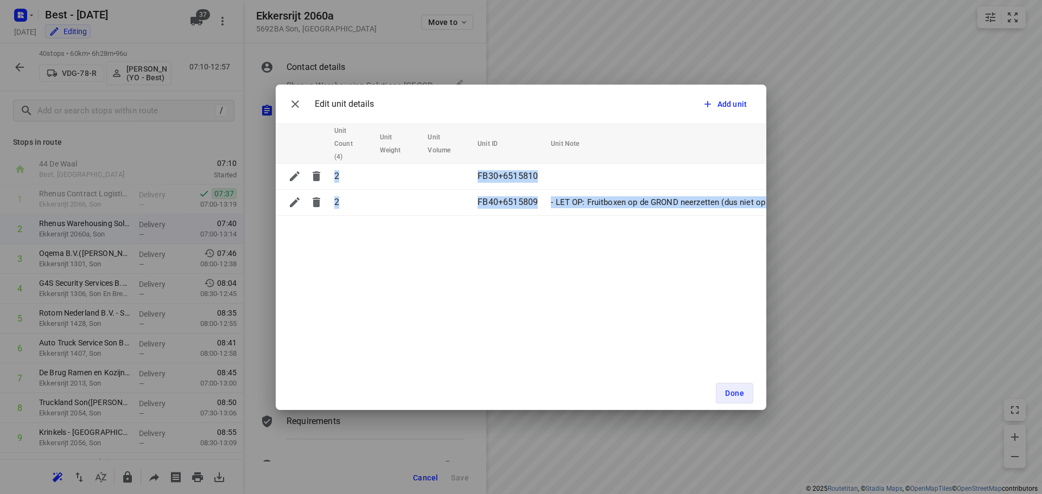
drag, startPoint x: 390, startPoint y: 203, endPoint x: 262, endPoint y: 203, distance: 128.6
click at [262, 203] on div "Edit unit details Add unit Unit Count (4) Unit Weight Unit Volume Unit ID Unit …" at bounding box center [521, 247] width 1042 height 494
click at [342, 260] on div "Edit unit details Add unit Unit Count (4) Unit Weight Unit Volume Unit ID Unit …" at bounding box center [521, 248] width 490 height 326
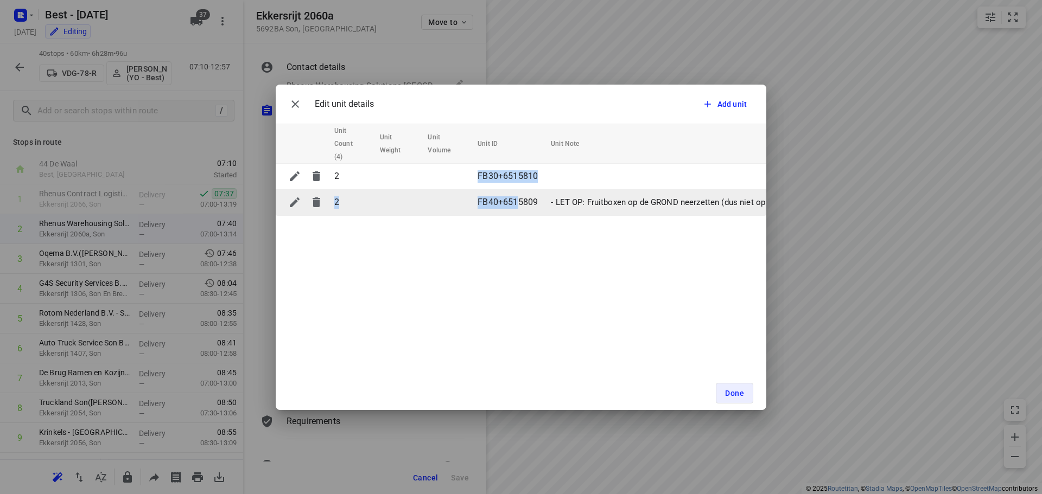
drag, startPoint x: 479, startPoint y: 177, endPoint x: 517, endPoint y: 198, distance: 43.2
click at [517, 198] on tbody "2 FB30+6515810 2 FB40+6515809 - LET OP: Fruitboxen op de GROND neerzetten (dus …" at bounding box center [787, 189] width 1023 height 52
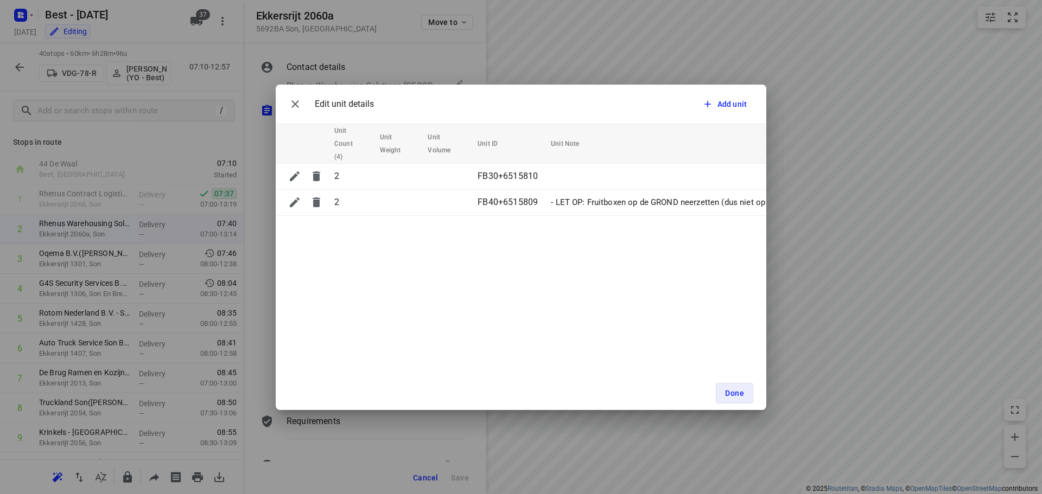
click at [535, 242] on div "Edit unit details Add unit Unit Count (4) Unit Weight Unit Volume Unit ID Unit …" at bounding box center [521, 248] width 490 height 326
click at [294, 100] on icon "button" at bounding box center [295, 104] width 13 height 13
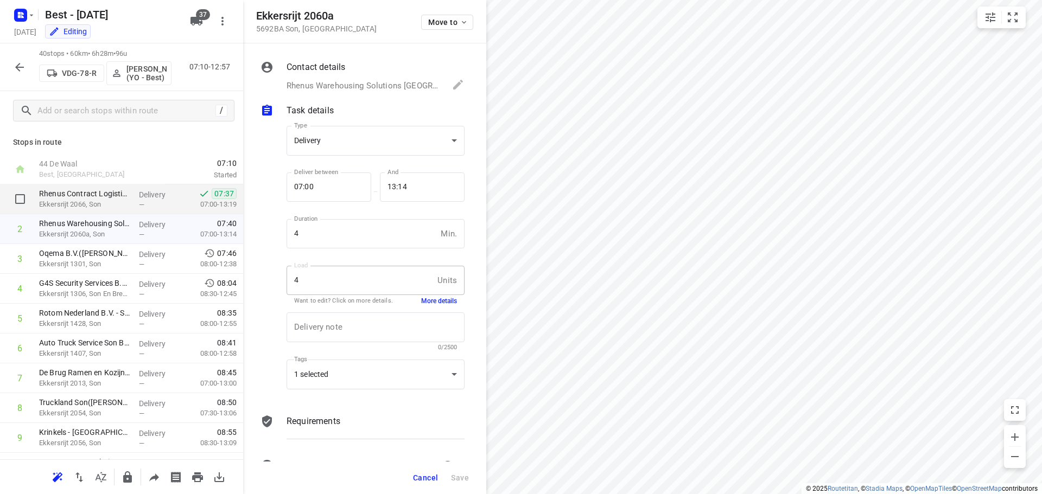
click at [143, 205] on div "—" at bounding box center [159, 205] width 40 height 8
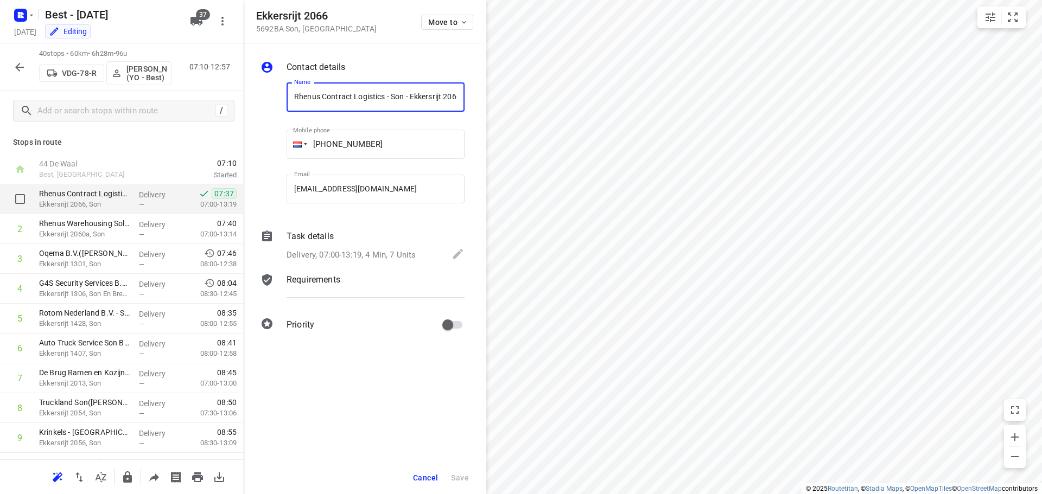
scroll to position [0, 40]
click at [418, 254] on div "Delivery, 07:00-13:19, 4 Min, 7 Units" at bounding box center [375, 254] width 178 height 15
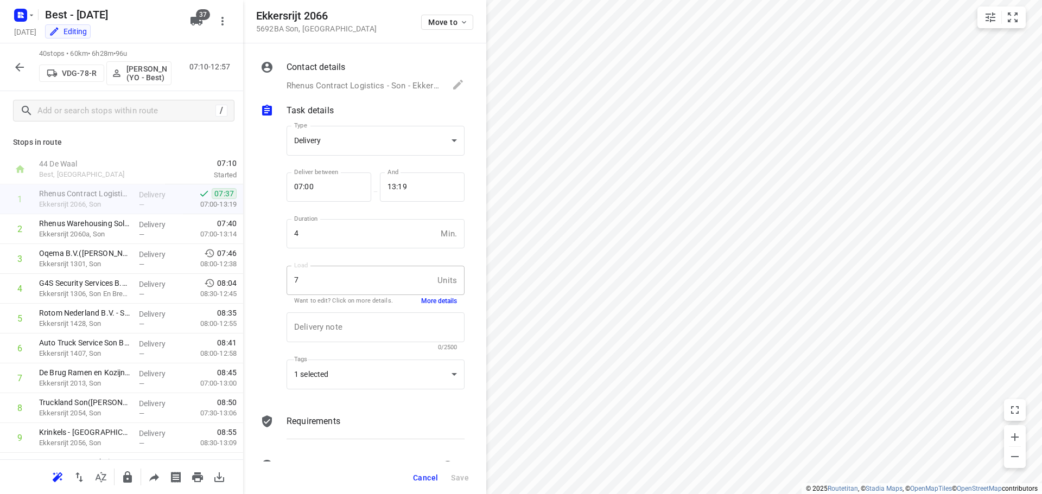
scroll to position [0, 0]
click at [119, 226] on p "Rhenus Warehousing Solutions Eindhoven B.V.(Facilitair)" at bounding box center [84, 223] width 91 height 11
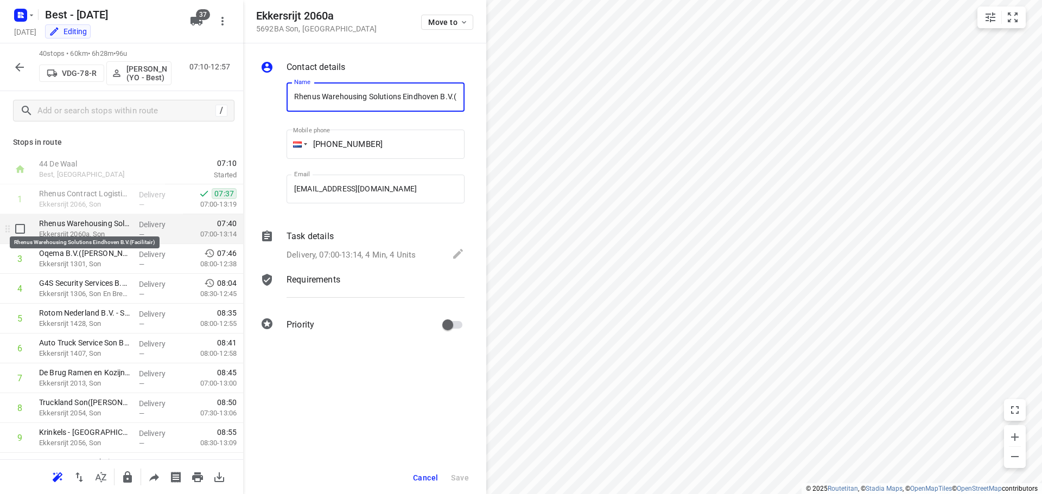
scroll to position [0, 31]
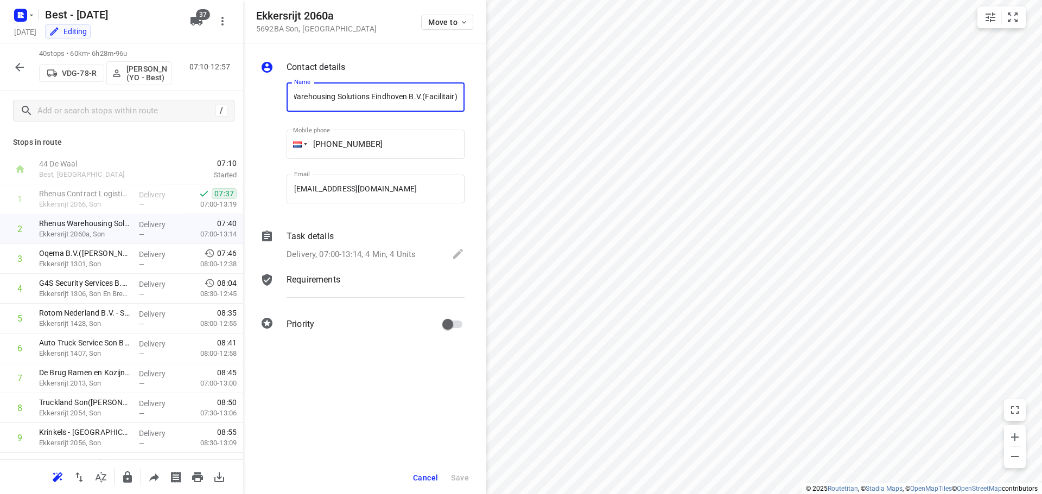
click at [390, 249] on p "Delivery, 07:00-13:14, 4 Min, 4 Units" at bounding box center [350, 255] width 129 height 12
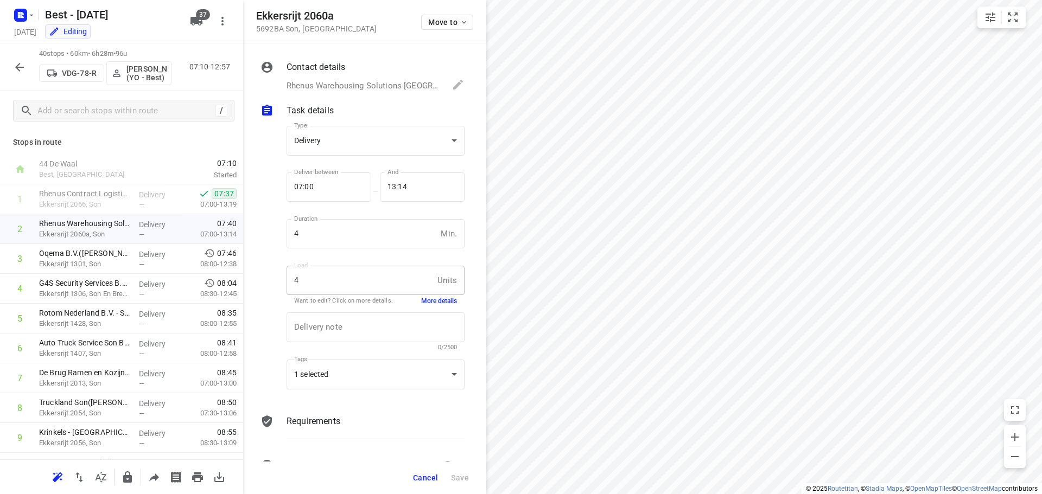
scroll to position [0, 0]
click at [20, 73] on icon "button" at bounding box center [19, 67] width 13 height 13
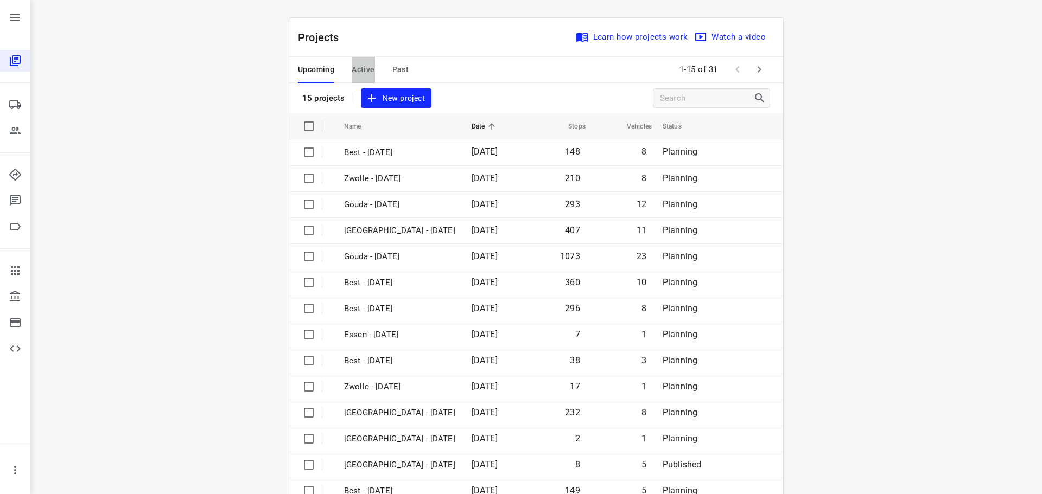
click at [354, 63] on span "Active" at bounding box center [363, 70] width 23 height 14
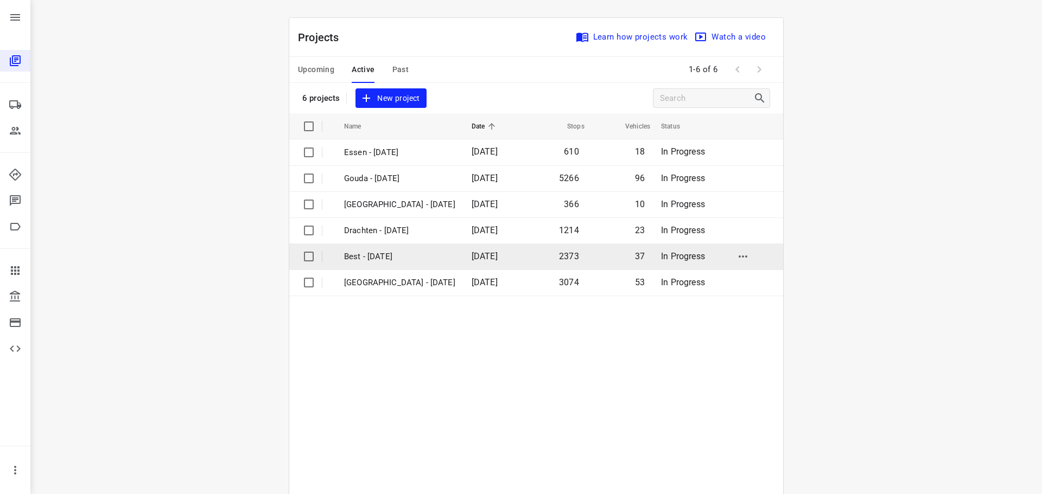
click at [385, 253] on p "Best - [DATE]" at bounding box center [399, 257] width 111 height 12
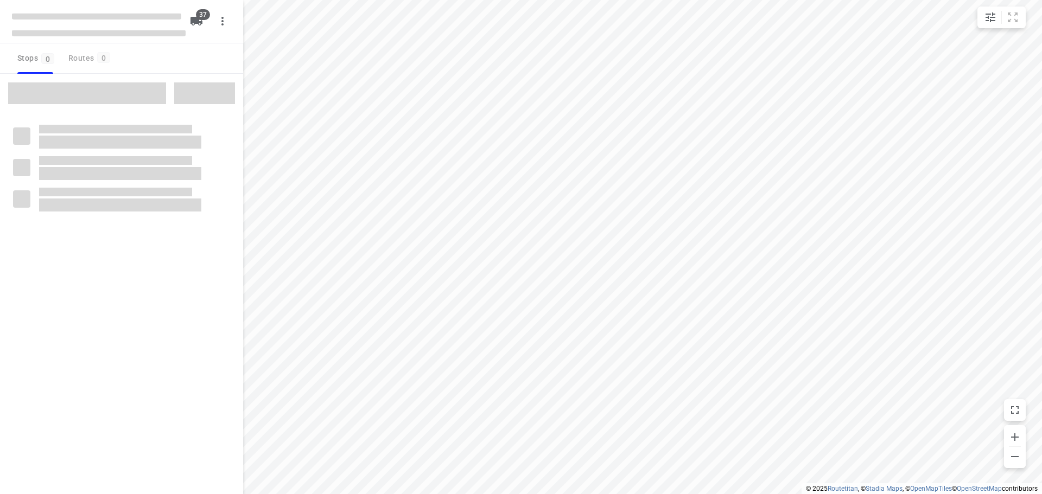
checkbox input "true"
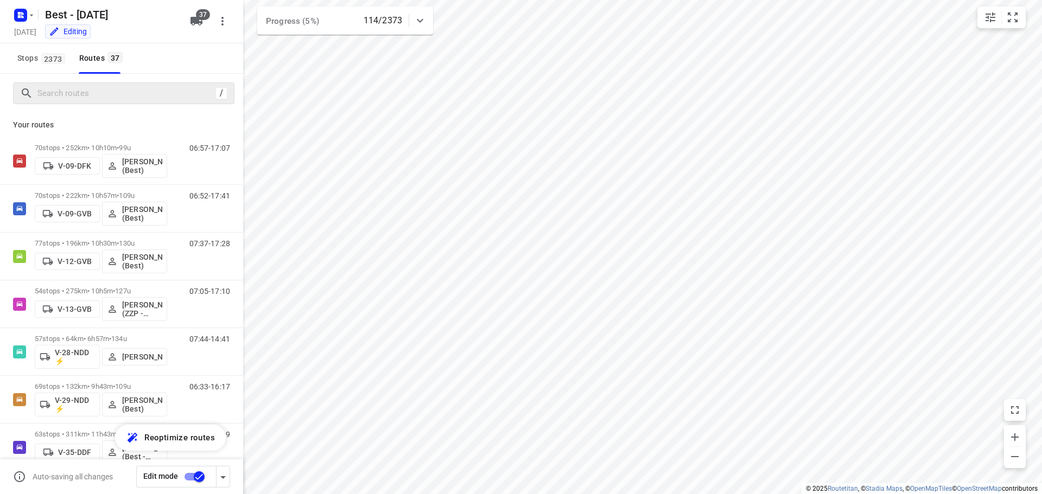
click at [89, 84] on div "/" at bounding box center [123, 93] width 221 height 22
click at [98, 87] on input "Search routes" at bounding box center [125, 93] width 174 height 17
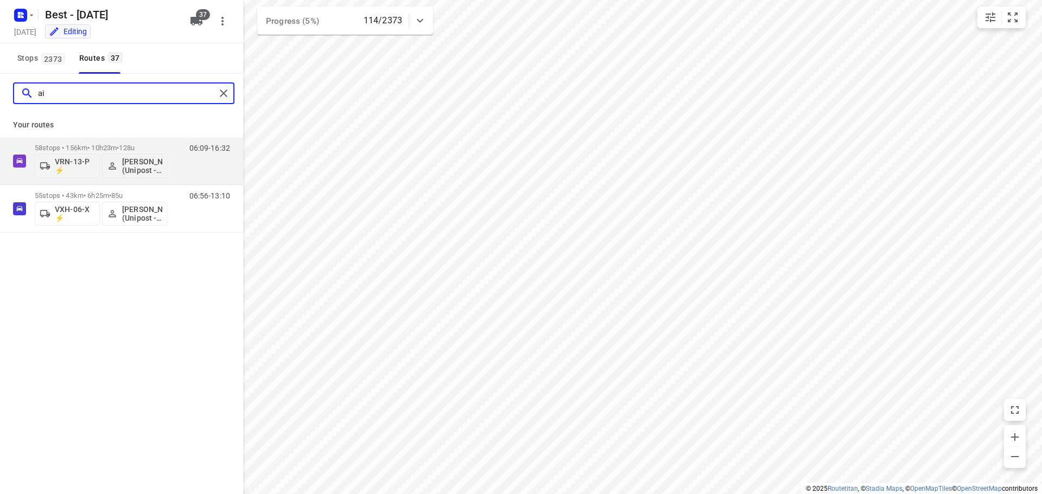
type input "aid"
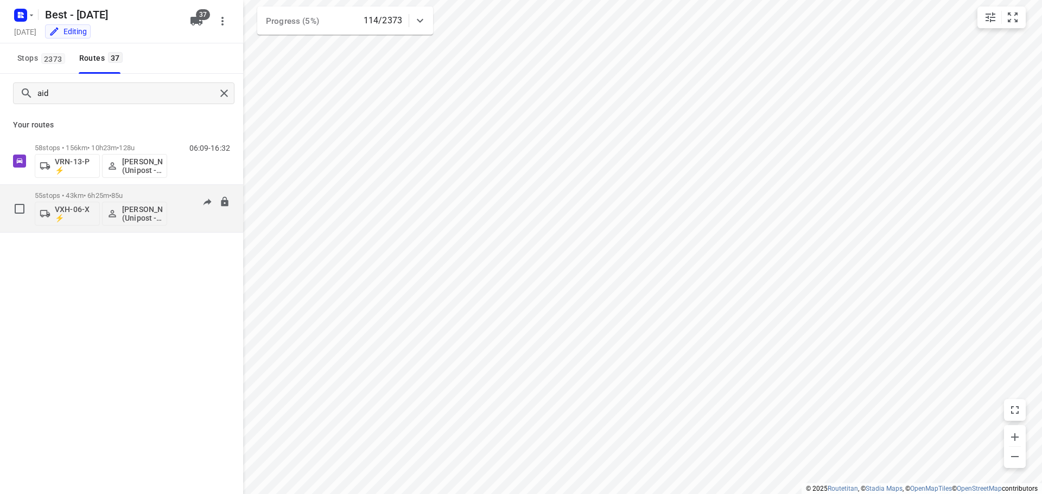
click at [182, 216] on div "06:56-13:10" at bounding box center [203, 212] width 54 height 40
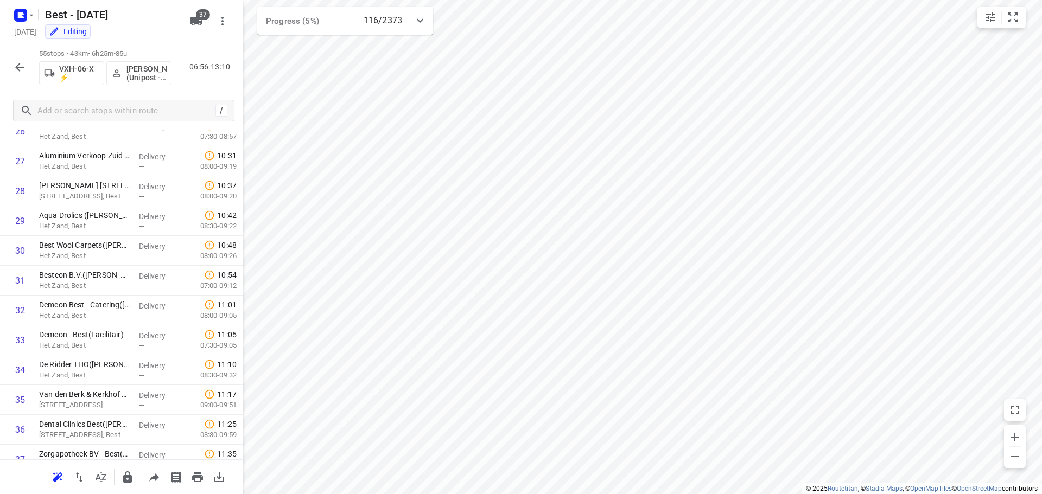
scroll to position [1356, 0]
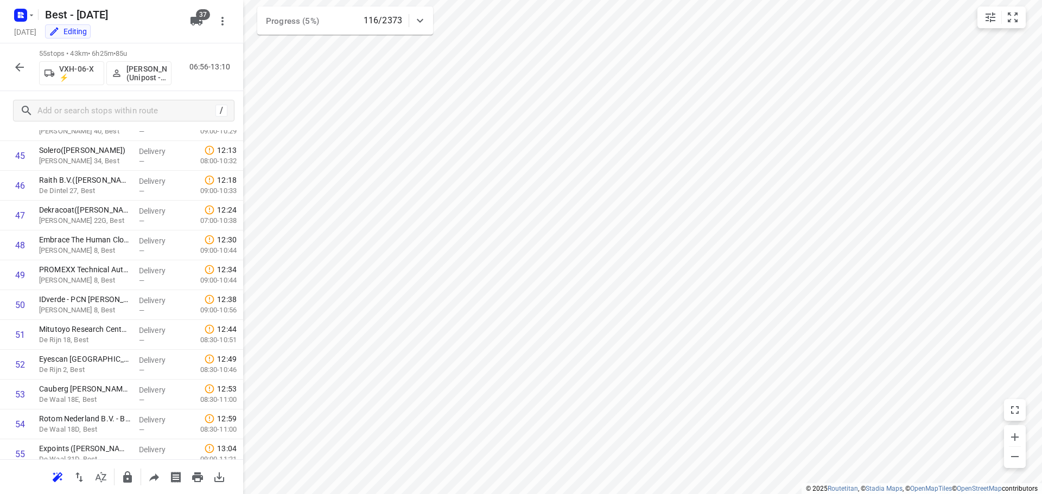
click at [14, 69] on icon "button" at bounding box center [19, 67] width 13 height 13
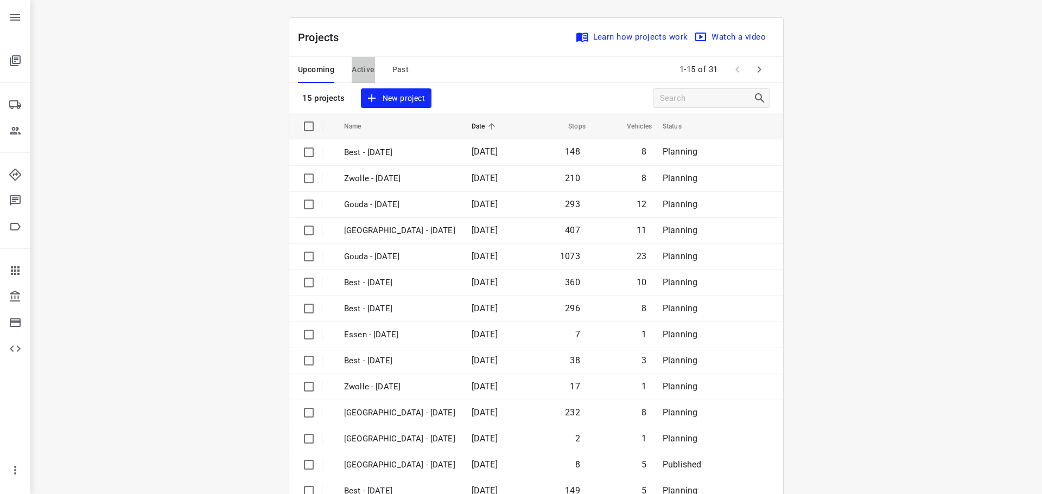
click at [360, 64] on span "Active" at bounding box center [363, 70] width 23 height 14
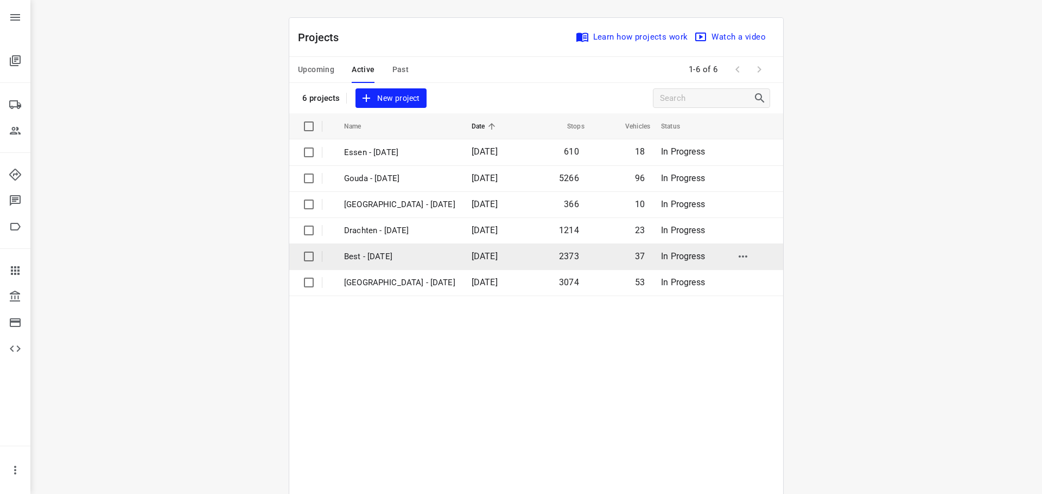
click at [372, 253] on p "Best - [DATE]" at bounding box center [399, 257] width 111 height 12
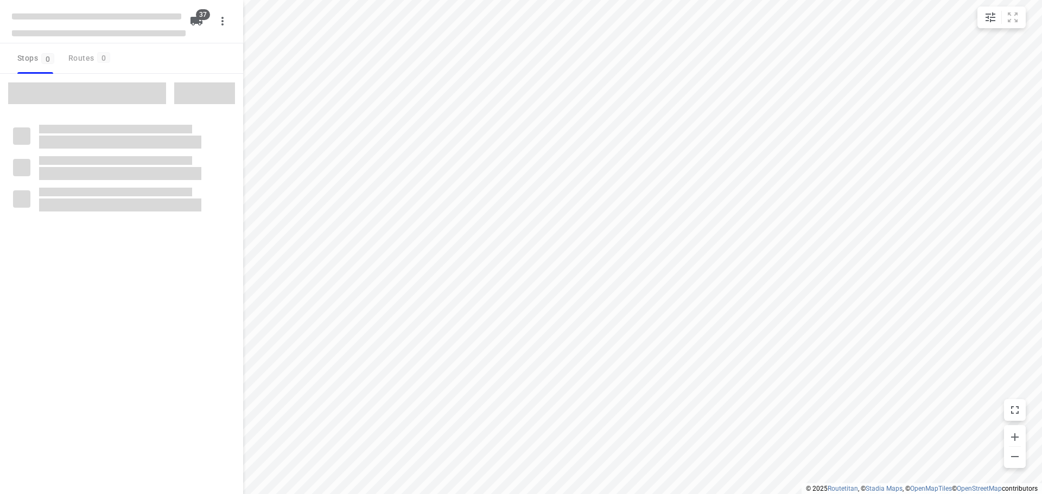
checkbox input "true"
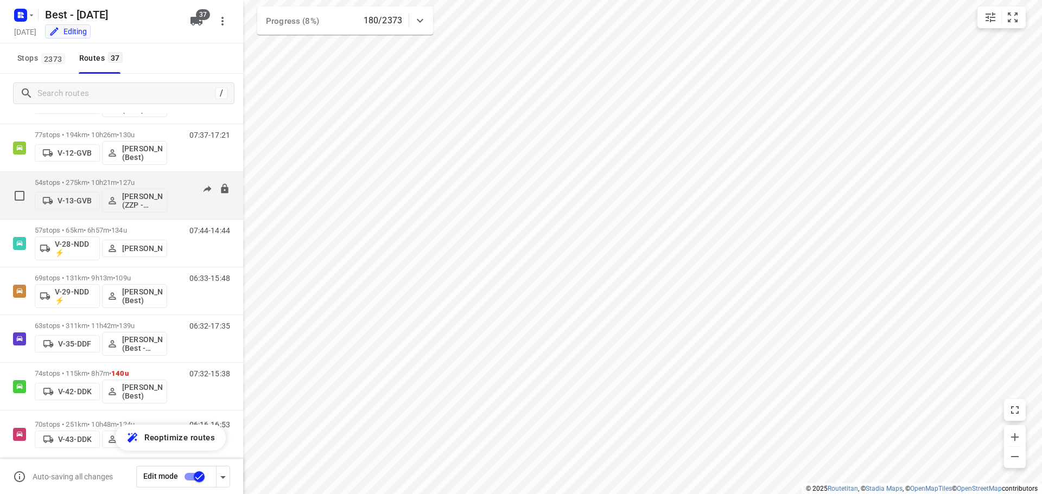
scroll to position [163, 0]
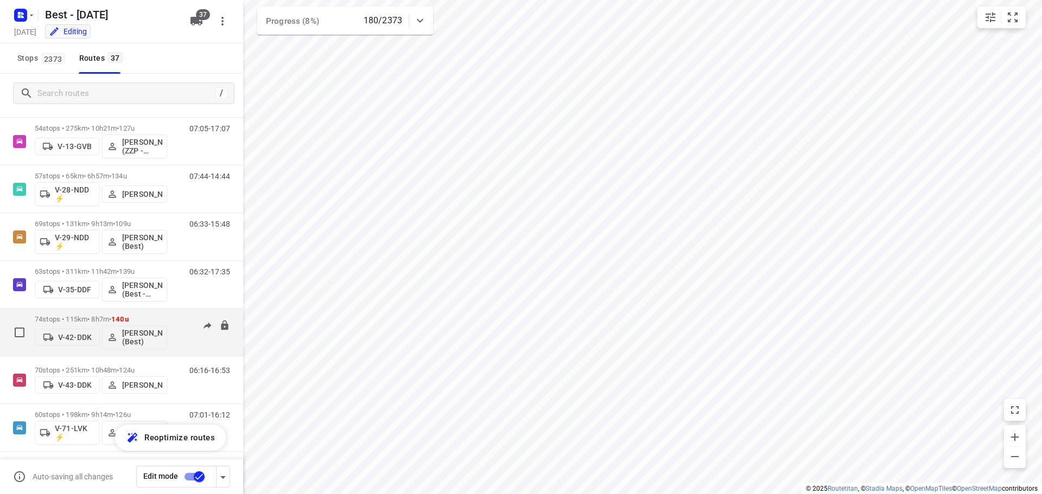
click at [86, 321] on p "74 stops • 115km • 8h7m • 140u" at bounding box center [101, 319] width 132 height 8
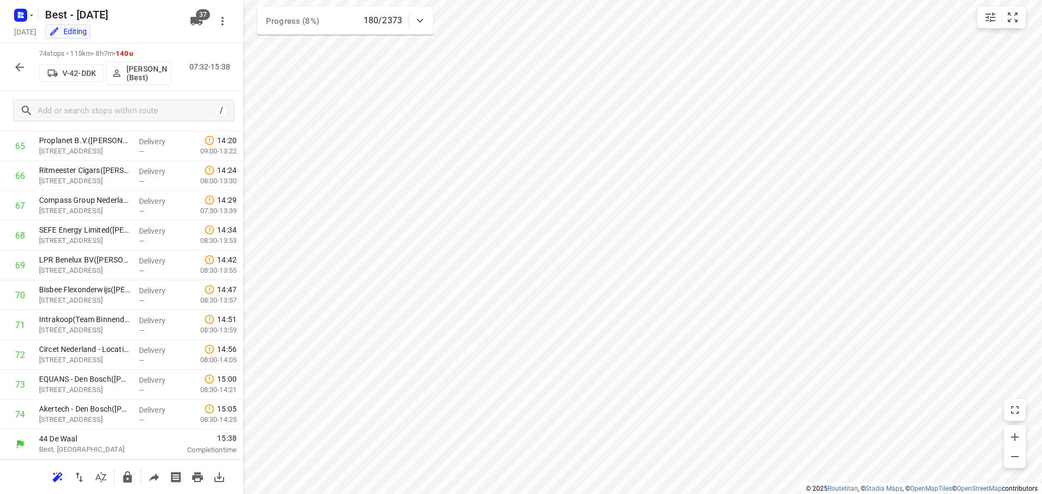
scroll to position [0, 0]
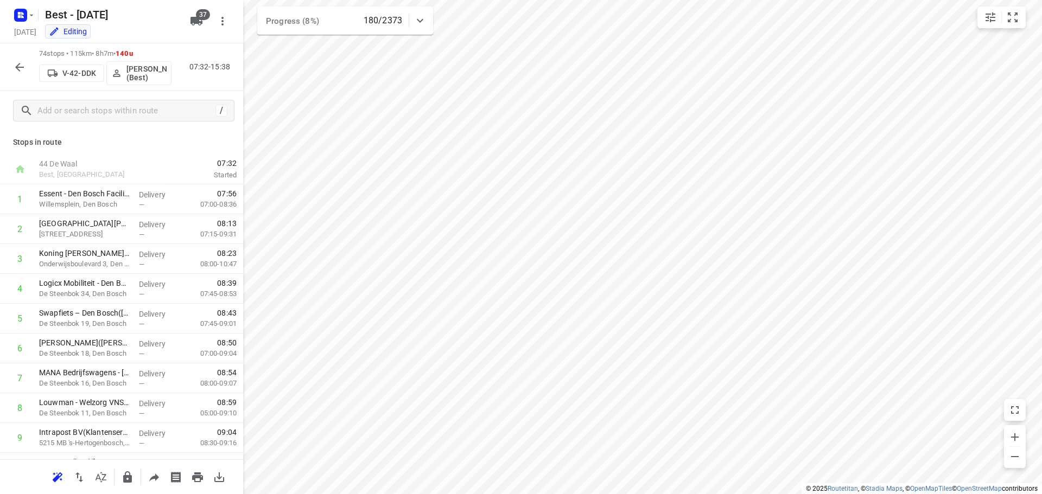
click at [22, 66] on icon "button" at bounding box center [19, 67] width 13 height 13
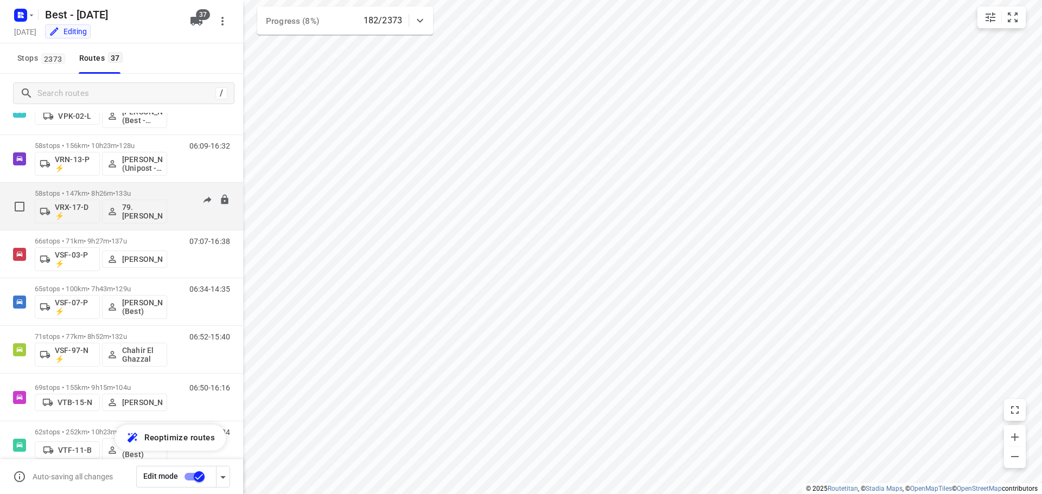
scroll to position [597, 0]
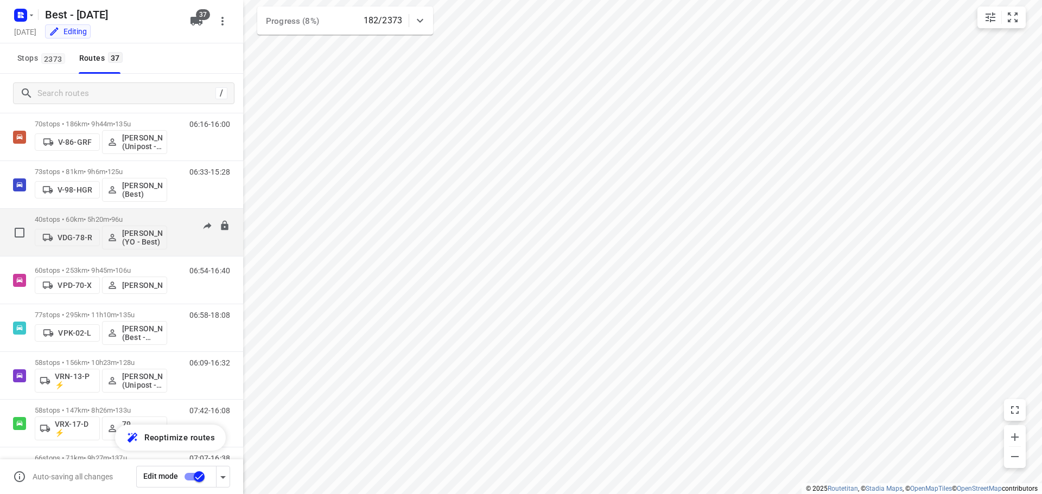
click at [176, 221] on div "07:10-12:57" at bounding box center [203, 235] width 54 height 40
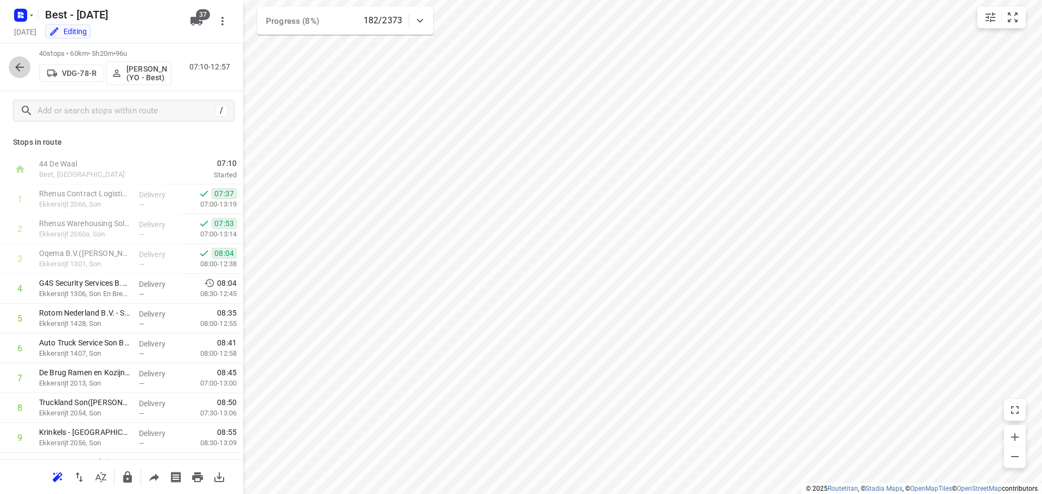
click at [24, 62] on icon "button" at bounding box center [19, 67] width 13 height 13
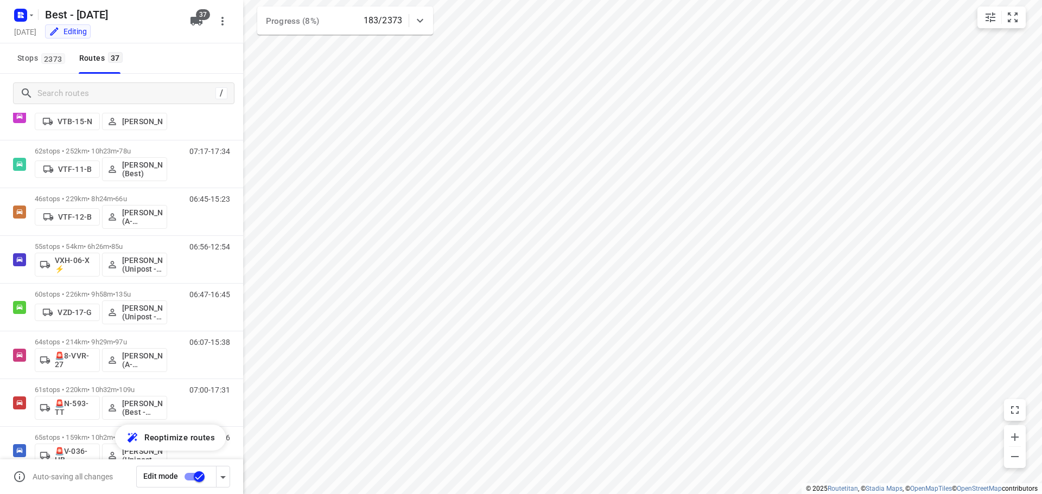
scroll to position [1075, 0]
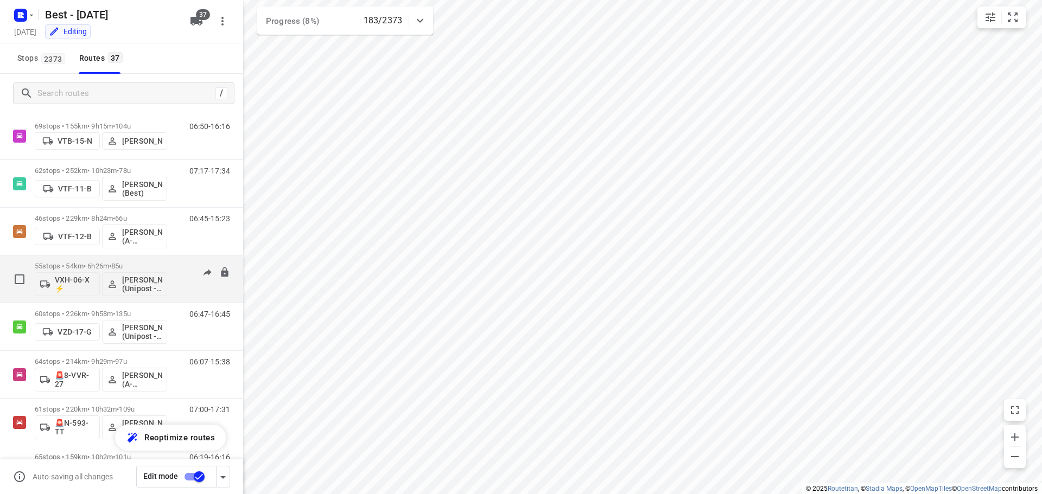
click at [47, 258] on div "55 stops • 54km • 6h26m • 85u VXH-06-X ⚡ Aidin Kerimov (Unipost - Best - ZZP)" at bounding box center [101, 279] width 132 height 45
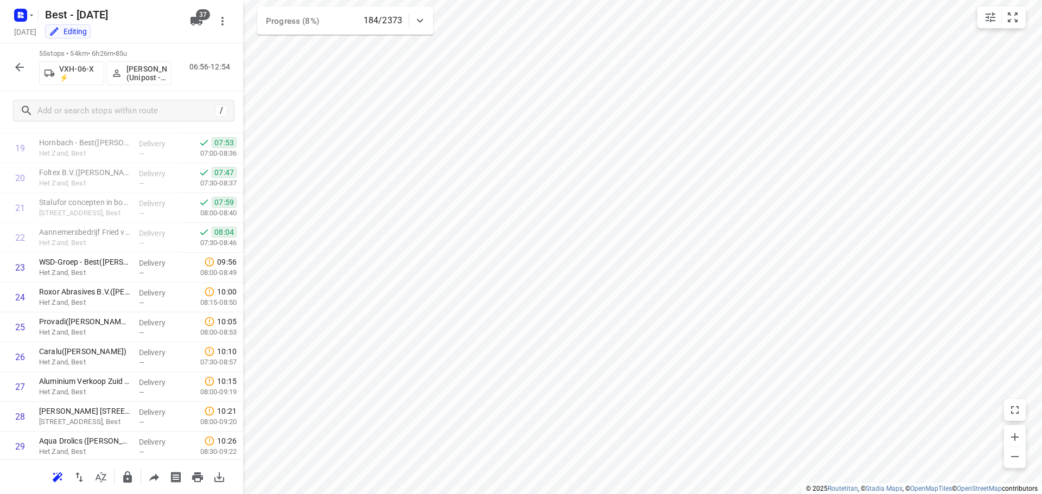
scroll to position [455, 0]
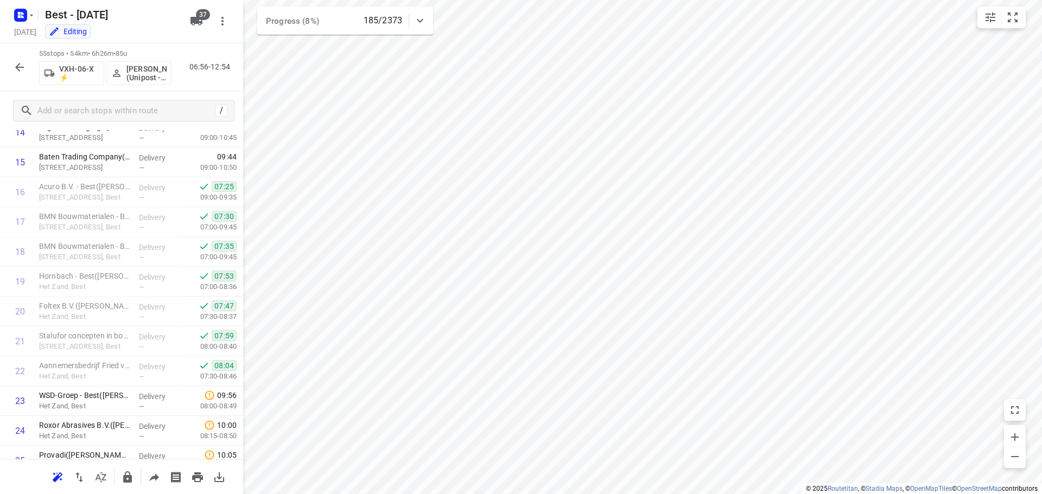
click at [25, 66] on icon "button" at bounding box center [19, 67] width 13 height 13
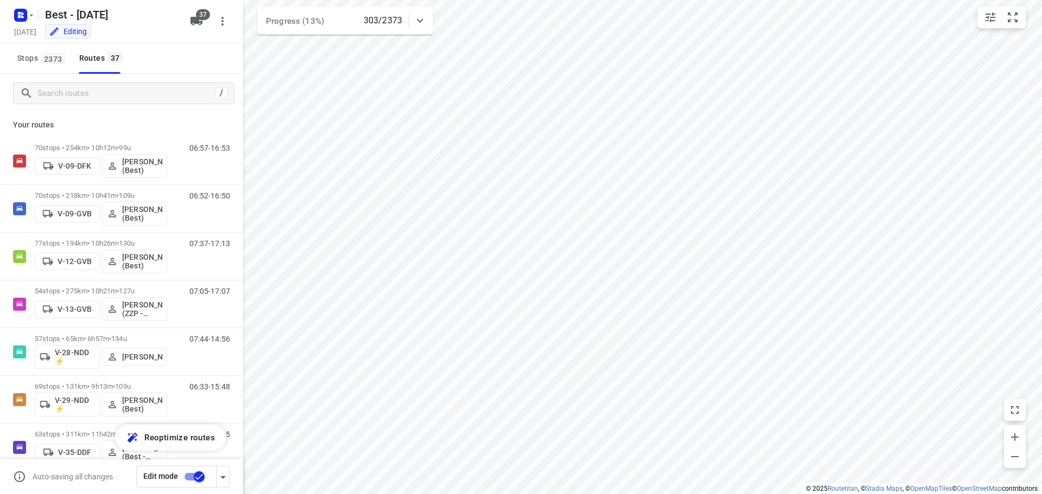
click at [79, 80] on div "/" at bounding box center [121, 93] width 243 height 39
click at [85, 99] on input "Search routes" at bounding box center [135, 93] width 195 height 17
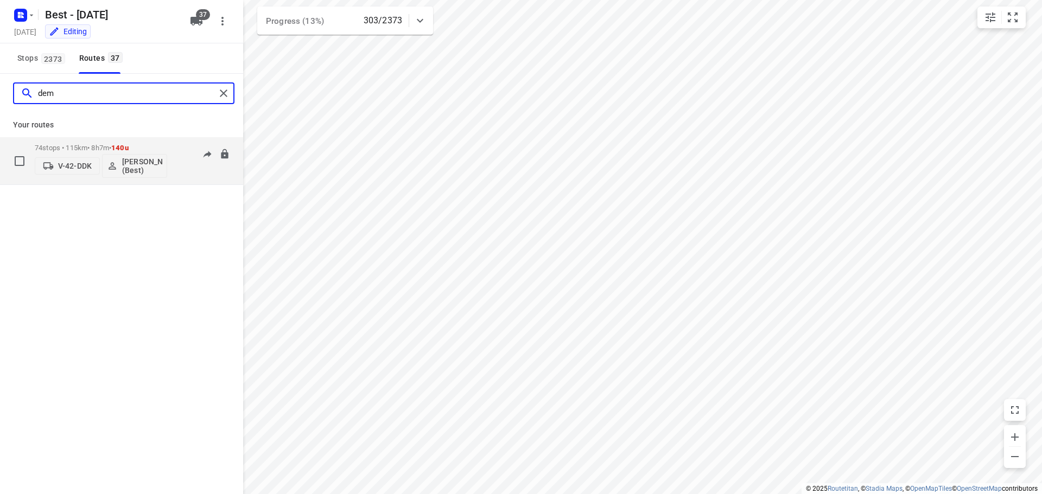
type input "dem"
click at [192, 160] on div "07:32-15:47" at bounding box center [203, 164] width 54 height 40
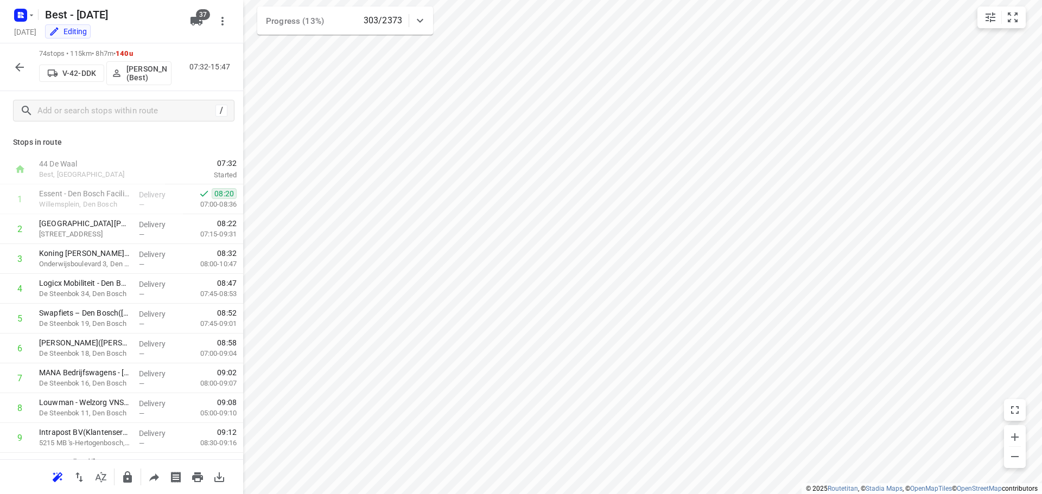
click at [14, 63] on button "button" at bounding box center [20, 67] width 22 height 22
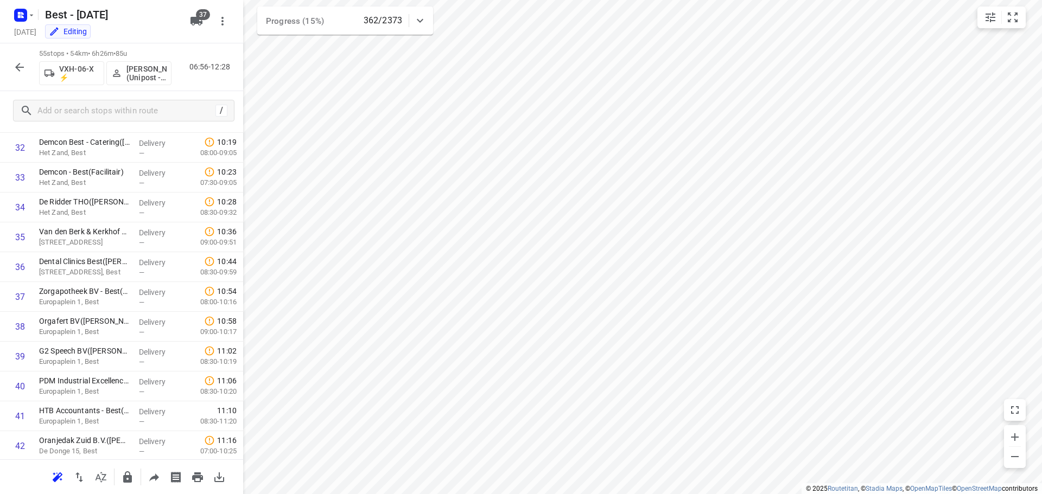
scroll to position [0, 0]
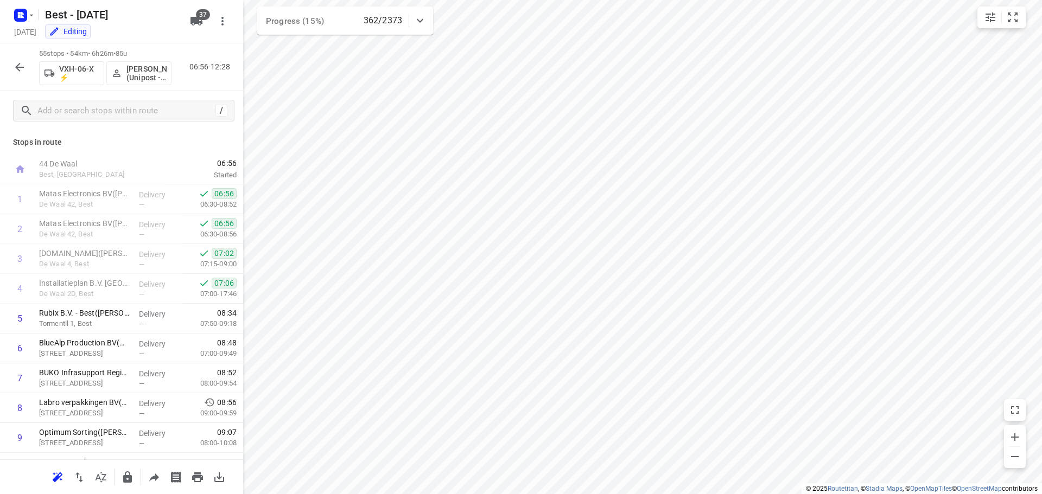
click at [21, 62] on icon "button" at bounding box center [19, 67] width 13 height 13
